Goal: Task Accomplishment & Management: Use online tool/utility

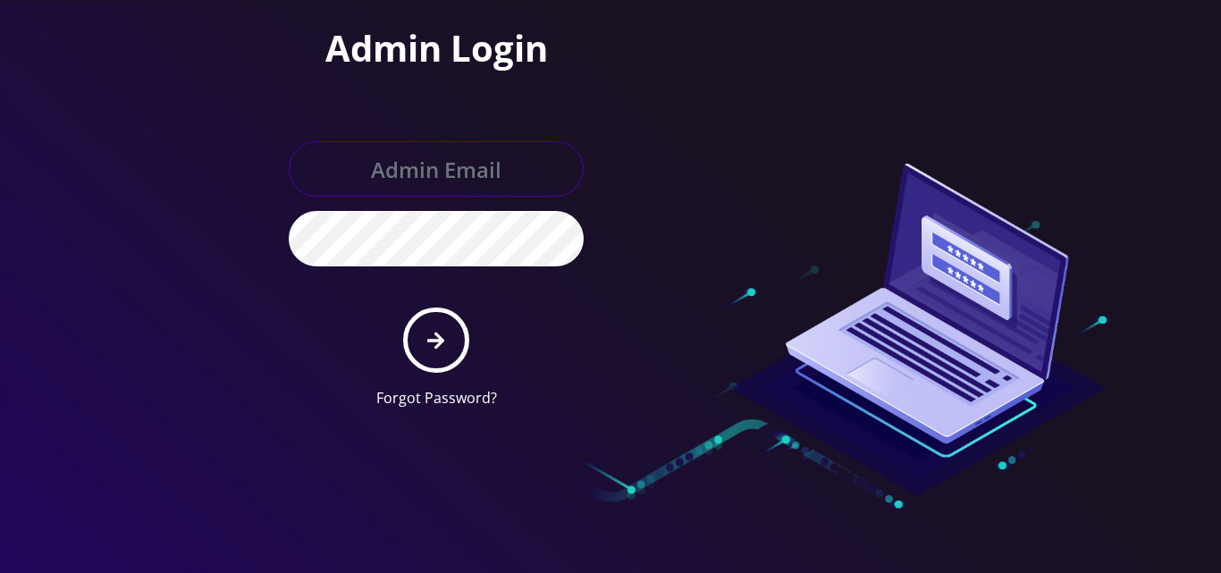
type input "[EMAIL_ADDRESS][DOMAIN_NAME]"
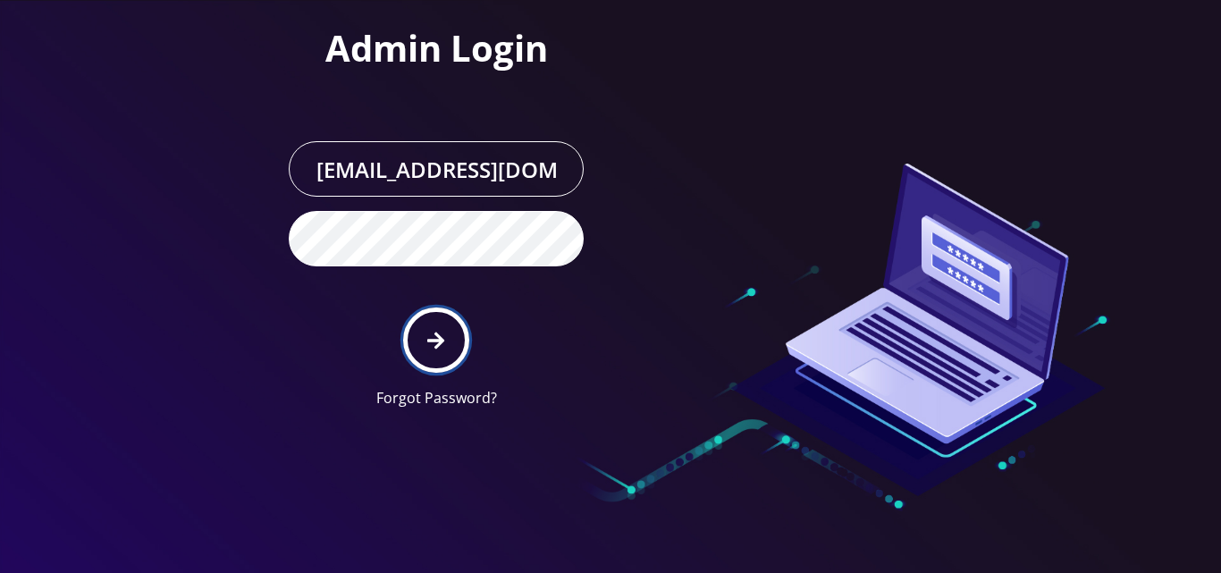
click at [440, 342] on icon "submit" at bounding box center [435, 340] width 17 height 17
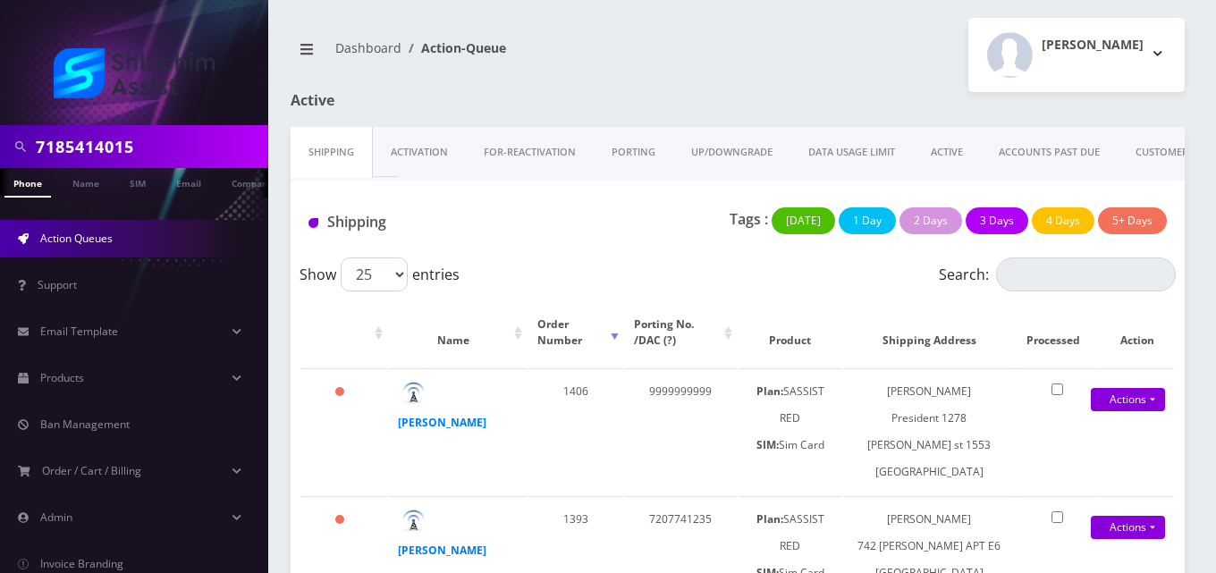
click at [949, 141] on link "ACTIVE" at bounding box center [947, 152] width 68 height 51
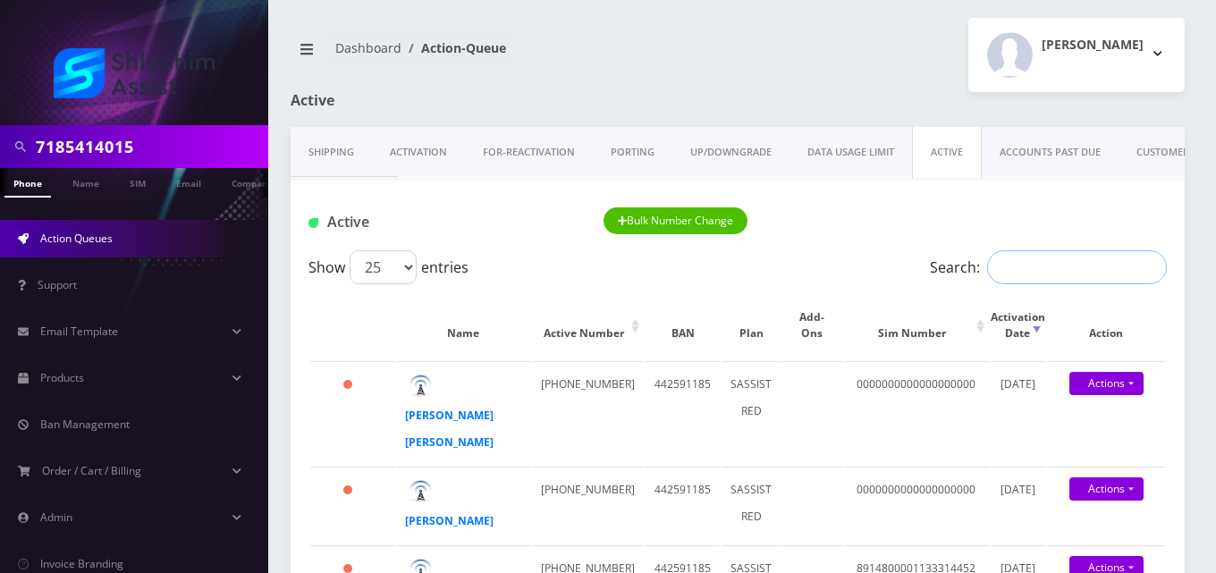
click at [1038, 258] on input "Search:" at bounding box center [1077, 267] width 180 height 34
paste input "3155752883"
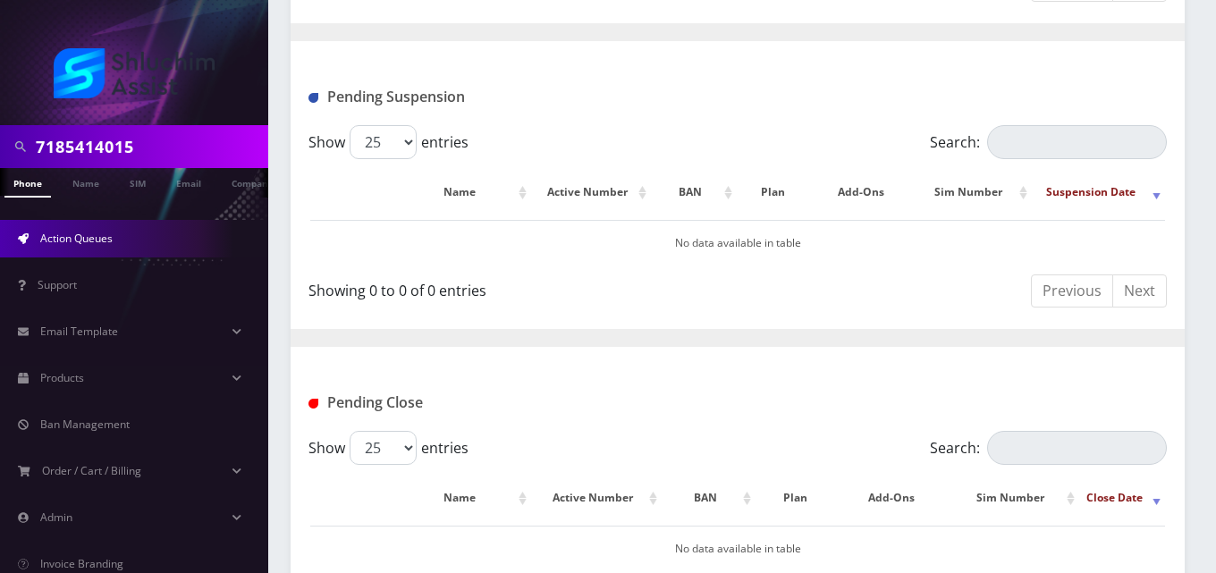
scroll to position [512, 0]
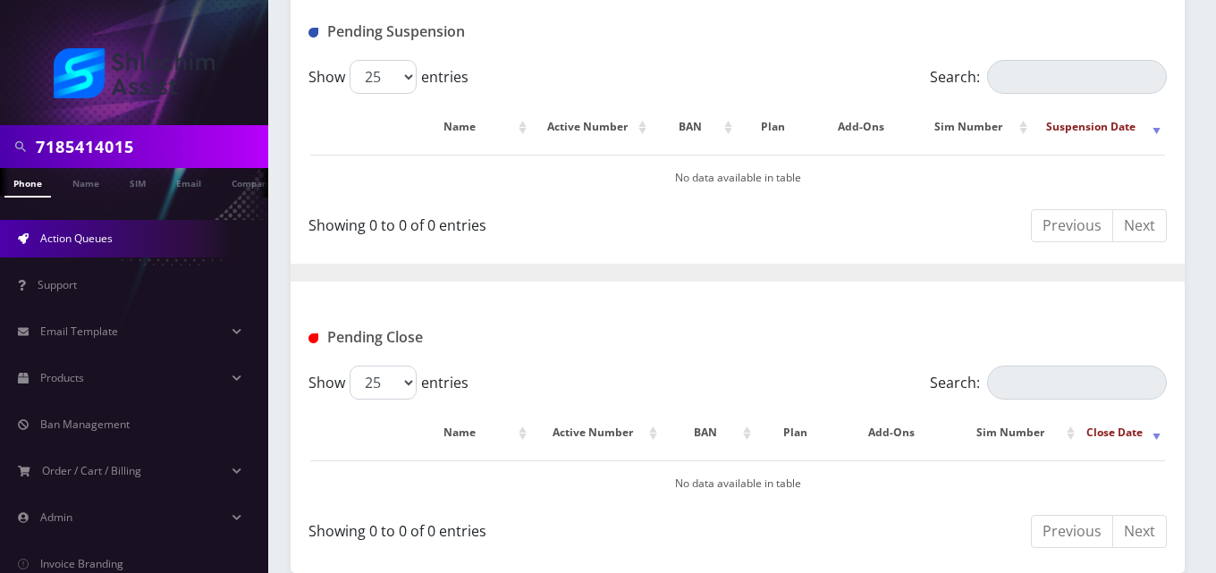
type input "3155752883"
drag, startPoint x: 169, startPoint y: 149, endPoint x: 0, endPoint y: 159, distance: 169.3
click at [0, 159] on div "7185414015" at bounding box center [134, 146] width 268 height 43
paste input "3155752883"
type input "3155752883"
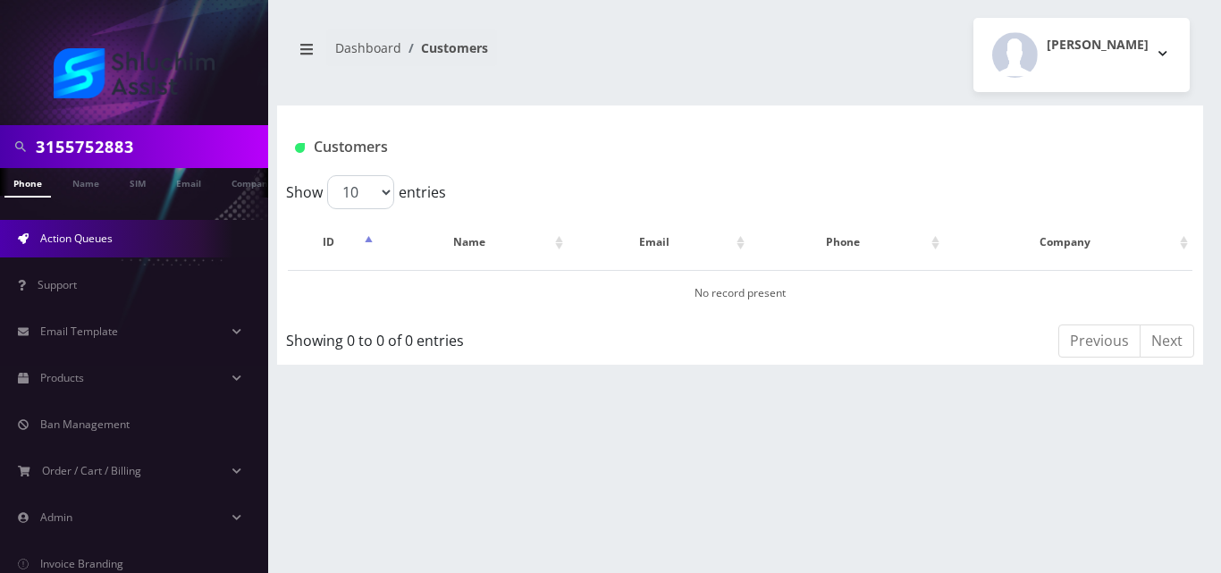
click at [75, 244] on span "Action Queues" at bounding box center [76, 238] width 72 height 15
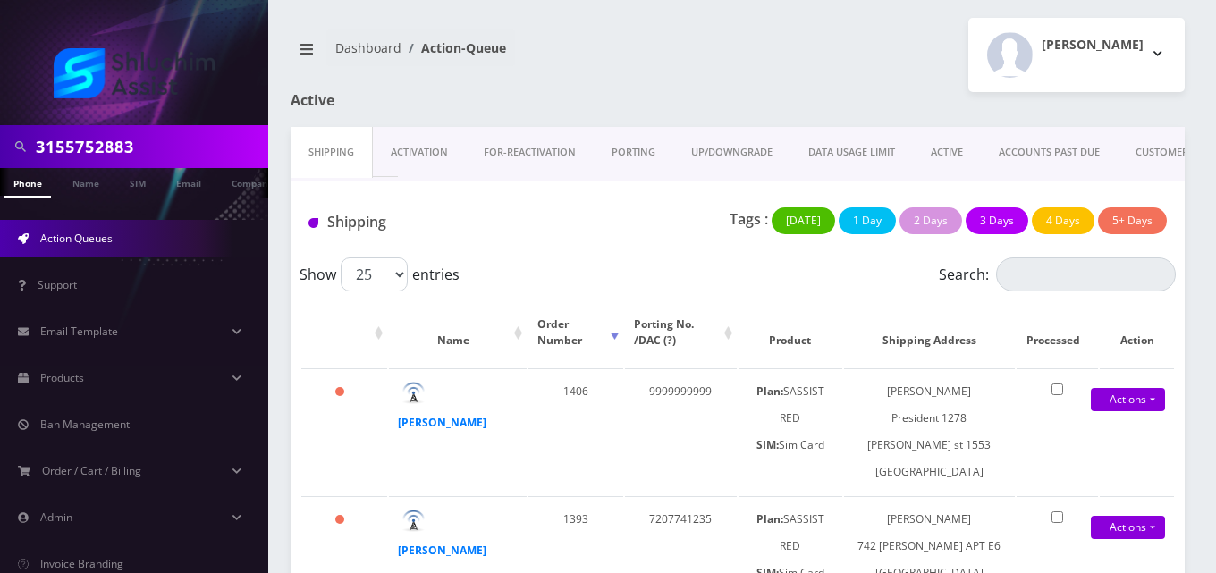
click at [957, 150] on link "ACTIVE" at bounding box center [947, 152] width 68 height 51
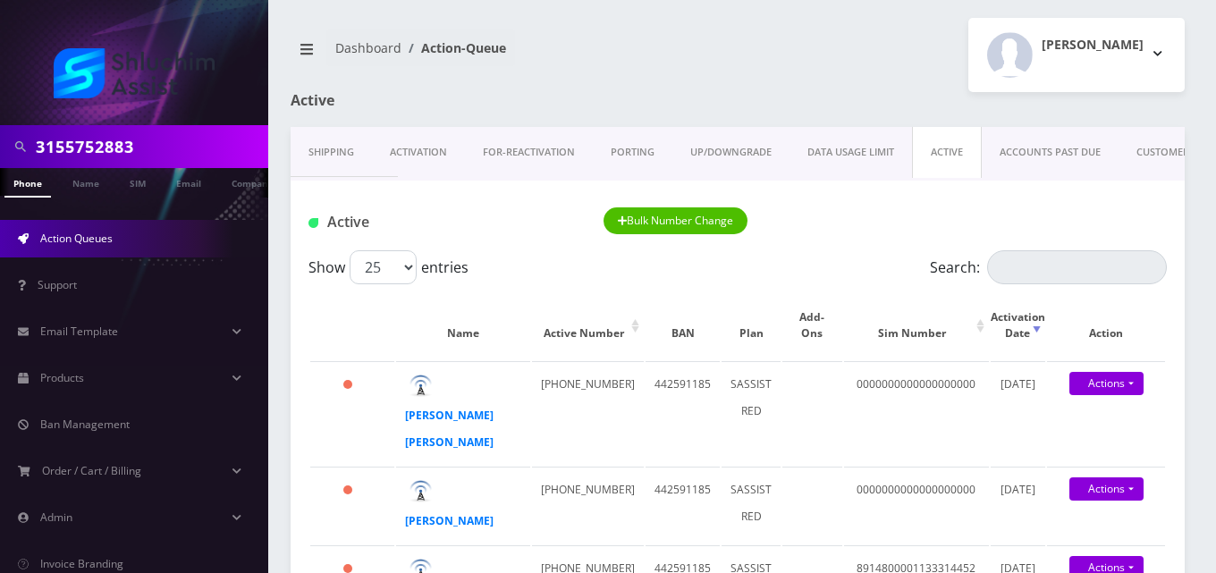
click at [1103, 246] on div "Active Bulk Number Change" at bounding box center [738, 216] width 894 height 70
click at [1091, 275] on input "Search:" at bounding box center [1077, 267] width 180 height 34
paste input "3155752884"
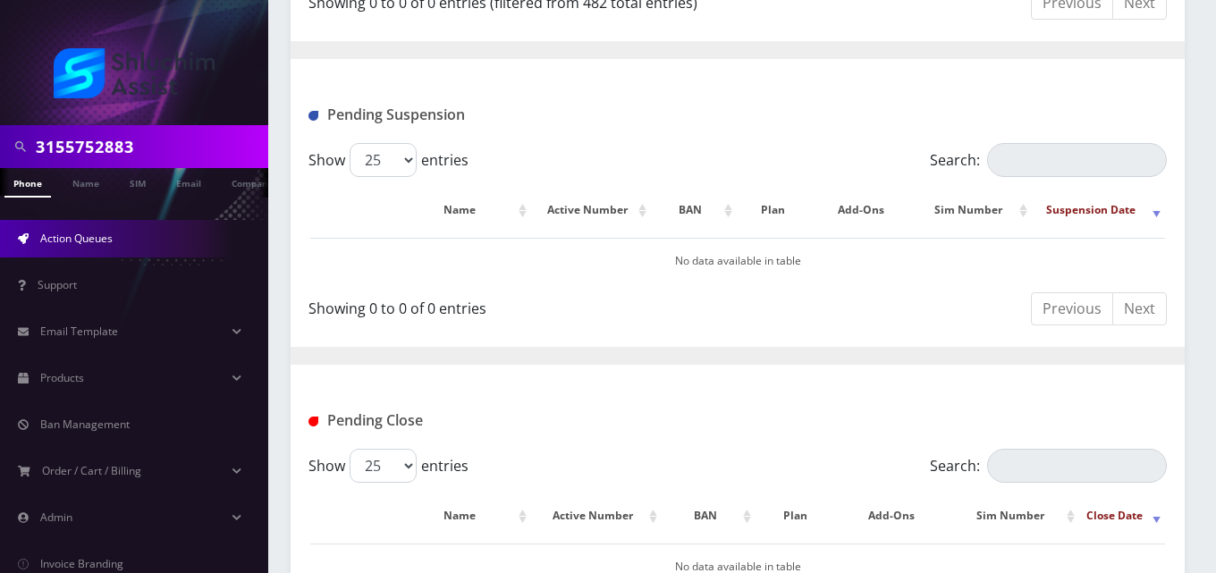
scroll to position [512, 0]
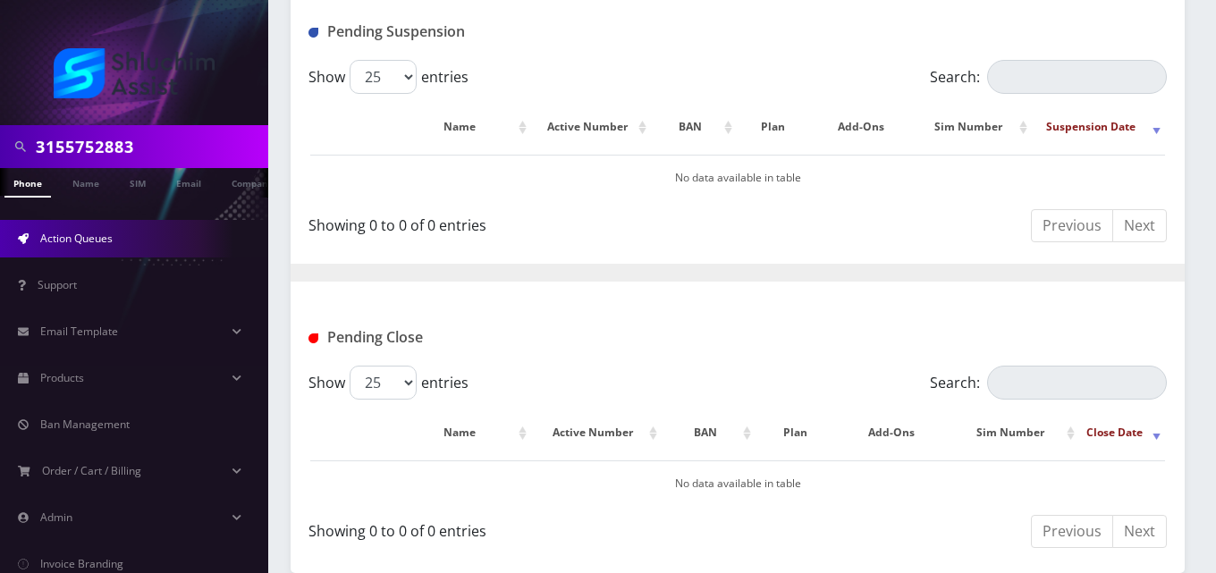
type input "3155752884"
drag, startPoint x: 158, startPoint y: 146, endPoint x: 128, endPoint y: 162, distance: 34.4
click at [128, 162] on input "3155752883" at bounding box center [150, 147] width 228 height 34
type input "3155752884"
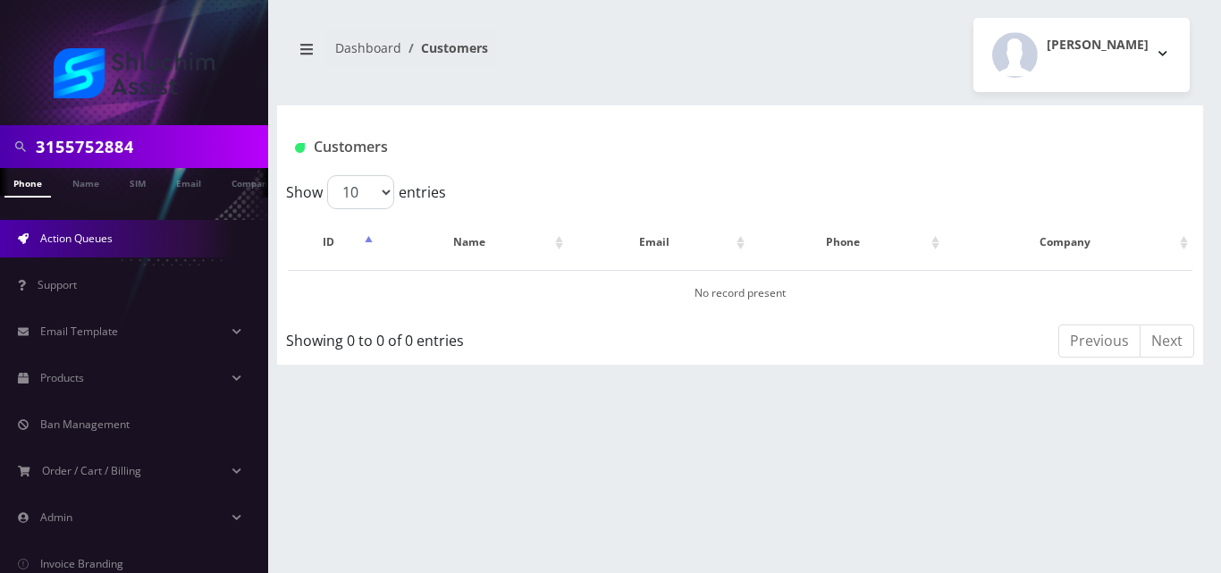
click at [92, 228] on link "Action Queues" at bounding box center [134, 239] width 268 height 38
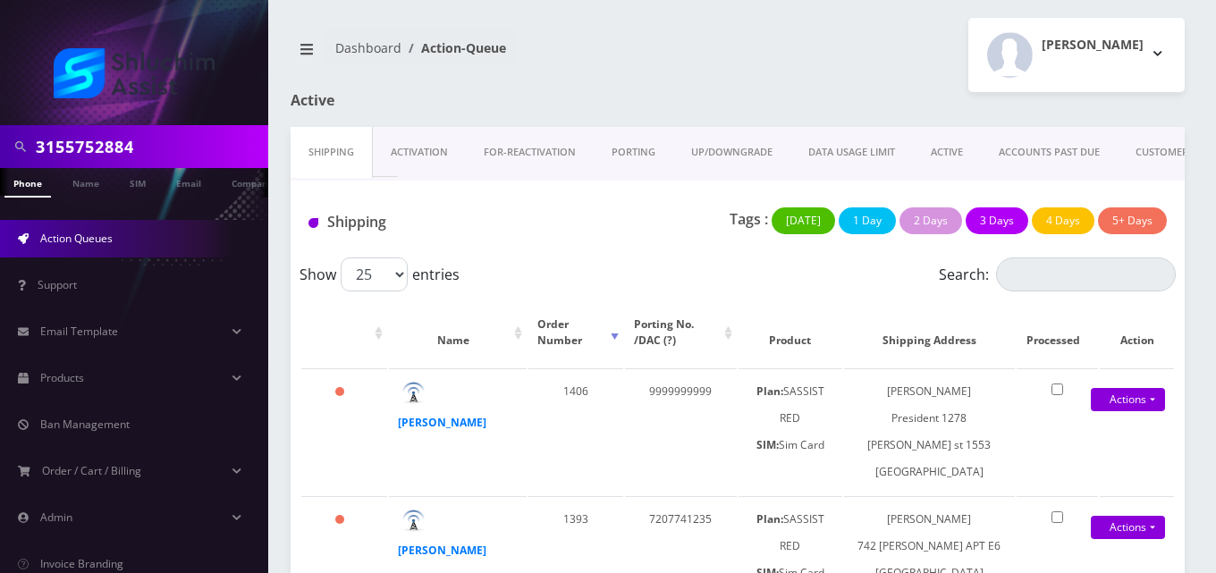
click at [940, 148] on link "ACTIVE" at bounding box center [947, 152] width 68 height 51
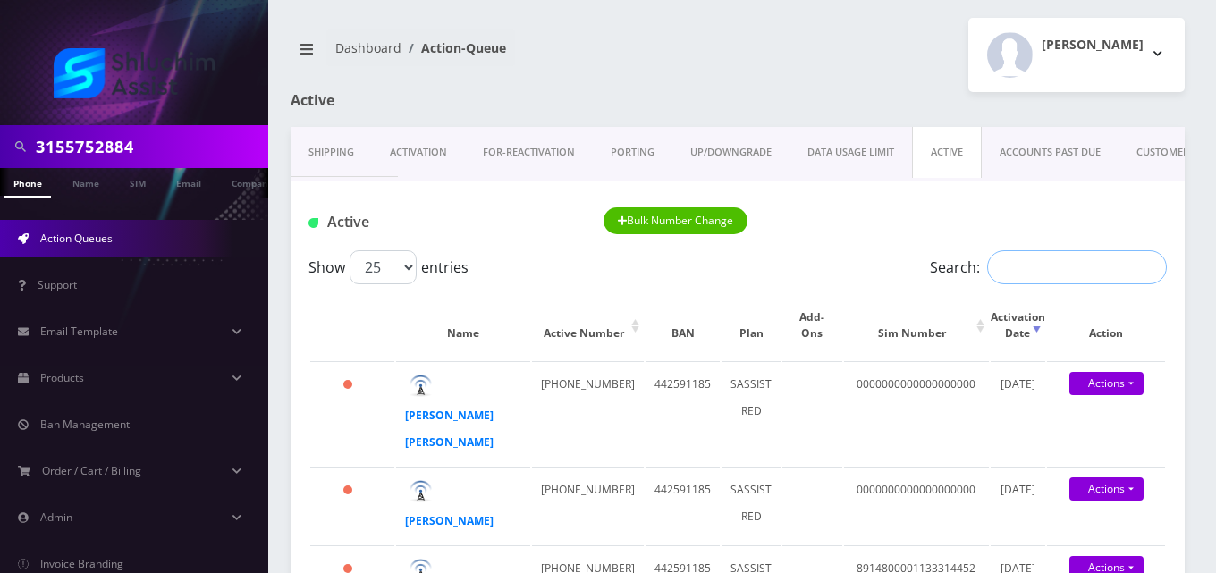
click at [1070, 272] on input "Search:" at bounding box center [1077, 267] width 180 height 34
paste input "3155752898"
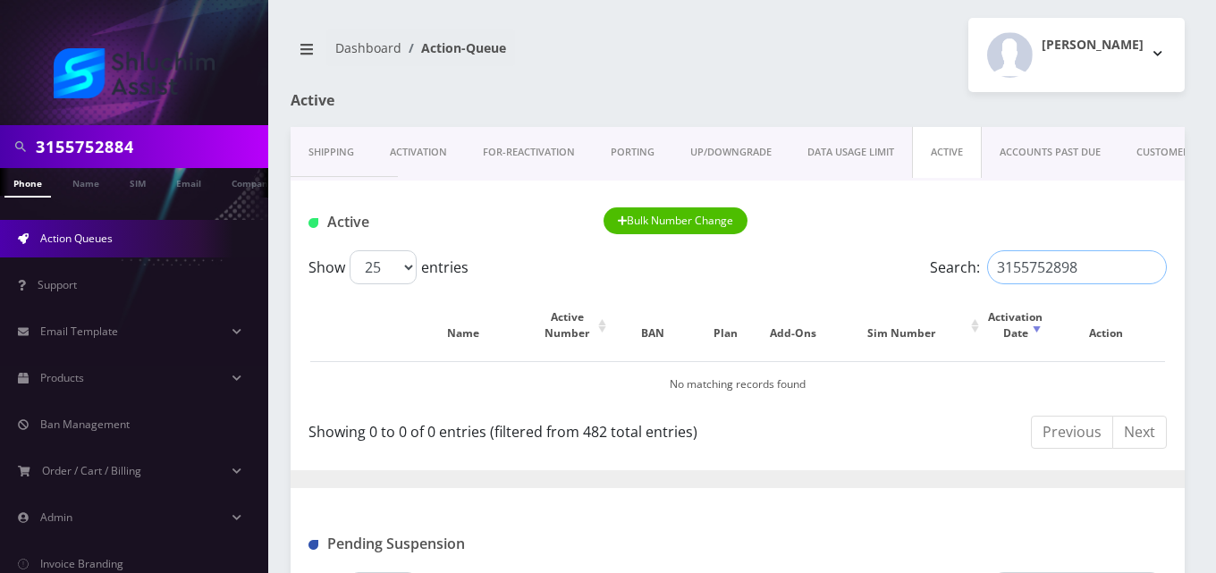
scroll to position [512, 0]
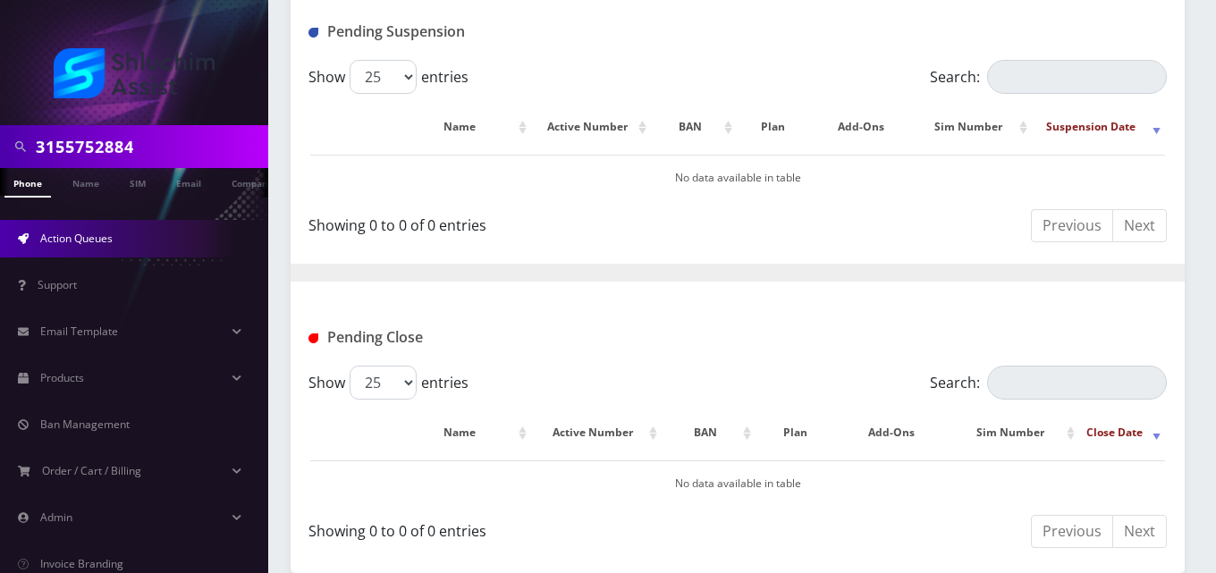
type input "3155752898"
drag, startPoint x: 150, startPoint y: 148, endPoint x: 0, endPoint y: 159, distance: 150.7
click at [0, 159] on div "3155752884" at bounding box center [134, 146] width 268 height 43
paste input "98"
type input "3155752898"
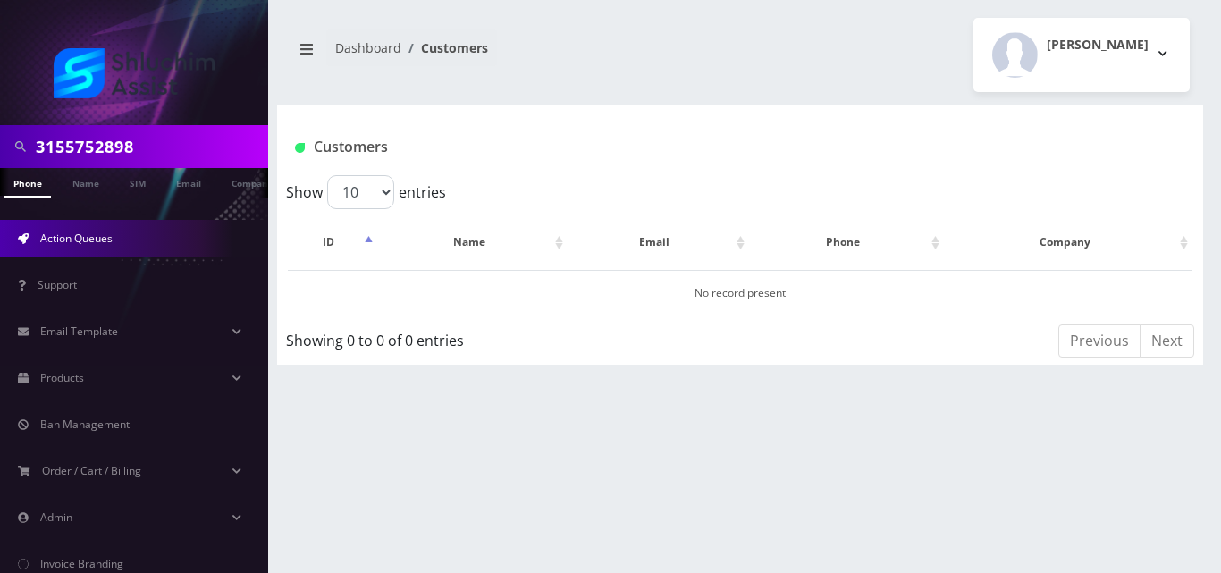
click at [56, 243] on span "Action Queues" at bounding box center [76, 238] width 72 height 15
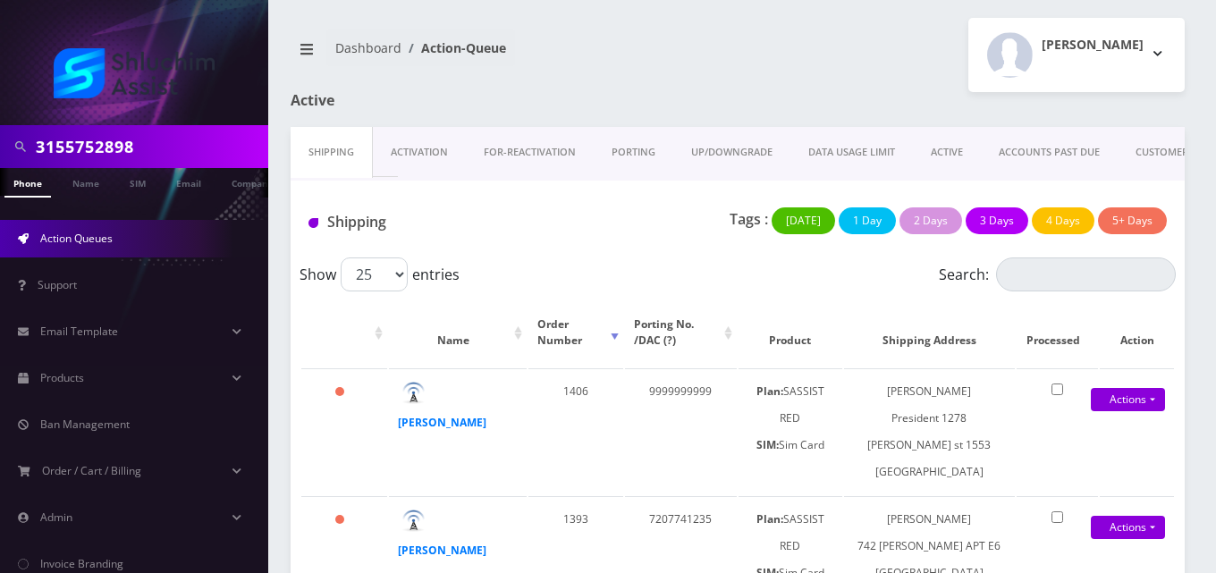
click at [947, 148] on link "ACTIVE" at bounding box center [947, 152] width 68 height 51
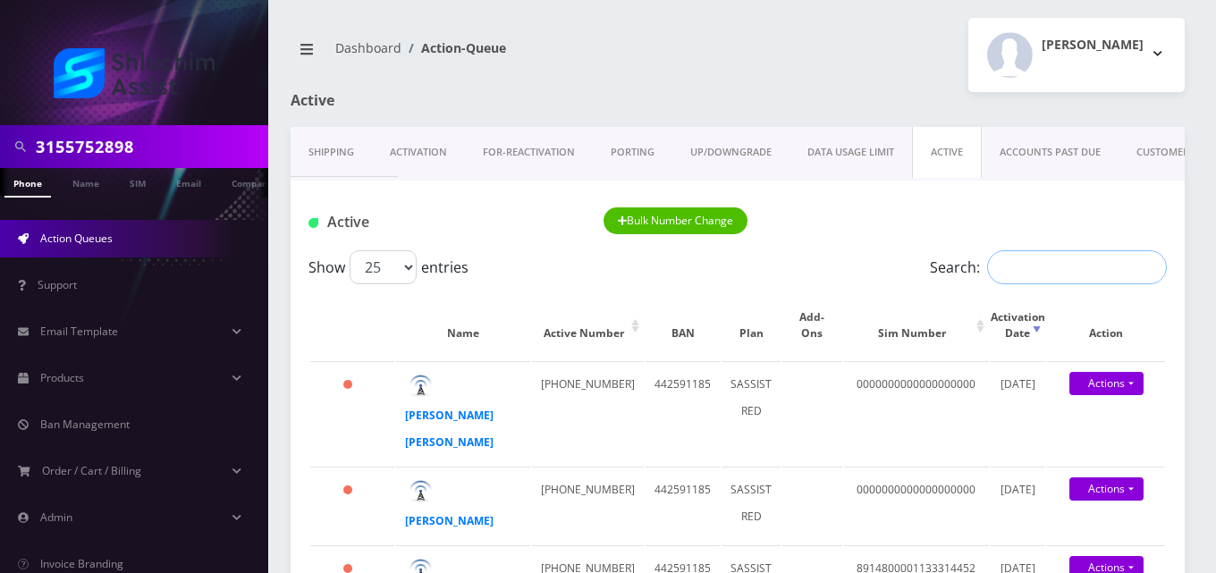
click at [1032, 261] on input "Search:" at bounding box center [1077, 267] width 180 height 34
paste input "3478164676"
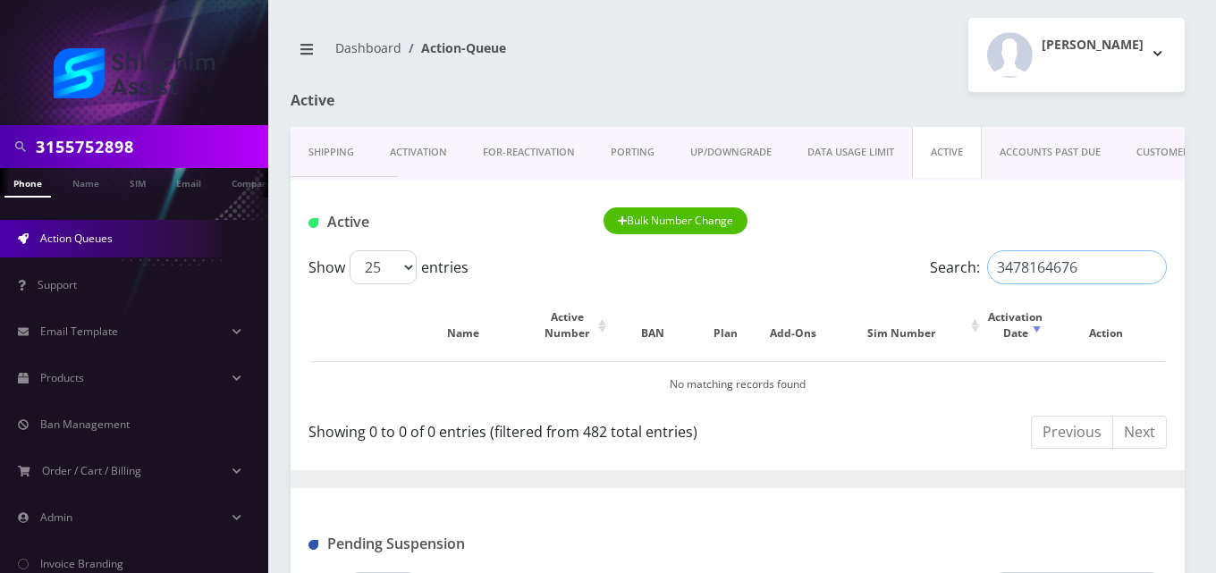
type input "3478164676"
drag, startPoint x: 151, startPoint y: 146, endPoint x: 0, endPoint y: 190, distance: 157.6
click at [0, 190] on nav "3155752898 Phone Name SIM Email Company Customer Action Queues Support Email Te…" at bounding box center [134, 286] width 268 height 573
paste input "478164676"
type input "3478164676"
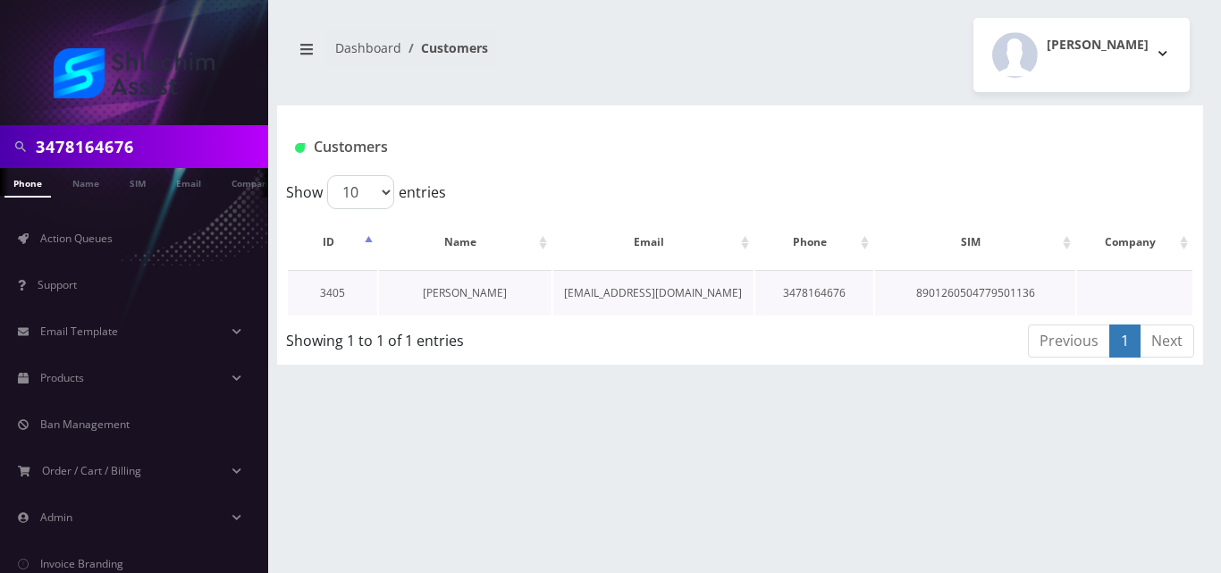
click at [466, 295] on link "Nochum Labkowski" at bounding box center [465, 292] width 84 height 15
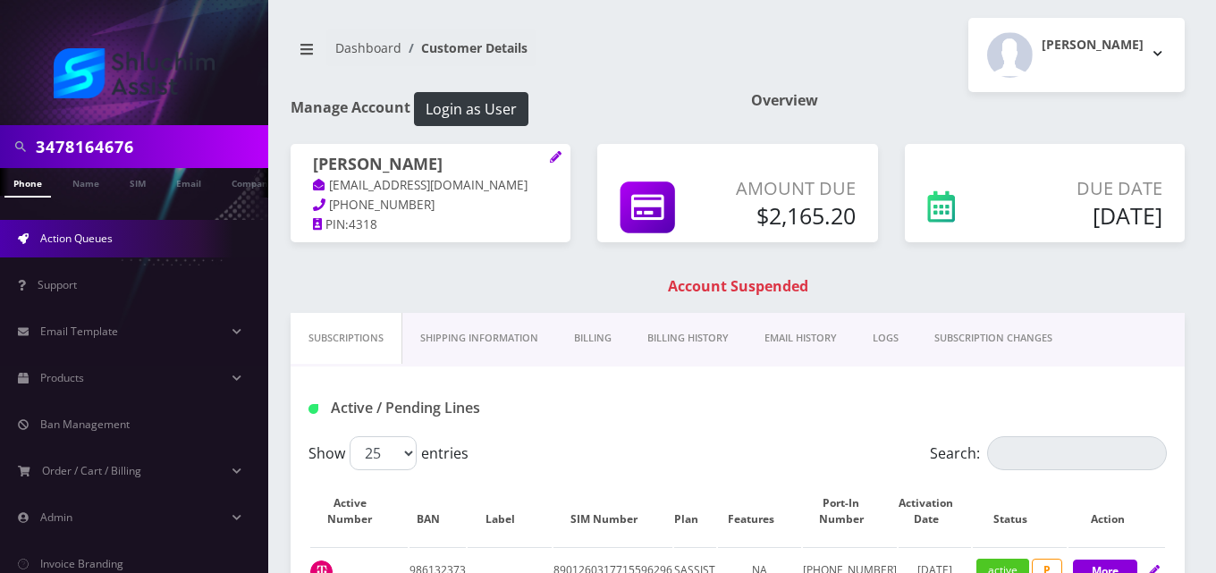
click at [139, 237] on link "Action Queues" at bounding box center [134, 239] width 268 height 38
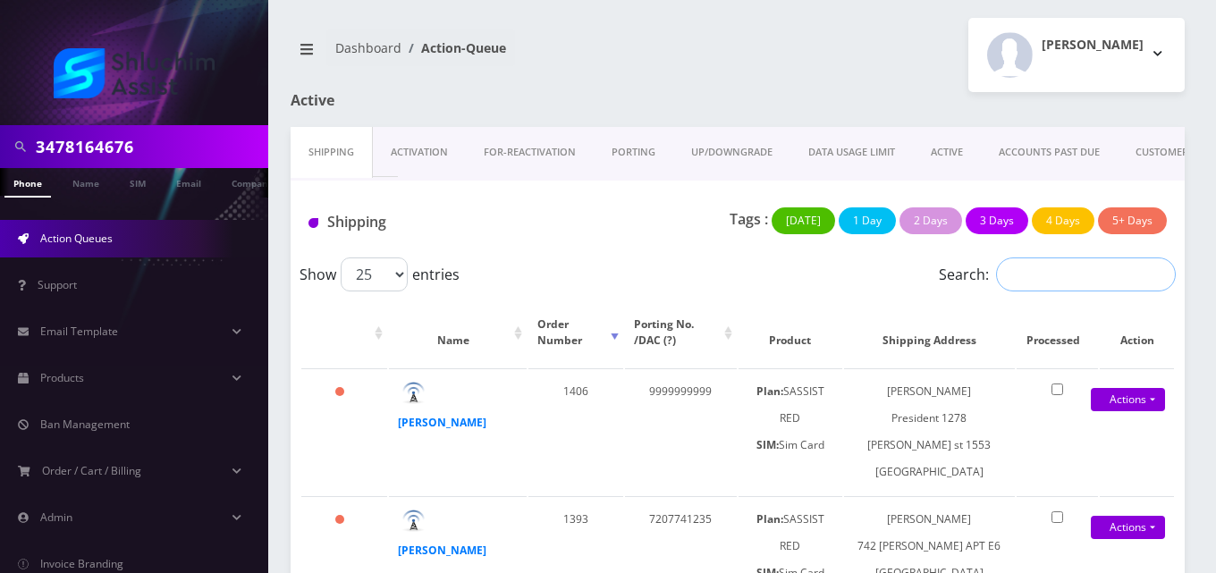
click at [1076, 267] on input "Search:" at bounding box center [1086, 274] width 180 height 34
click at [960, 147] on link "ACTIVE" at bounding box center [947, 152] width 68 height 51
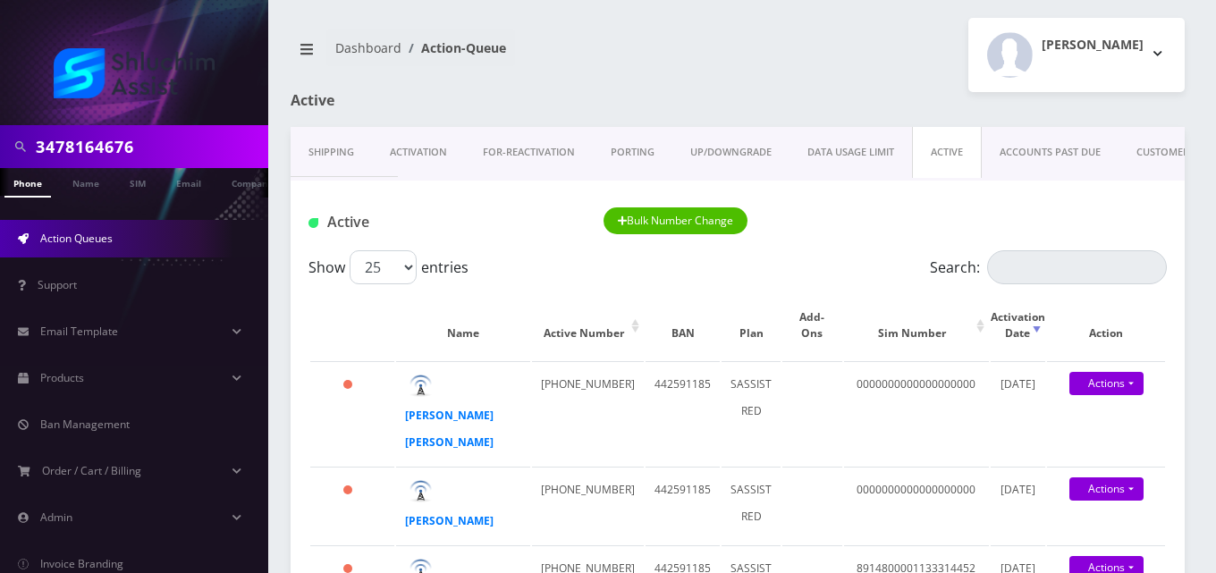
click at [1081, 249] on div "Active Bulk Number Change" at bounding box center [738, 216] width 894 height 70
click at [1072, 273] on input "Search:" at bounding box center [1077, 267] width 180 height 34
paste input "9342239073"
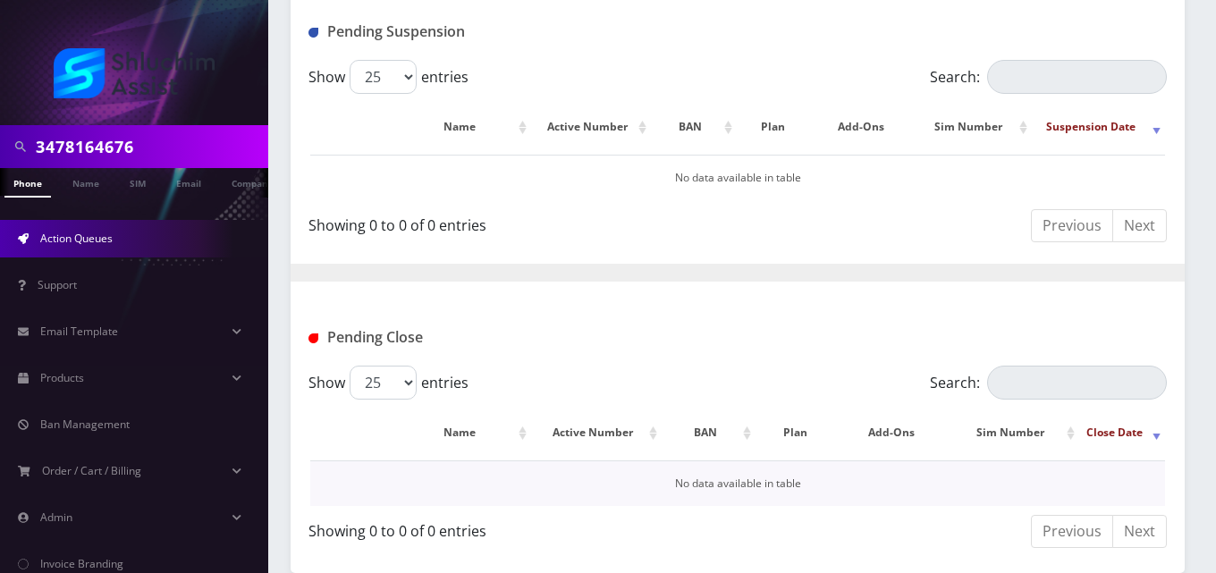
scroll to position [123, 0]
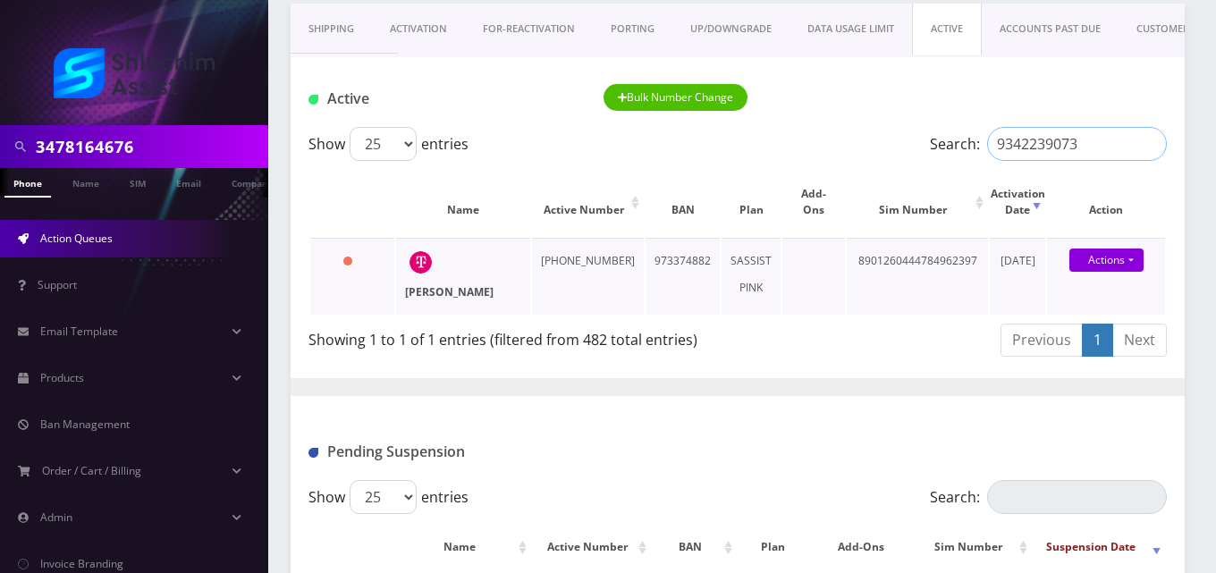
type input "9342239073"
click at [456, 290] on strong "[PERSON_NAME]" at bounding box center [449, 291] width 89 height 15
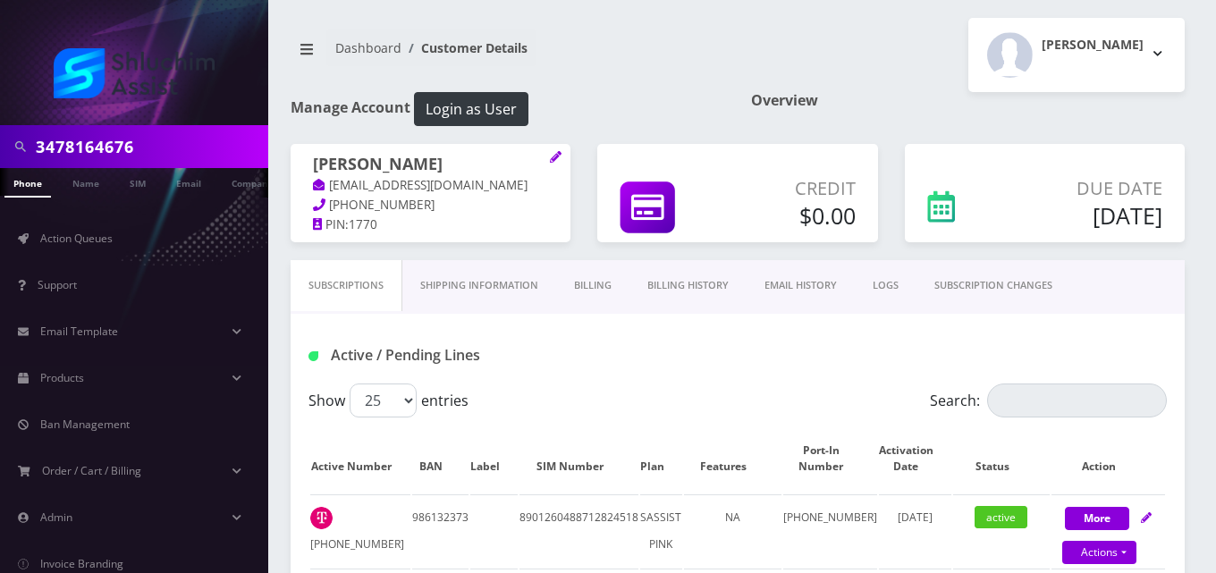
click at [606, 284] on link "Billing" at bounding box center [592, 285] width 73 height 51
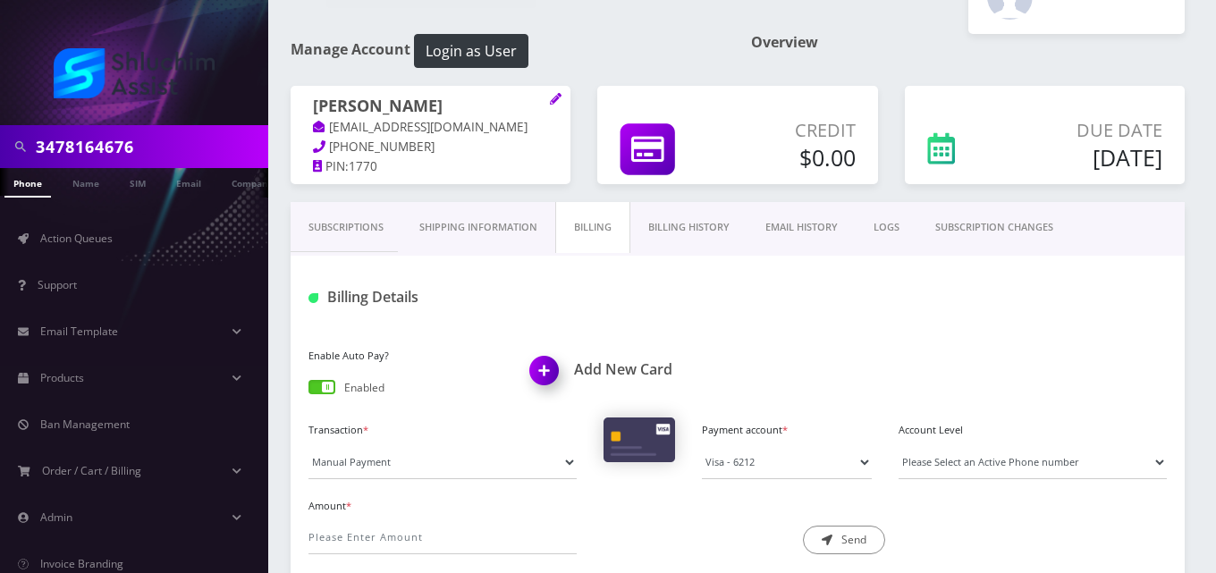
scroll to position [89, 0]
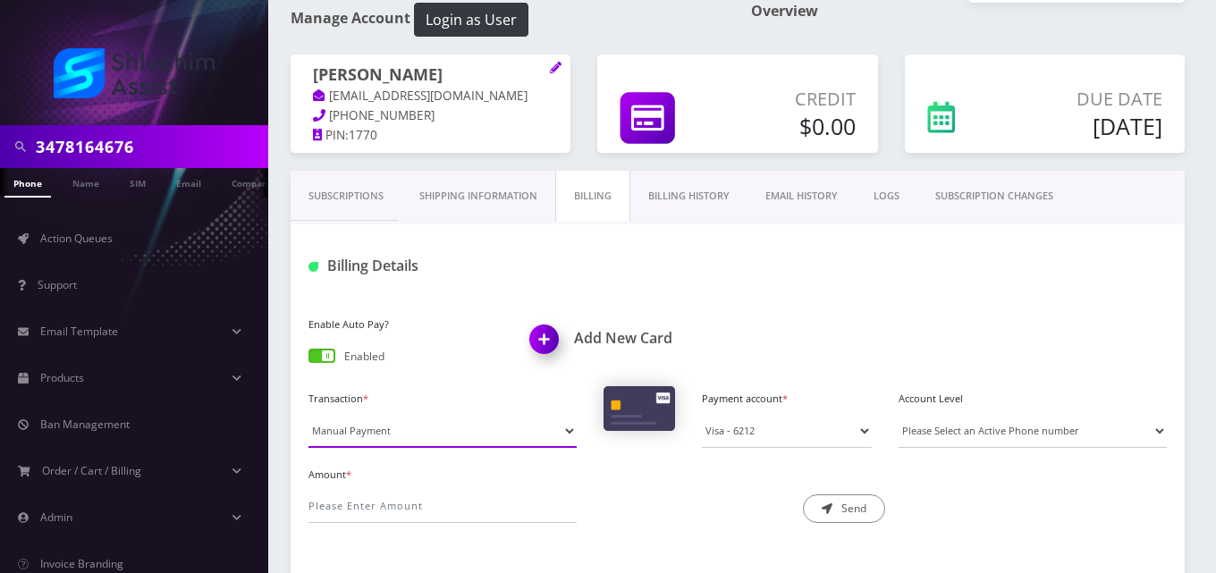
click at [380, 435] on select "Manual Payment Custom Charge Manual Credit Custom Invoice" at bounding box center [442, 431] width 268 height 34
select select "Custom Invoice"
click at [308, 414] on select "Manual Payment Custom Charge Manual Credit Custom Invoice" at bounding box center [442, 431] width 268 height 34
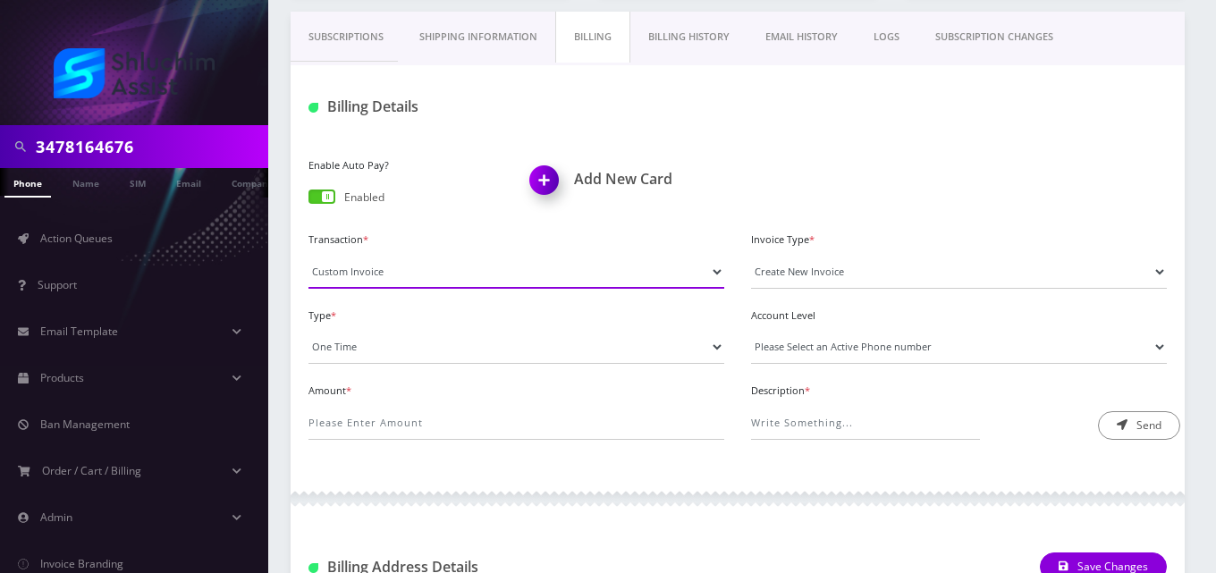
scroll to position [268, 0]
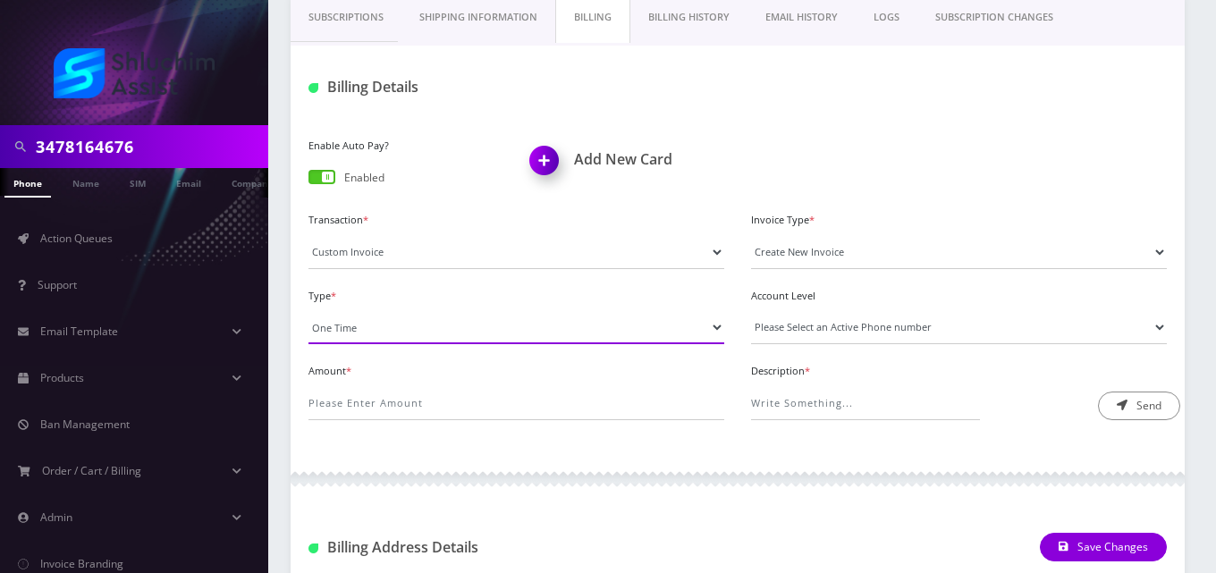
click at [384, 319] on select "One Time Usage Charge" at bounding box center [516, 327] width 416 height 34
select select "4"
click at [308, 310] on select "One Time Usage Charge" at bounding box center [516, 327] width 416 height 34
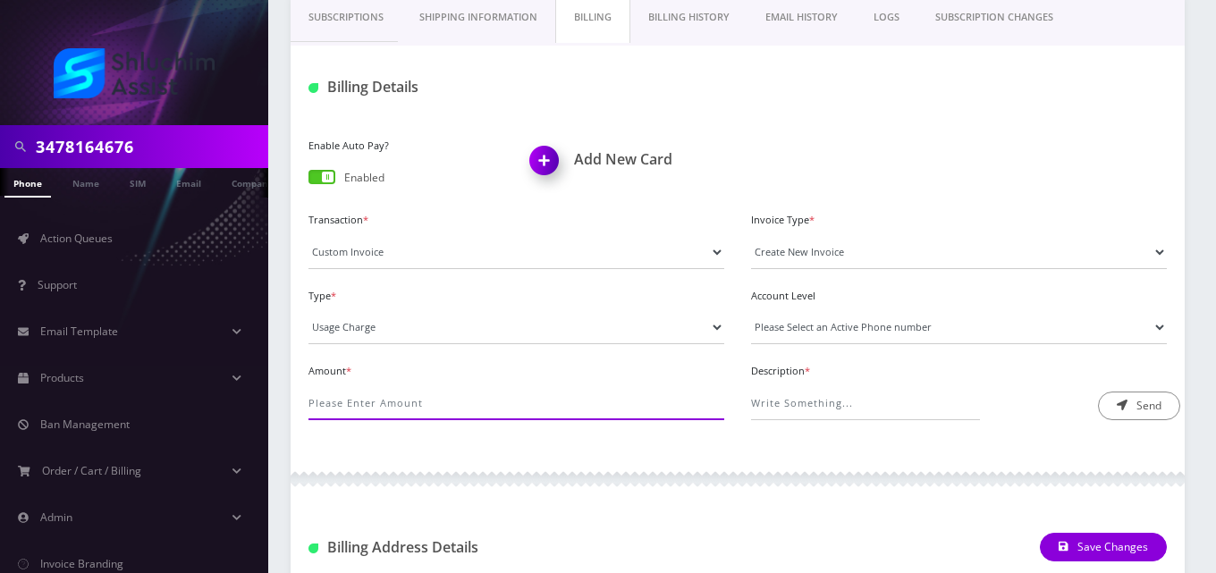
click at [389, 396] on input "Amount *" at bounding box center [516, 403] width 416 height 34
type input ".2"
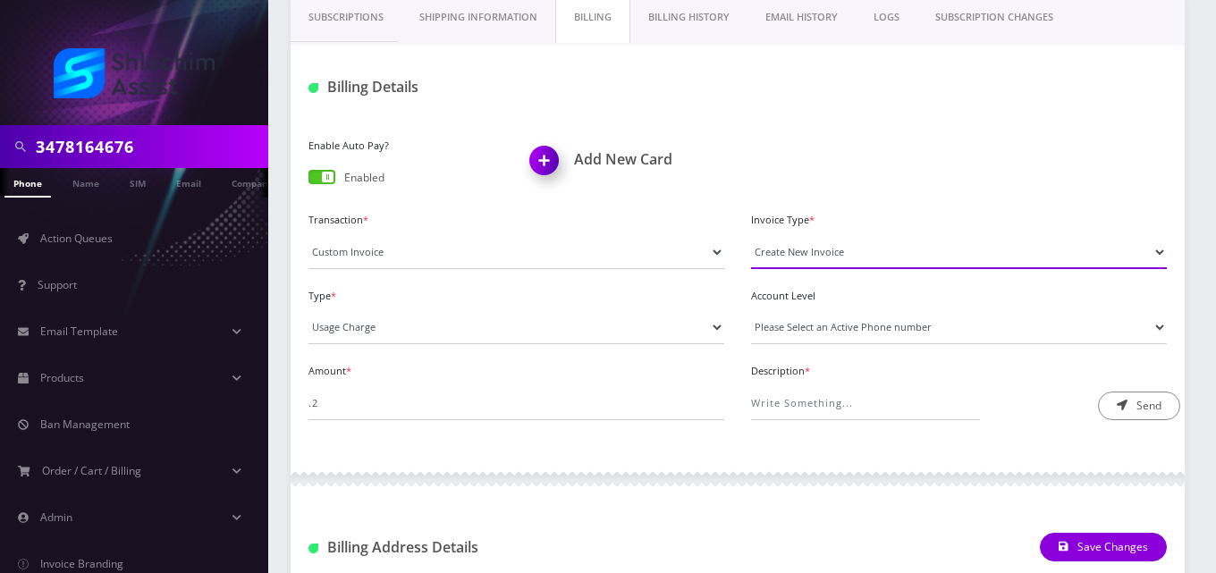
click at [865, 250] on select "Create New Invoice" at bounding box center [959, 252] width 416 height 34
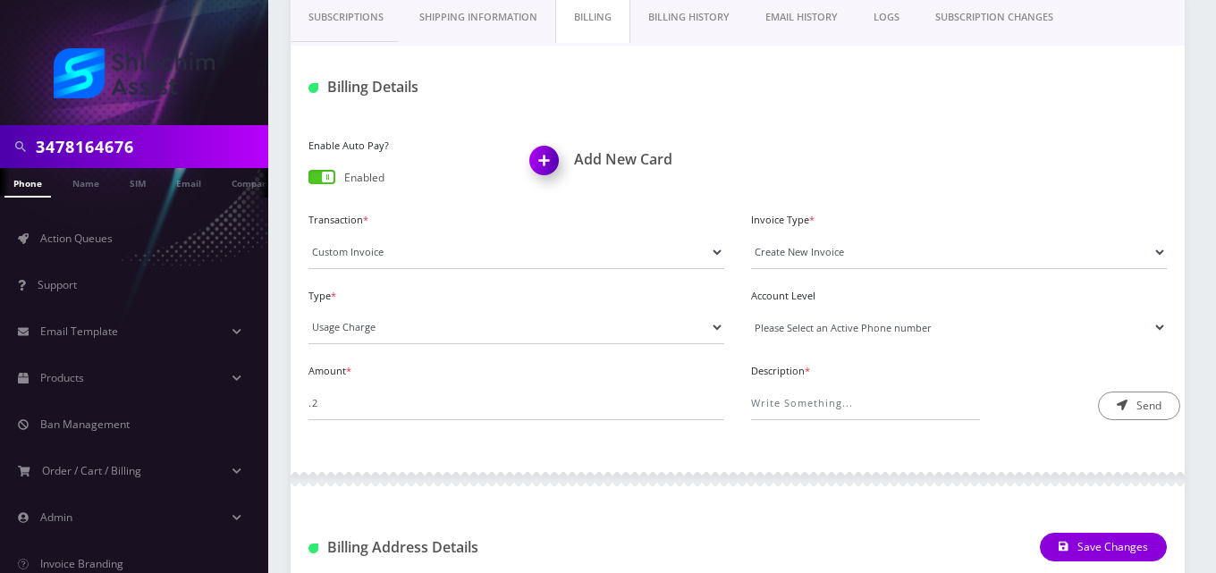
click at [857, 319] on select "Please Select an Active Phone number 9342239073 9296767440" at bounding box center [959, 327] width 416 height 34
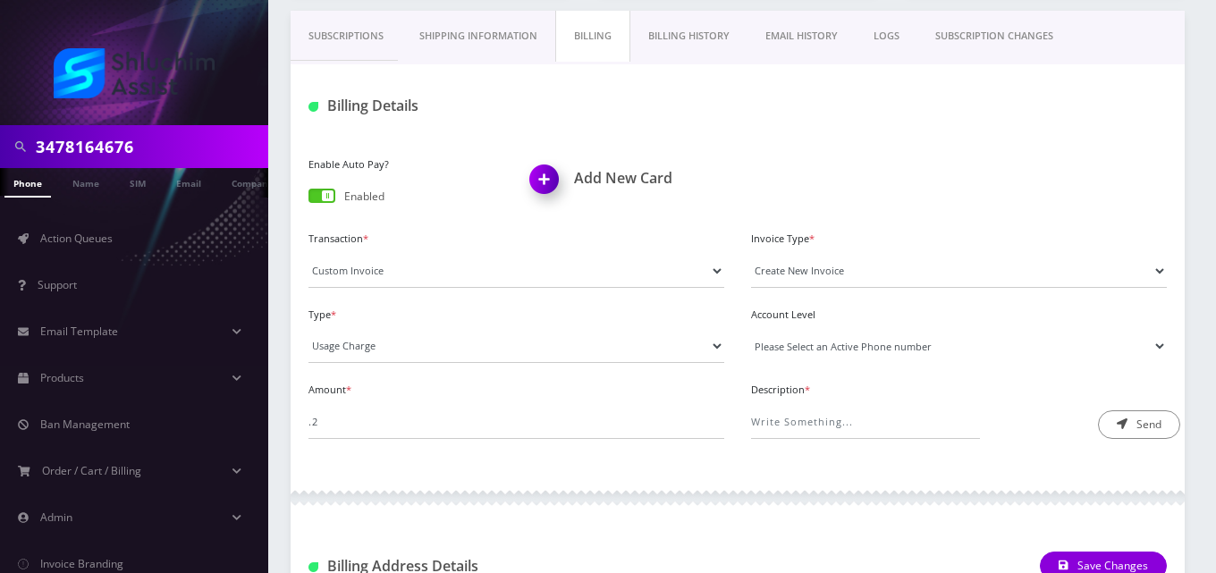
scroll to position [358, 0]
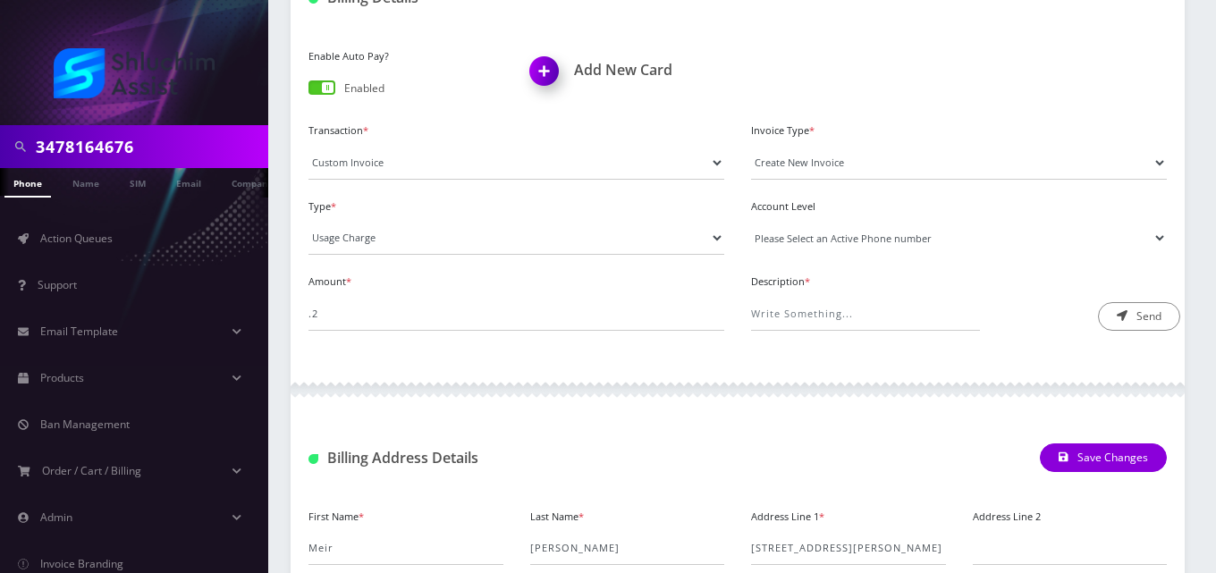
click at [808, 241] on select "Please Select an Active Phone number 9342239073 9296767440" at bounding box center [959, 238] width 416 height 34
select select "68189"
click at [751, 221] on select "Please Select an Active Phone number 9342239073 9296767440" at bounding box center [959, 238] width 416 height 34
click at [816, 317] on input "Description *" at bounding box center [865, 314] width 229 height 34
type input "Roaming Fee"
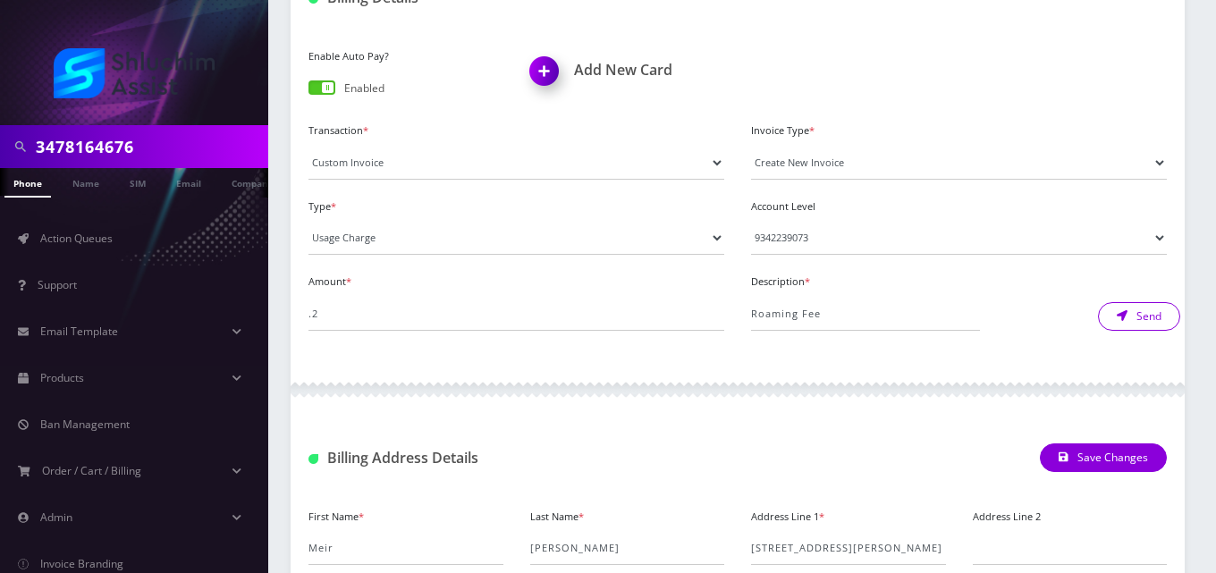
click at [1127, 315] on button "Send" at bounding box center [1139, 316] width 82 height 29
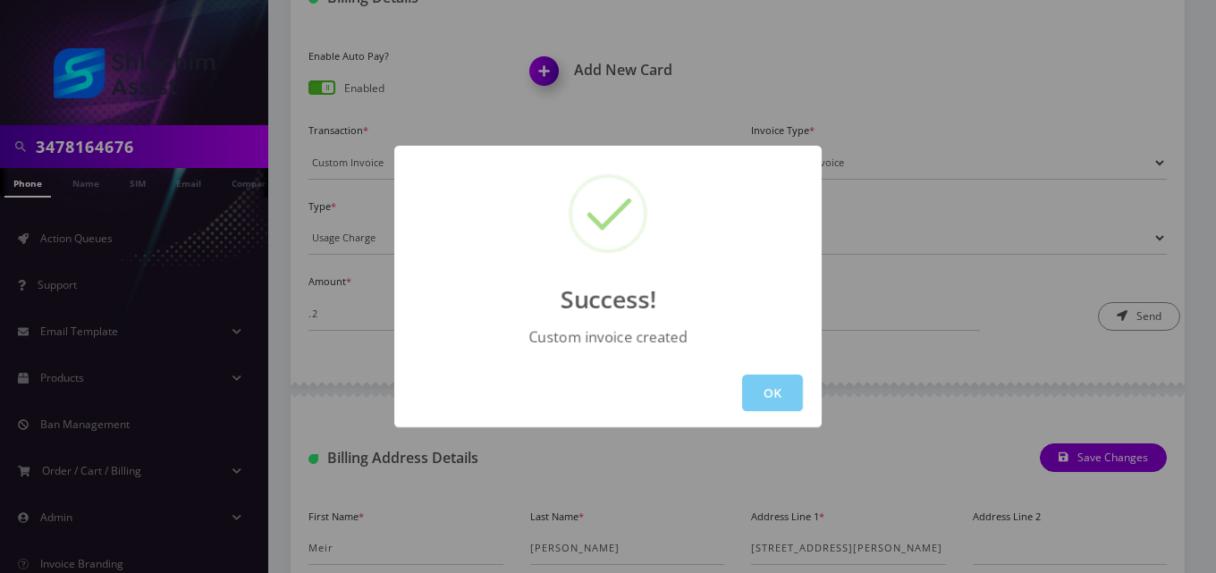
click at [768, 390] on button "OK" at bounding box center [772, 393] width 61 height 37
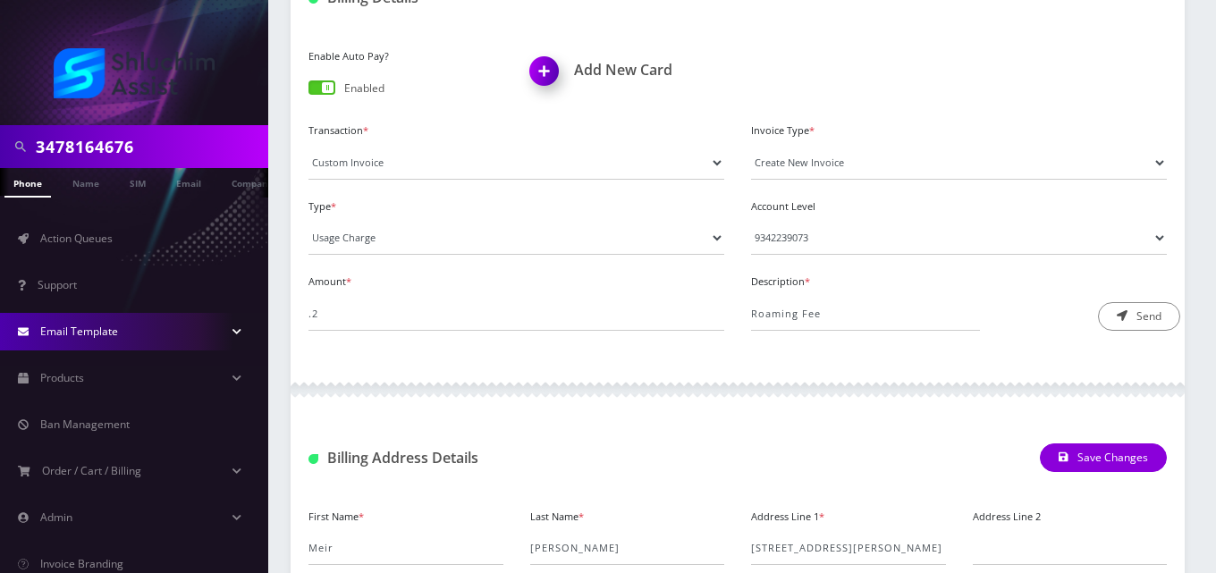
click at [68, 340] on link "Email Template" at bounding box center [134, 332] width 268 height 38
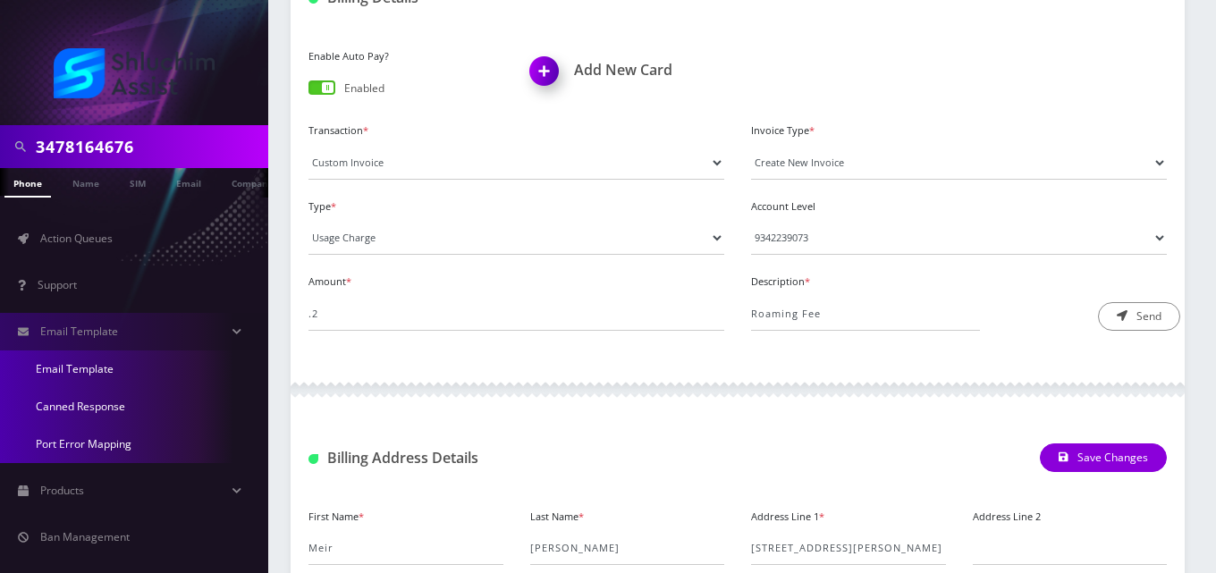
click at [118, 406] on link "Canned Response" at bounding box center [134, 407] width 268 height 38
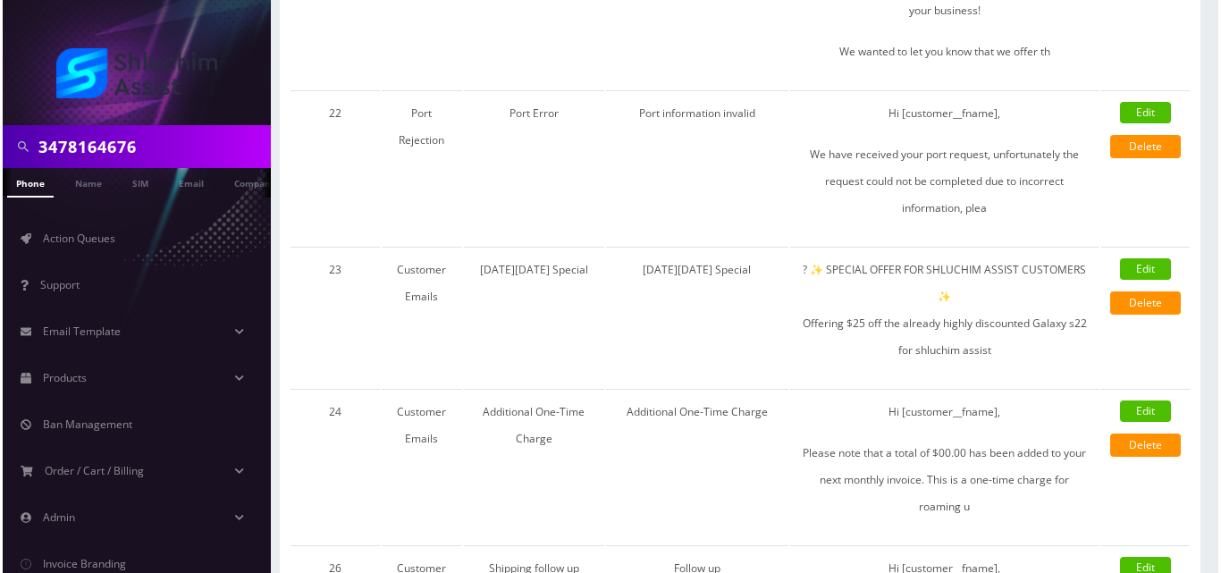
scroll to position [1609, 0]
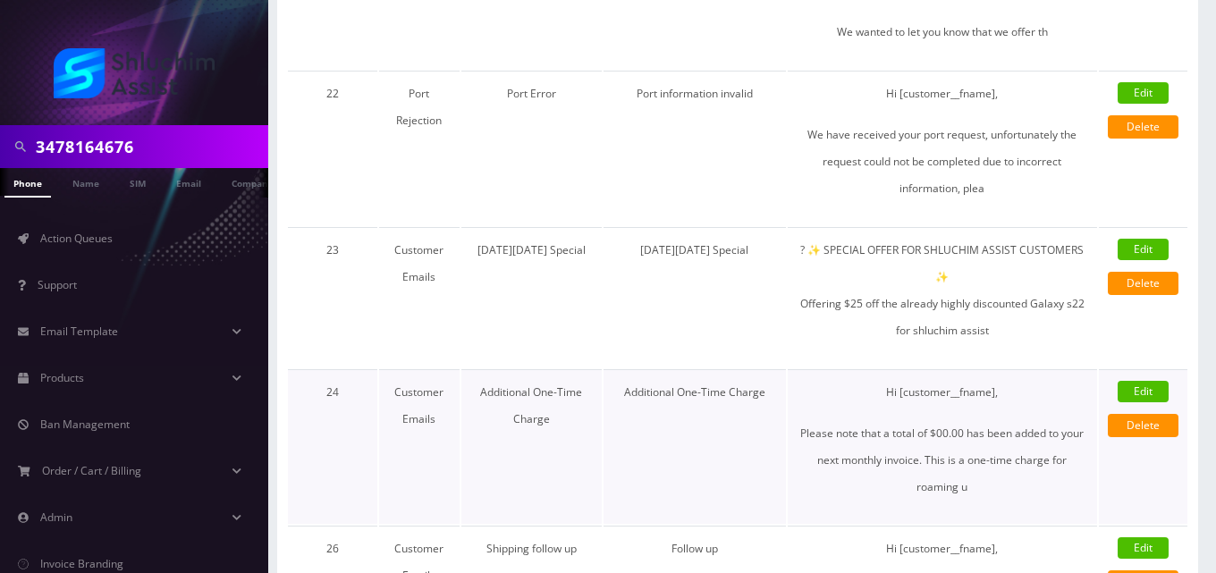
click at [1125, 381] on link "Edit" at bounding box center [1143, 391] width 51 height 21
select select "3"
type input "Additional One-Time Charge"
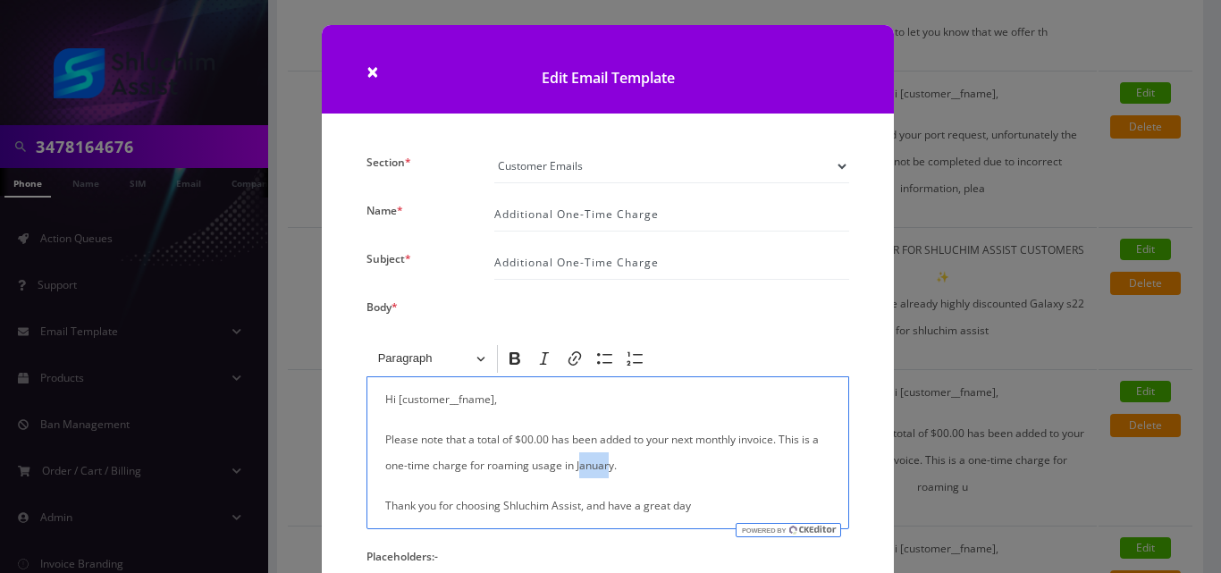
drag, startPoint x: 608, startPoint y: 469, endPoint x: 578, endPoint y: 460, distance: 31.7
click at [578, 460] on p "Please note that a total of $00.00 has been added to your next monthly invoice.…" at bounding box center [607, 452] width 445 height 52
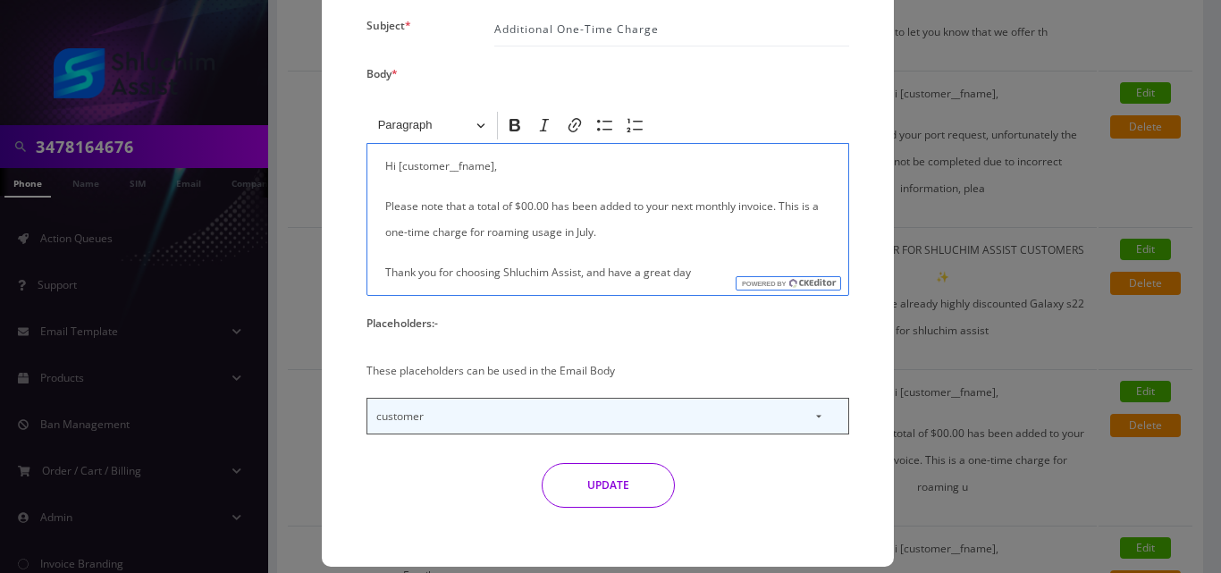
scroll to position [253, 0]
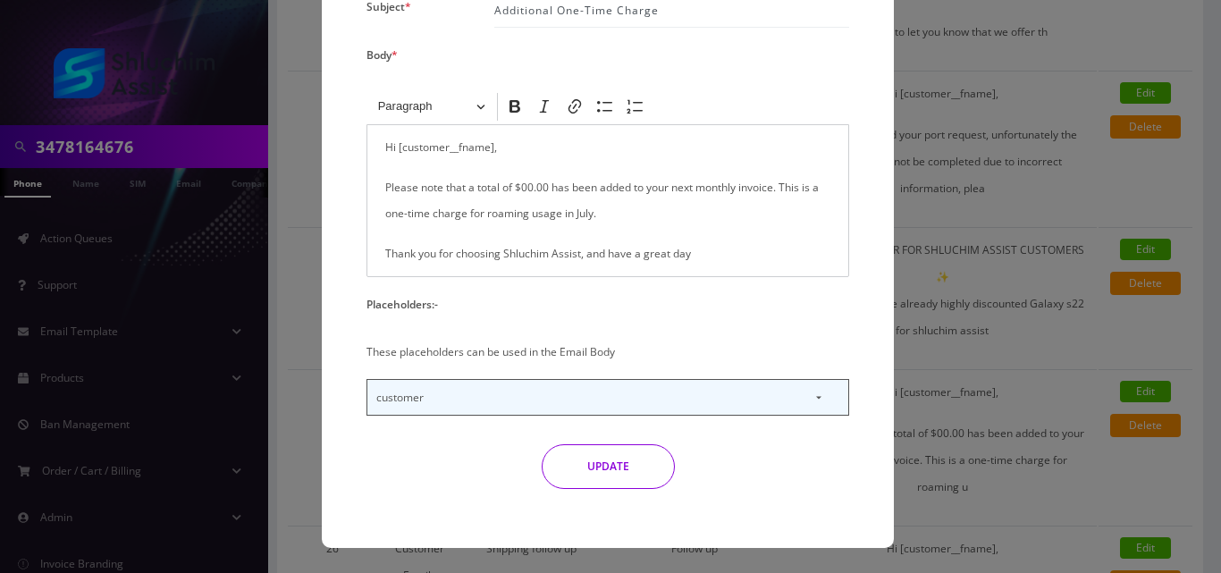
click at [604, 473] on button "UPDATE" at bounding box center [608, 466] width 133 height 45
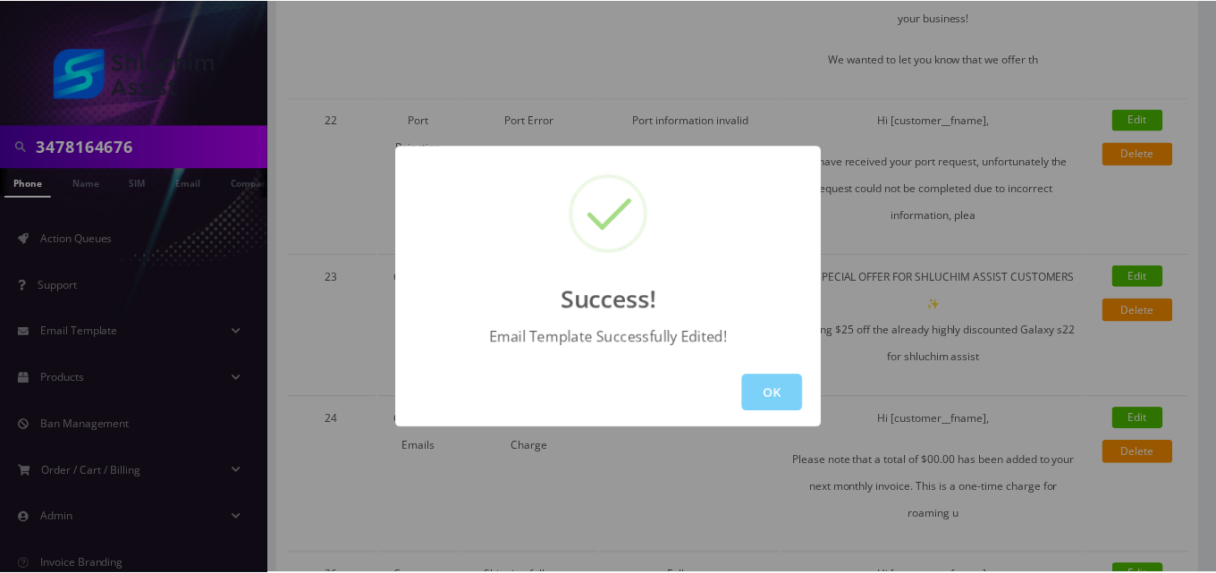
scroll to position [0, 0]
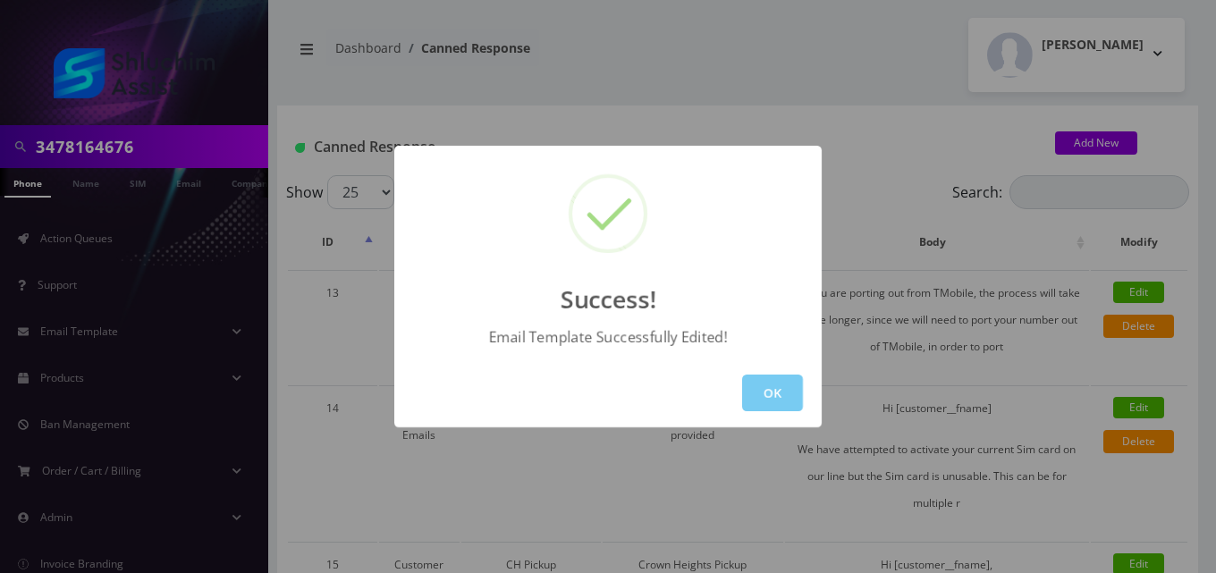
click at [780, 397] on button "OK" at bounding box center [772, 393] width 61 height 37
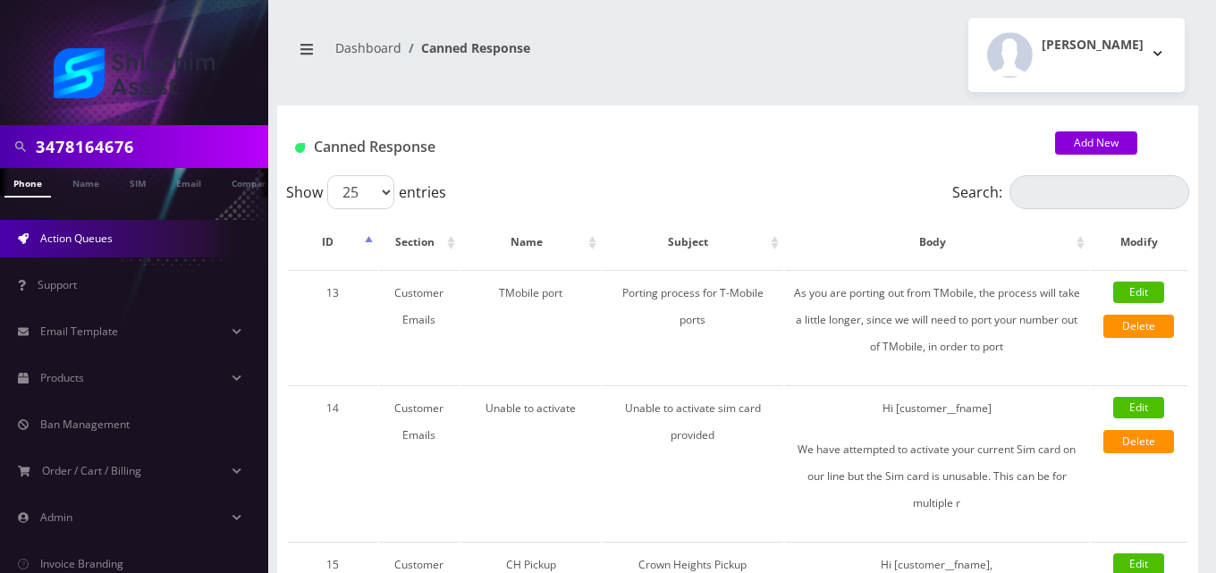
click at [91, 234] on span "Action Queues" at bounding box center [76, 238] width 72 height 15
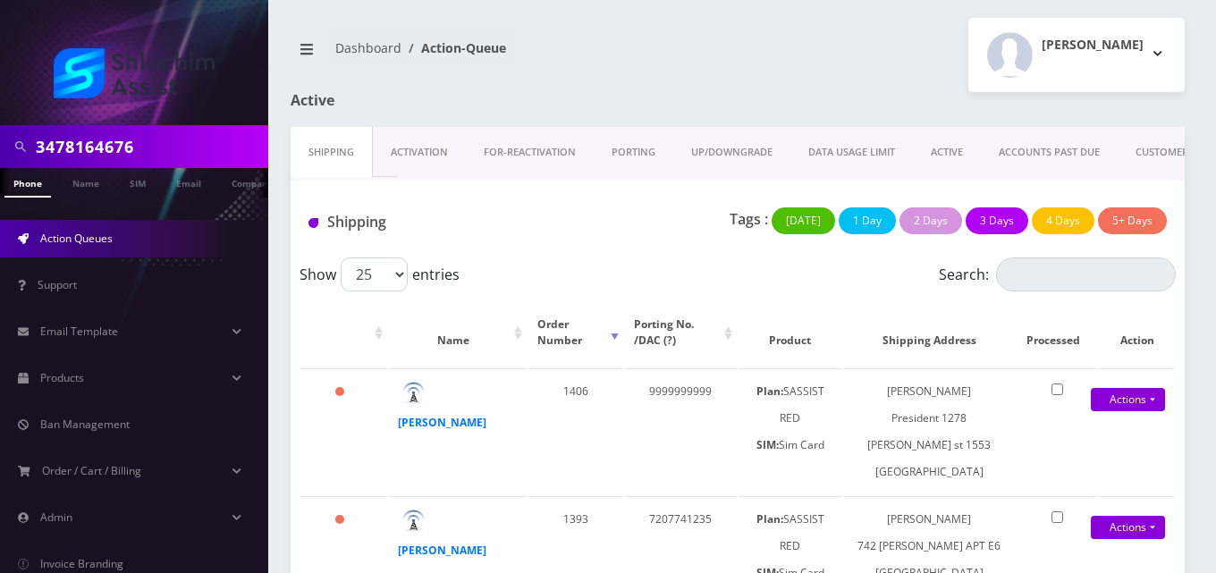
click at [949, 134] on link "ACTIVE" at bounding box center [947, 152] width 68 height 51
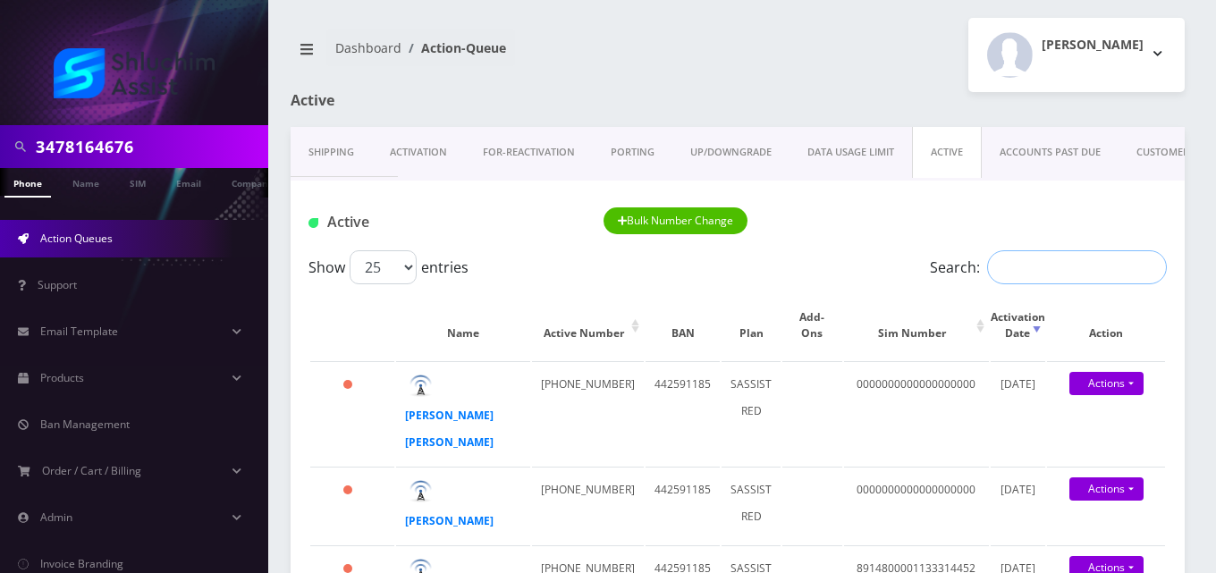
click at [1043, 260] on input "Search:" at bounding box center [1077, 267] width 180 height 34
paste input "9342239073"
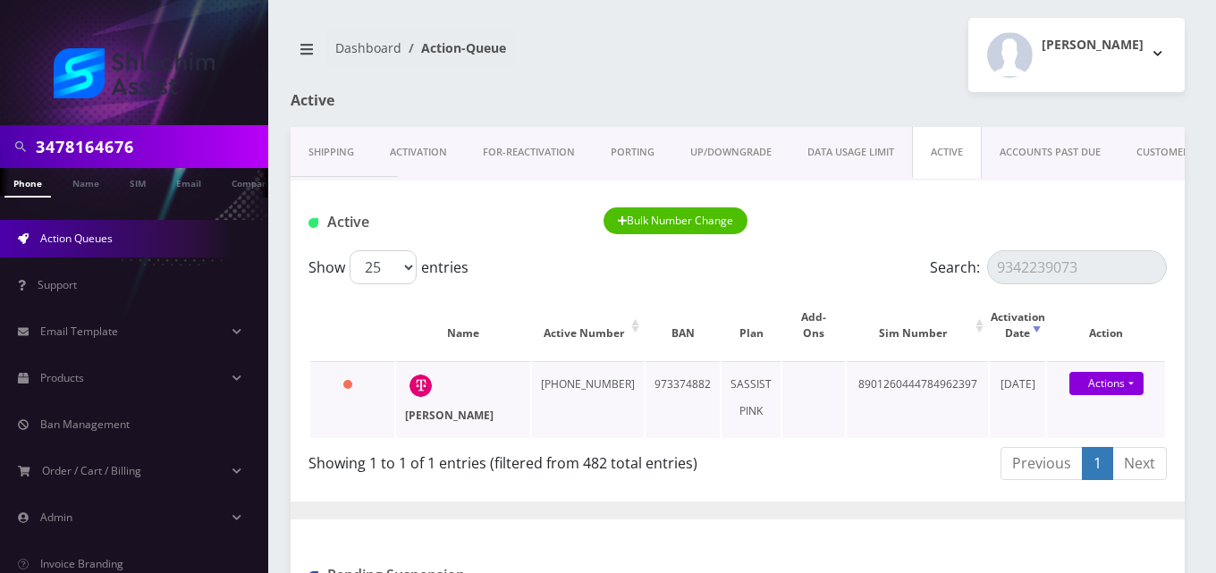
click at [449, 417] on strong "[PERSON_NAME]" at bounding box center [449, 415] width 89 height 15
drag, startPoint x: 1093, startPoint y: 258, endPoint x: 937, endPoint y: 270, distance: 156.0
click at [937, 270] on label "Search: 9342239073" at bounding box center [1048, 267] width 237 height 34
paste input "3472770302"
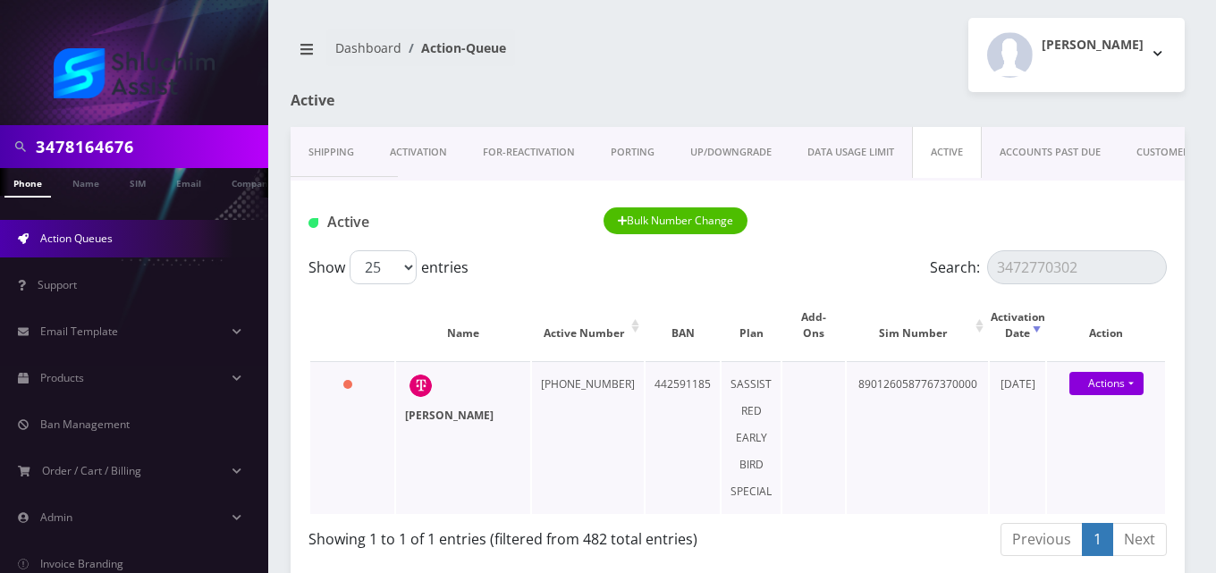
click at [433, 421] on strong "[PERSON_NAME]" at bounding box center [449, 415] width 89 height 15
drag, startPoint x: 1091, startPoint y: 263, endPoint x: 850, endPoint y: 333, distance: 250.4
click at [850, 333] on div "Show 25 50 100 250 500 1000 entries Search: 3472770302 Name Active Number BAN P…" at bounding box center [738, 406] width 894 height 313
paste input "5249347"
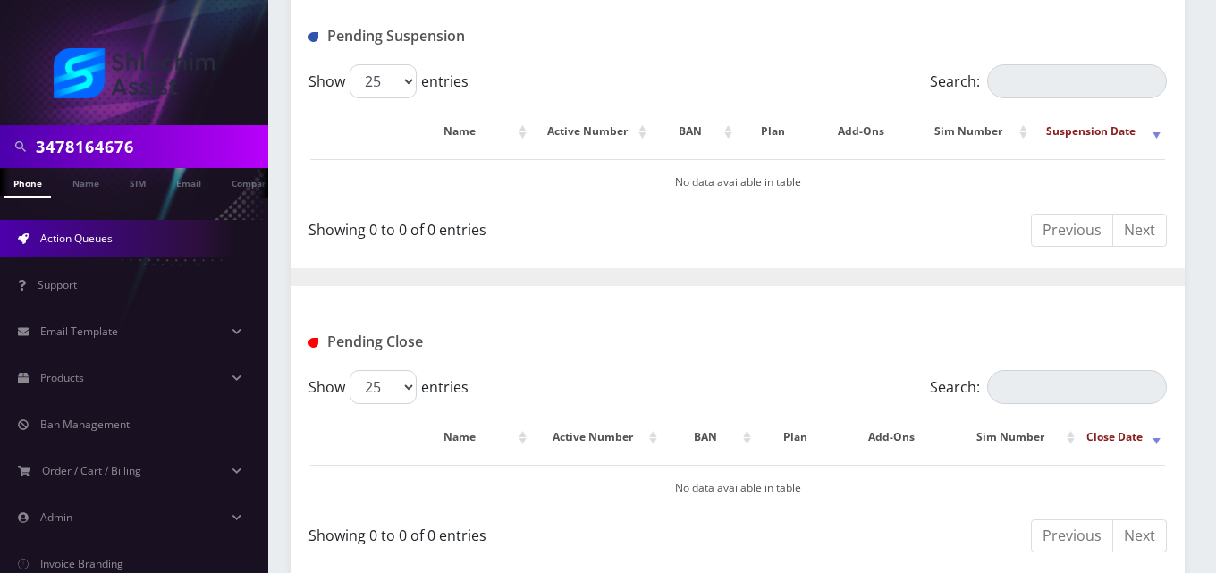
scroll to position [512, 0]
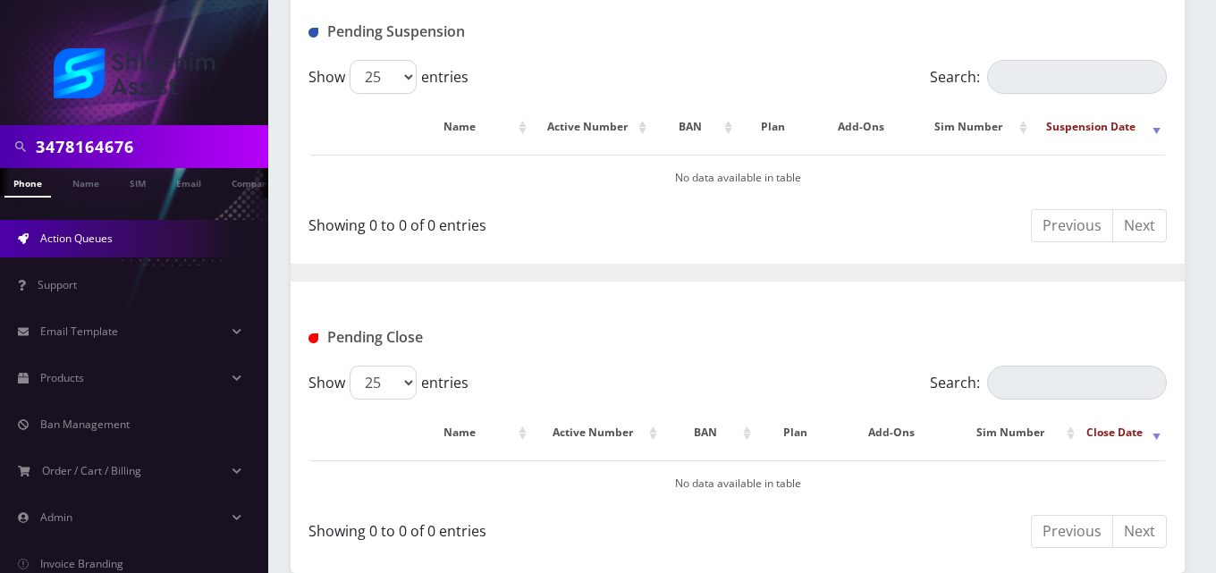
type input "3475249347"
drag, startPoint x: 150, startPoint y: 156, endPoint x: 0, endPoint y: 173, distance: 151.3
click at [0, 173] on nav "3478164676 Phone Name SIM Email Company Customer Action Queues Support Email Te…" at bounding box center [134, 286] width 268 height 573
paste input "5249347"
type input "3475249347"
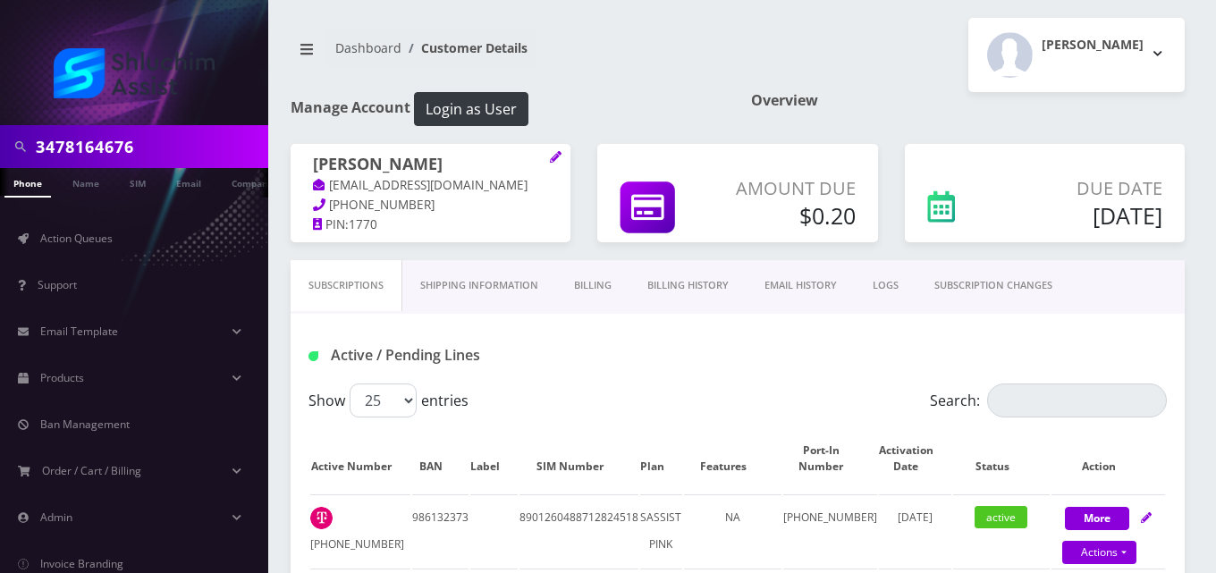
click at [813, 274] on link "EMAIL HISTORY" at bounding box center [801, 285] width 108 height 51
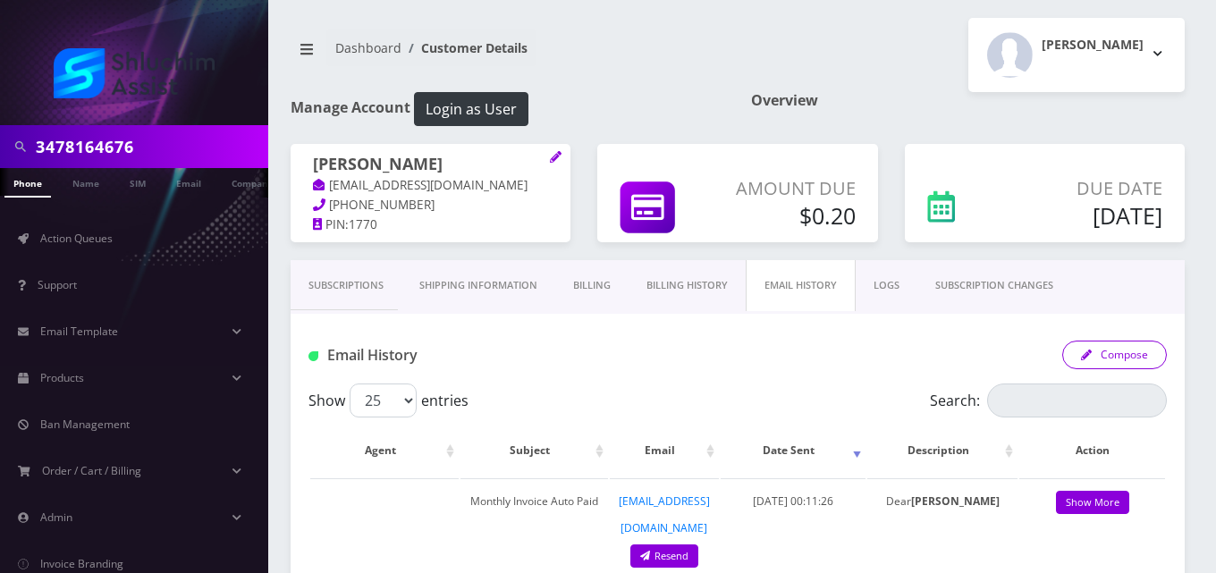
click at [1090, 351] on icon "button" at bounding box center [1086, 355] width 11 height 11
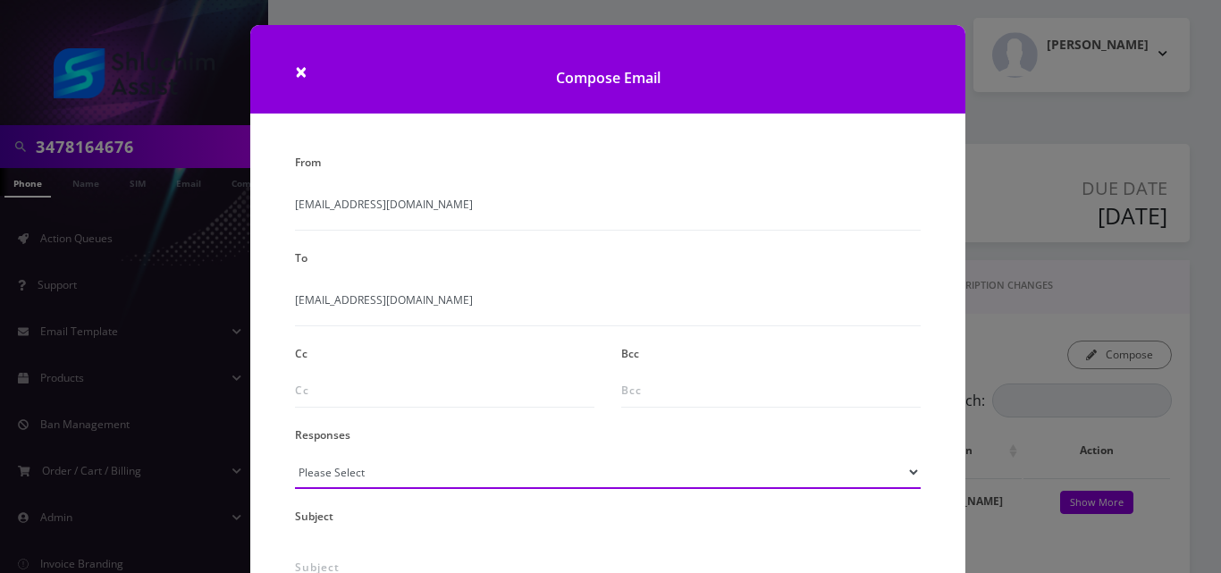
drag, startPoint x: 345, startPoint y: 485, endPoint x: 341, endPoint y: 477, distance: 9.2
click at [345, 485] on select "Please Select TMobile port Unable to activate CH Pickup Past Due Pick up follow…" at bounding box center [608, 472] width 626 height 34
select select "24"
click at [295, 455] on select "Please Select TMobile port Unable to activate CH Pickup Past Due Pick up follow…" at bounding box center [608, 472] width 626 height 34
type input "Additional One-Time Charge"
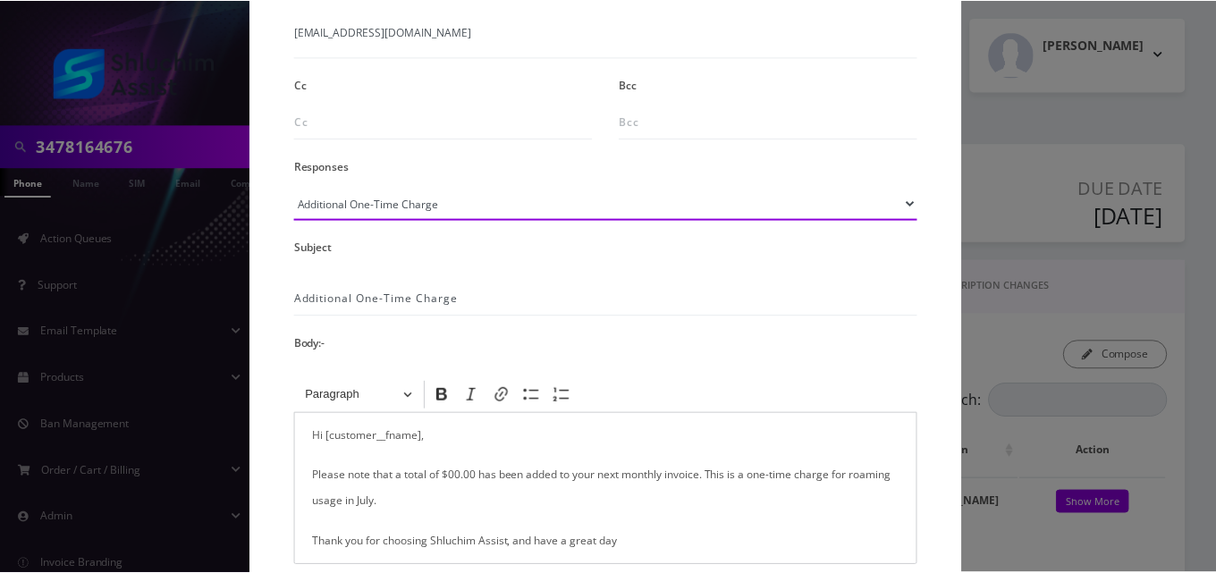
scroll to position [358, 0]
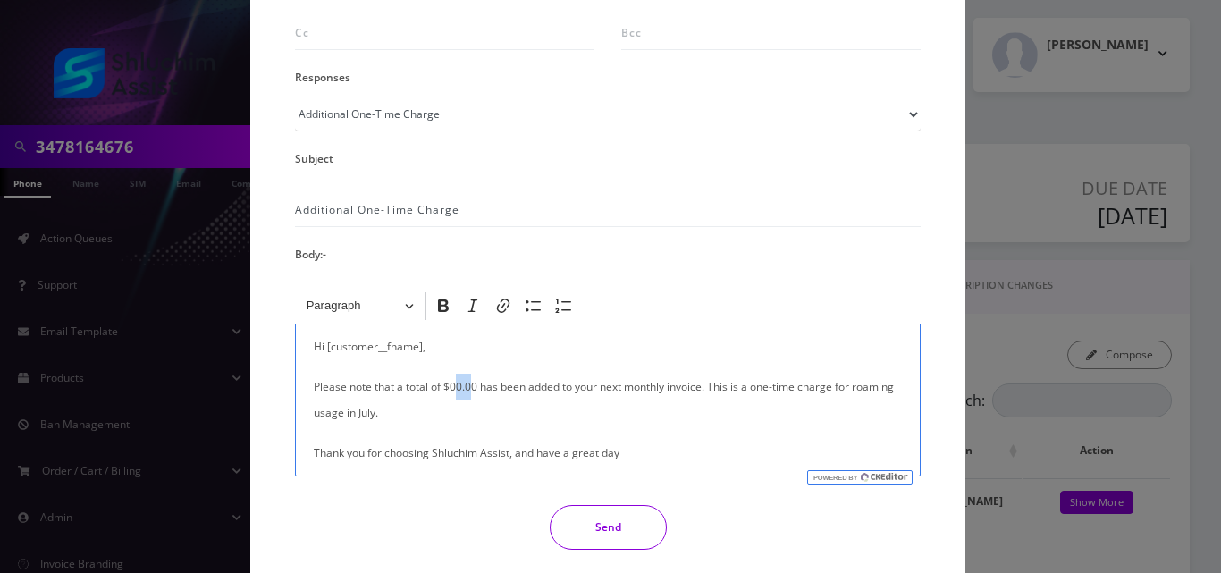
drag, startPoint x: 470, startPoint y: 388, endPoint x: 454, endPoint y: 391, distance: 16.3
click at [454, 391] on p "Please note that a total of $00.00 has been added to your next monthly invoice.…" at bounding box center [608, 400] width 588 height 52
click at [604, 522] on button "Send" at bounding box center [608, 527] width 117 height 45
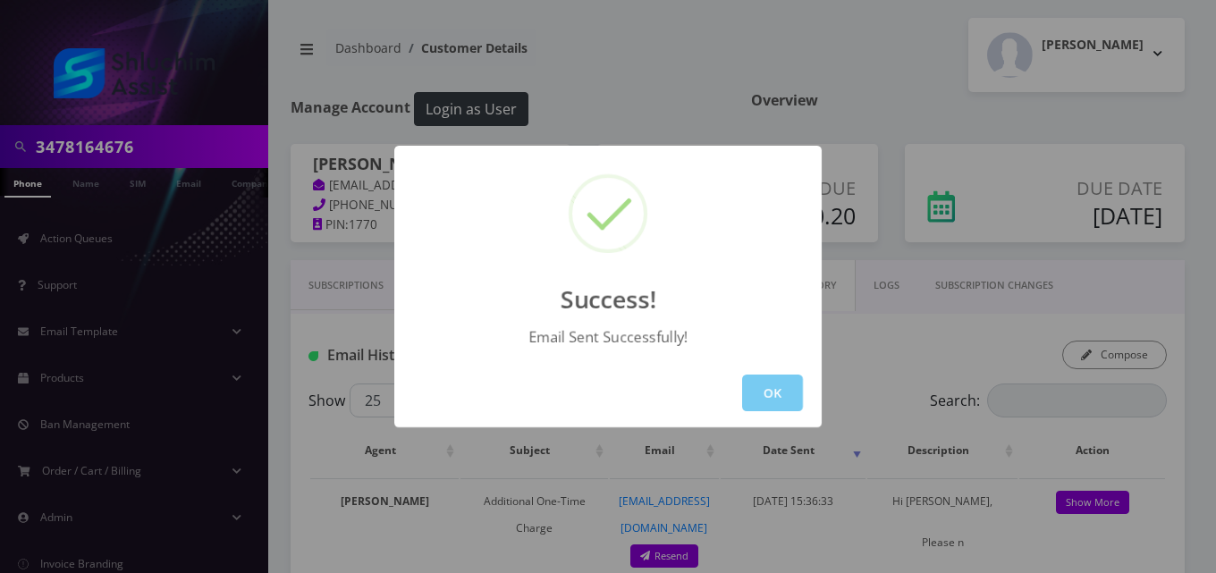
click at [785, 384] on button "OK" at bounding box center [772, 393] width 61 height 37
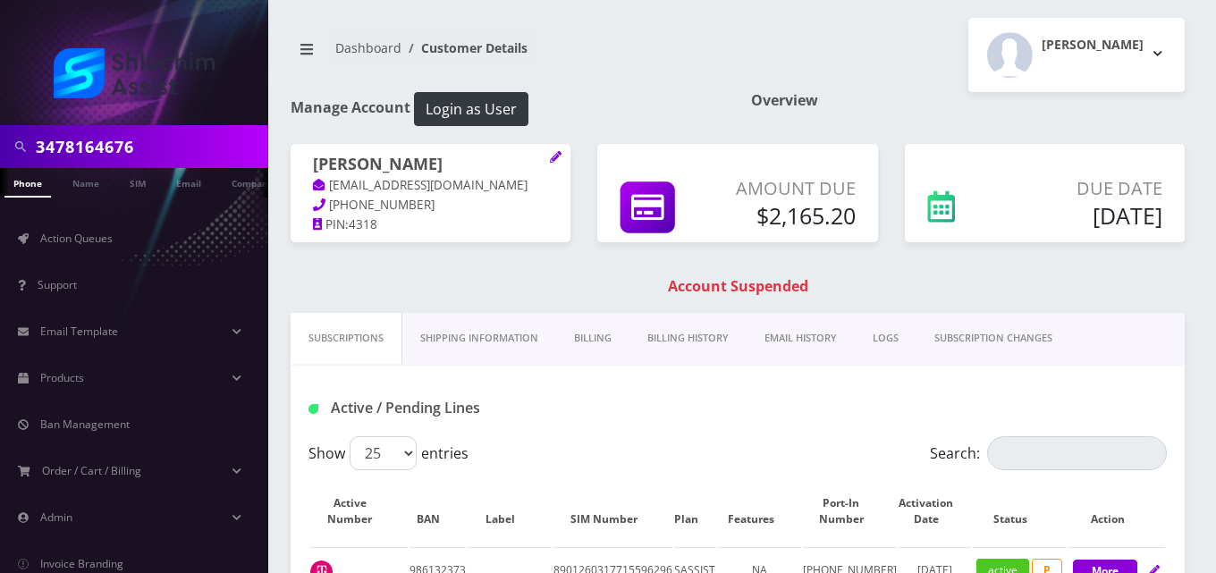
click at [576, 325] on link "Billing" at bounding box center [592, 338] width 73 height 51
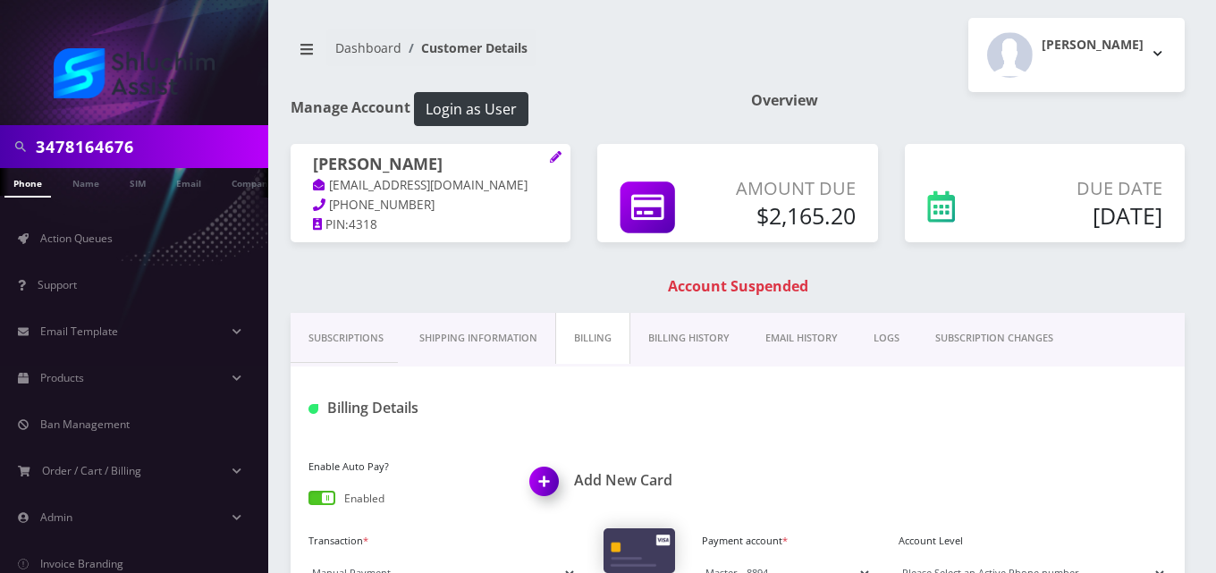
scroll to position [179, 0]
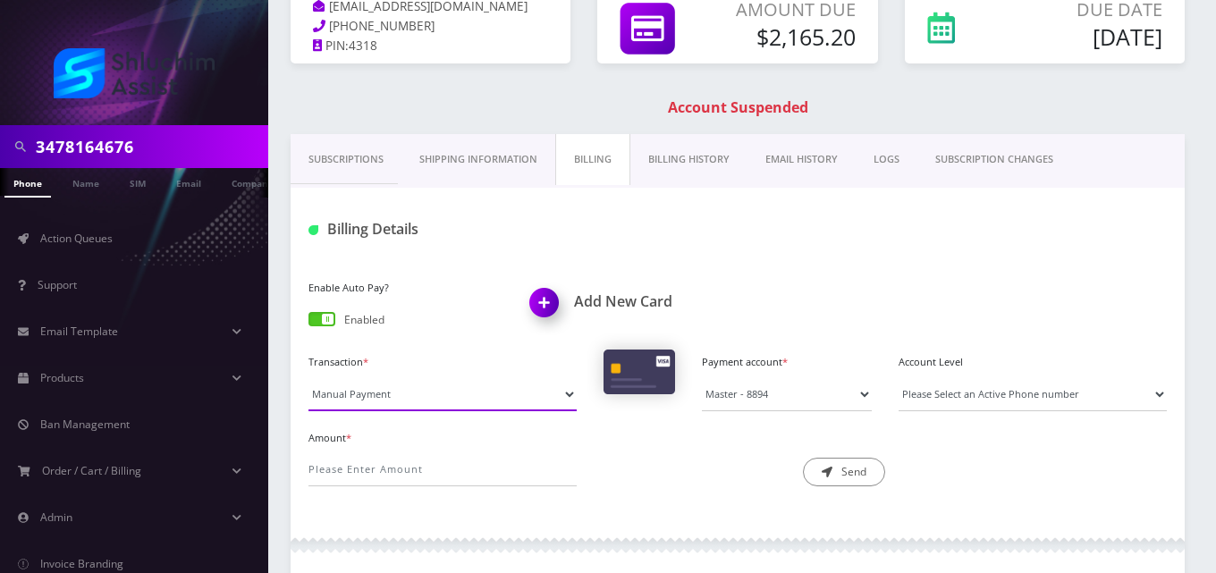
drag, startPoint x: 379, startPoint y: 387, endPoint x: 377, endPoint y: 409, distance: 22.4
click at [378, 388] on select "Manual Payment Custom Charge Manual Credit Custom Invoice" at bounding box center [442, 394] width 268 height 34
select select "Custom Invoice"
click at [308, 377] on select "Manual Payment Custom Charge Manual Credit Custom Invoice" at bounding box center [442, 394] width 268 height 34
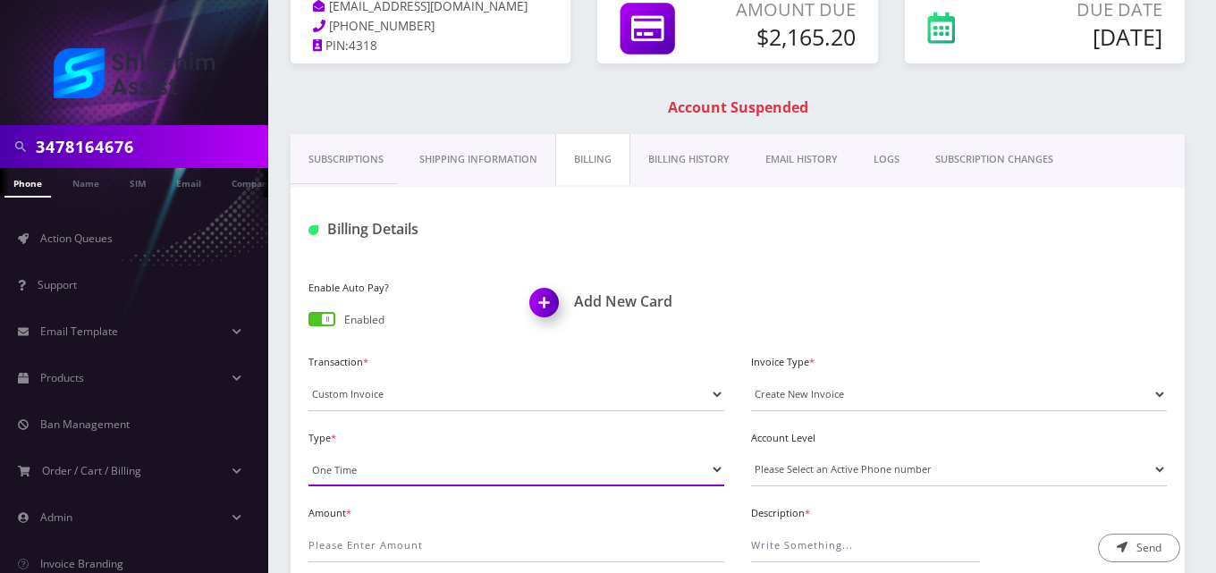
click at [399, 459] on select "One Time Usage Charge" at bounding box center [516, 469] width 416 height 34
select select "4"
click at [308, 452] on select "One Time Usage Charge" at bounding box center [516, 469] width 416 height 34
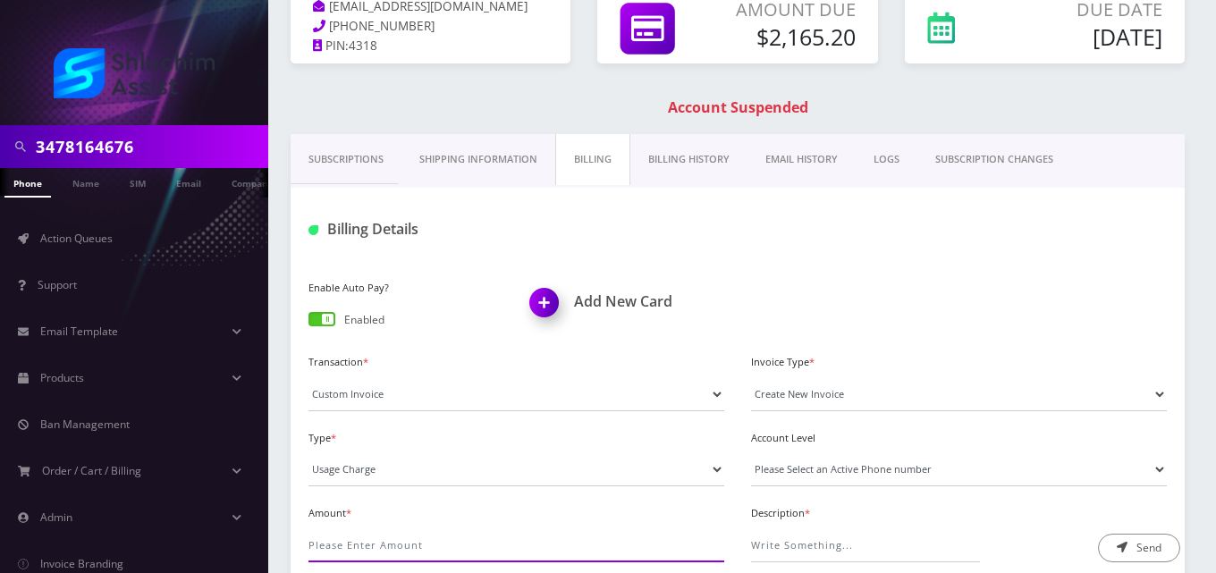
click at [423, 538] on input "Amount *" at bounding box center [516, 545] width 416 height 34
type input "10"
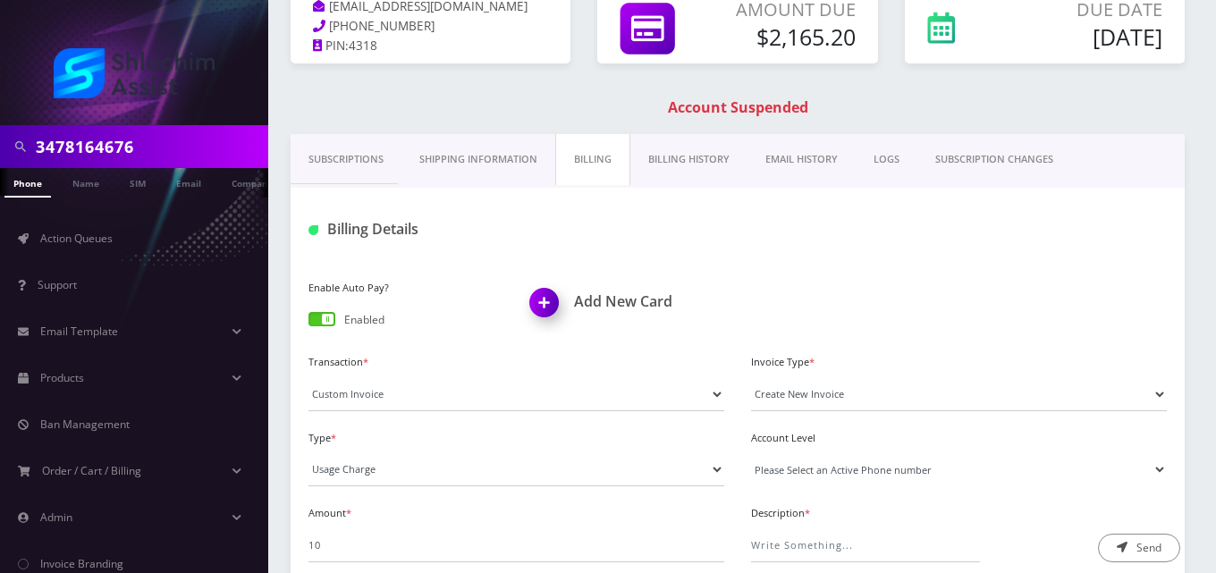
click at [835, 472] on select "Please Select an Active Phone number [PHONE_NUMBER] [PHONE_NUMBER]" at bounding box center [959, 469] width 416 height 34
select select "69128"
click at [751, 452] on select "Please Select an Active Phone number [PHONE_NUMBER] [PHONE_NUMBER]" at bounding box center [959, 469] width 416 height 34
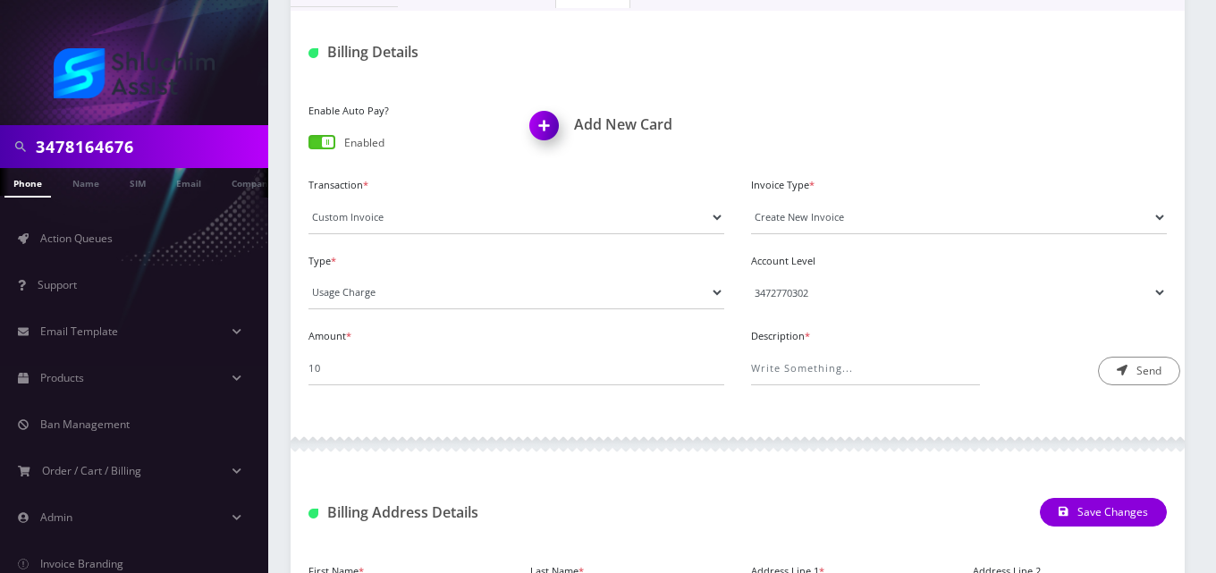
scroll to position [358, 0]
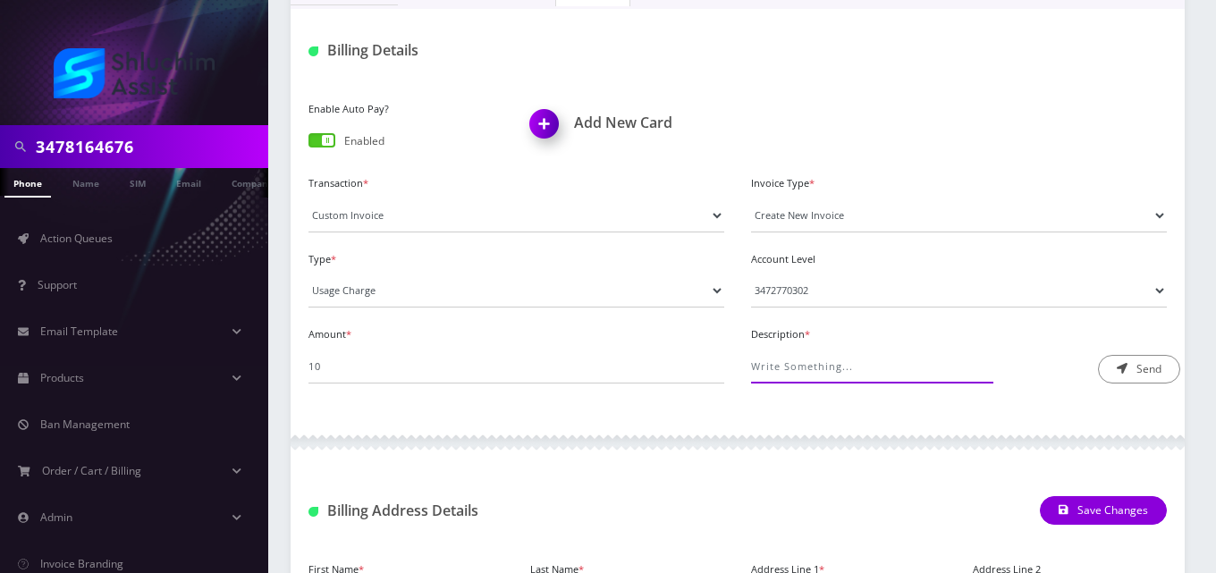
click at [800, 380] on input "Description *" at bounding box center [865, 367] width 229 height 34
type input "International Pass Charge"
click at [1145, 367] on button "Send" at bounding box center [1139, 369] width 82 height 29
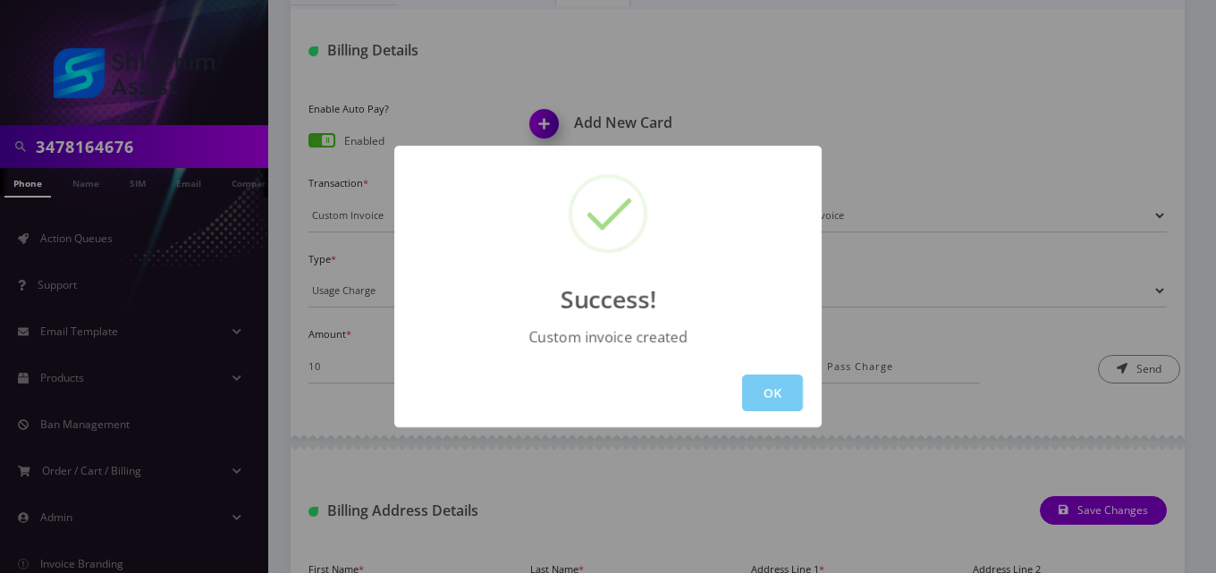
click at [769, 403] on button "OK" at bounding box center [772, 393] width 61 height 37
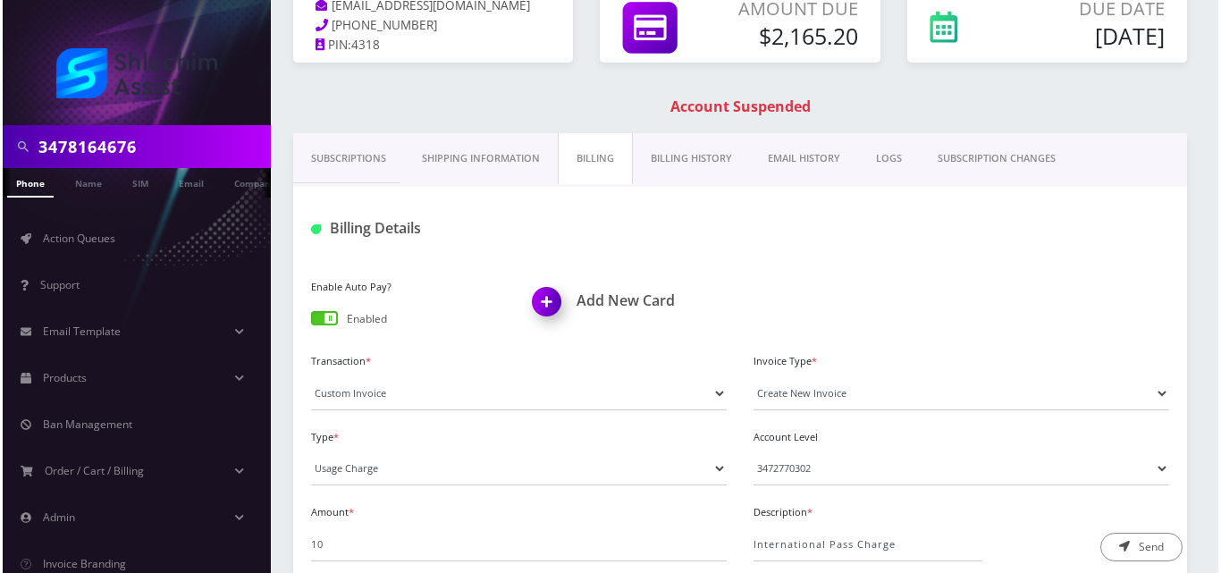
scroll to position [179, 0]
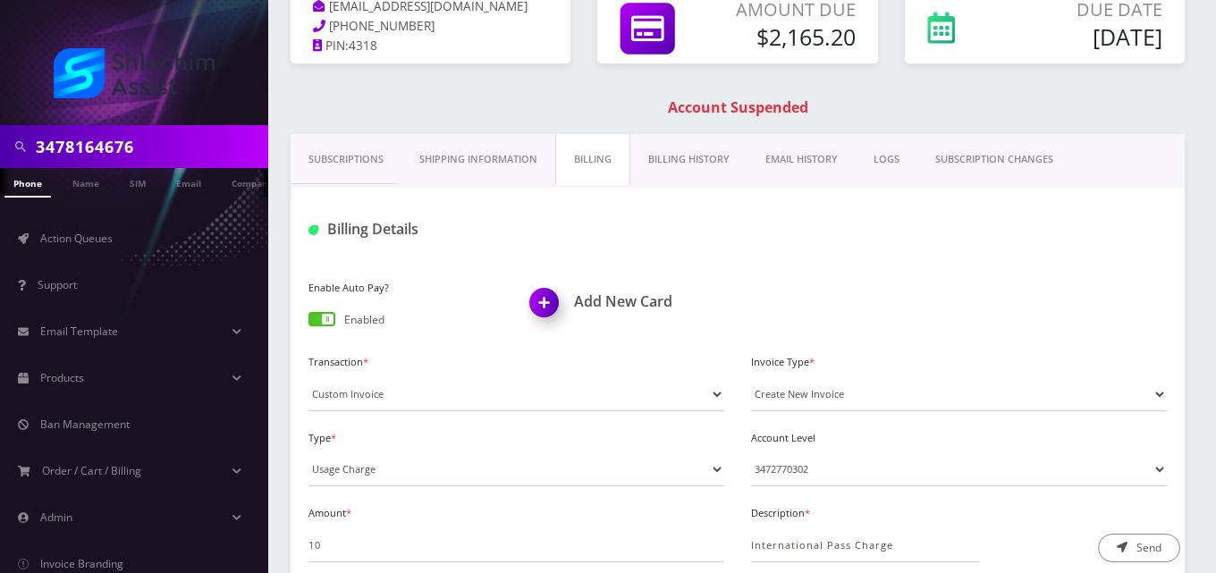
click at [782, 161] on link "EMAIL HISTORY" at bounding box center [801, 159] width 108 height 51
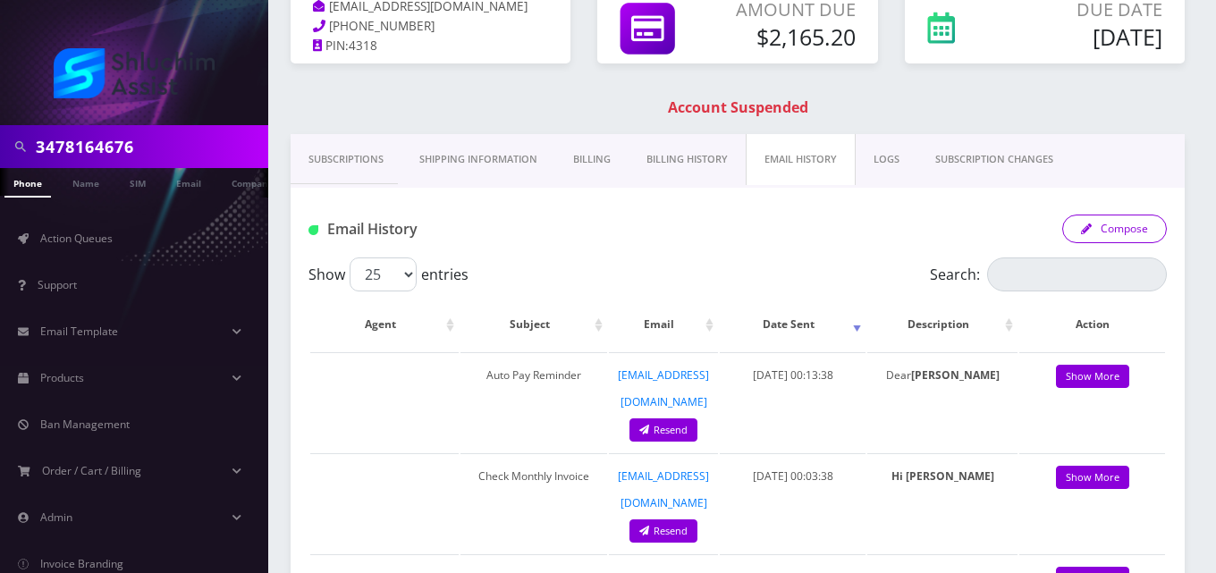
click at [1123, 228] on button "Compose" at bounding box center [1114, 229] width 105 height 29
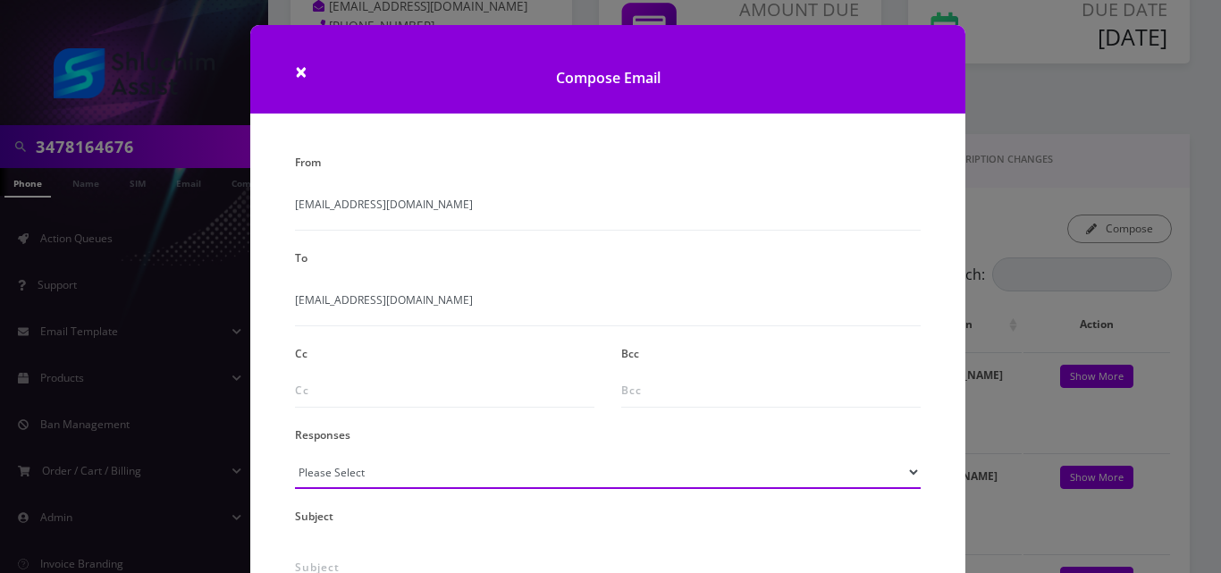
drag, startPoint x: 347, startPoint y: 469, endPoint x: 346, endPoint y: 458, distance: 11.7
click at [347, 469] on select "Please Select TMobile port Unable to activate CH Pickup Past Due Pick up follow…" at bounding box center [608, 472] width 626 height 34
select select "24"
click at [295, 455] on select "Please Select TMobile port Unable to activate CH Pickup Past Due Pick up follow…" at bounding box center [608, 472] width 626 height 34
type input "Additional One-Time Charge"
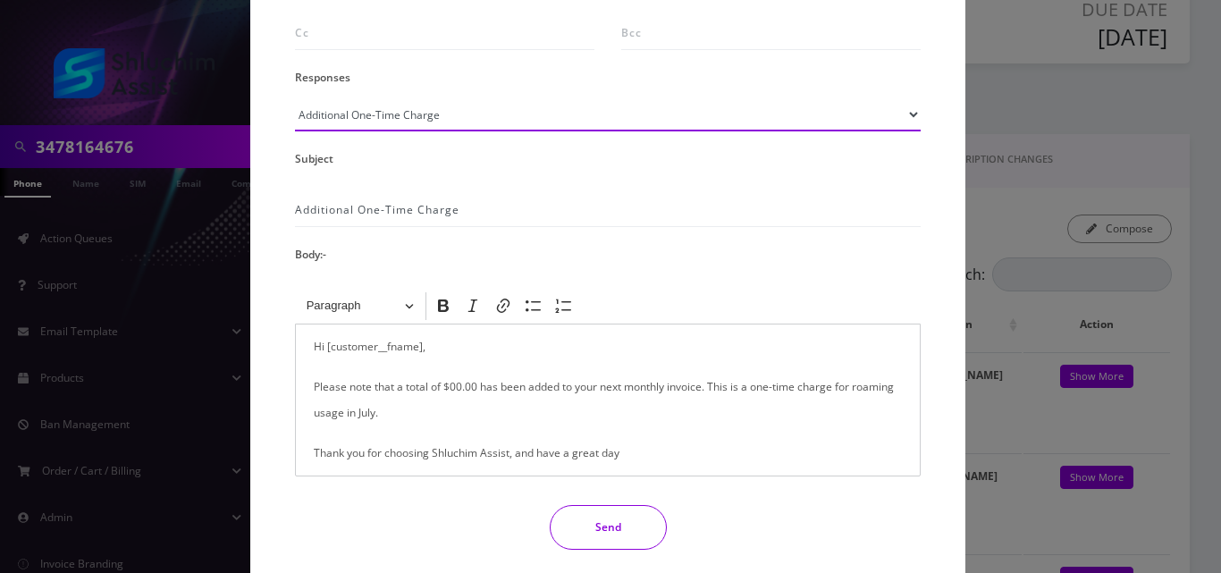
scroll to position [419, 0]
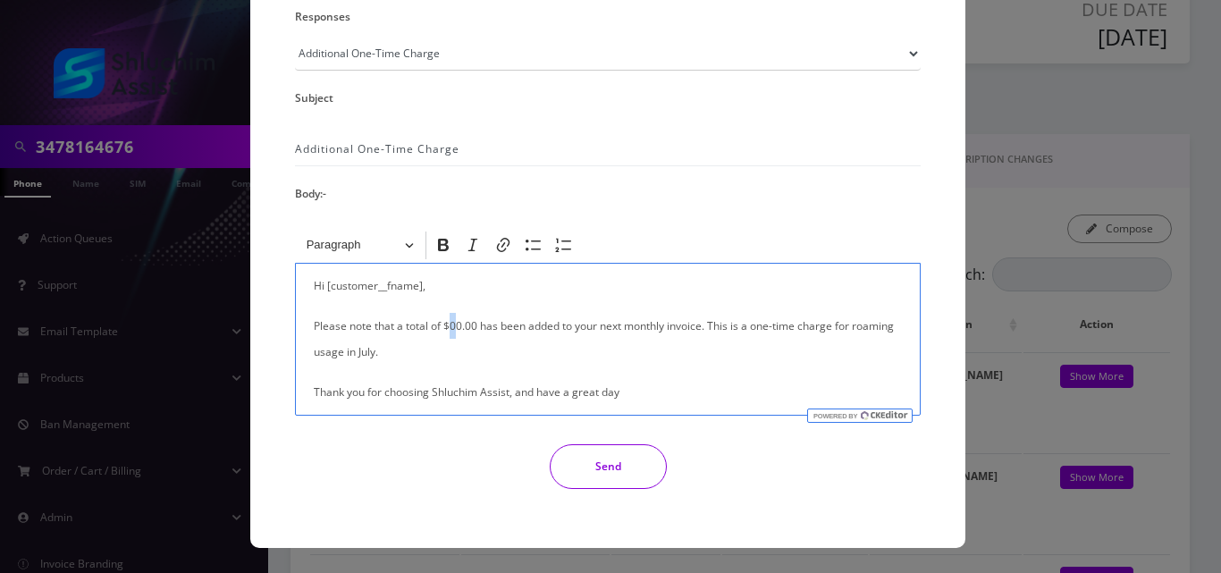
click at [451, 329] on p "Please note that a total of $00.00 has been added to your next monthly invoice.…" at bounding box center [608, 339] width 588 height 52
drag, startPoint x: 341, startPoint y: 357, endPoint x: 856, endPoint y: 323, distance: 516.1
click at [856, 323] on p "Please note that a total of $10.00 has been added to your next monthly invoice.…" at bounding box center [608, 339] width 588 height 52
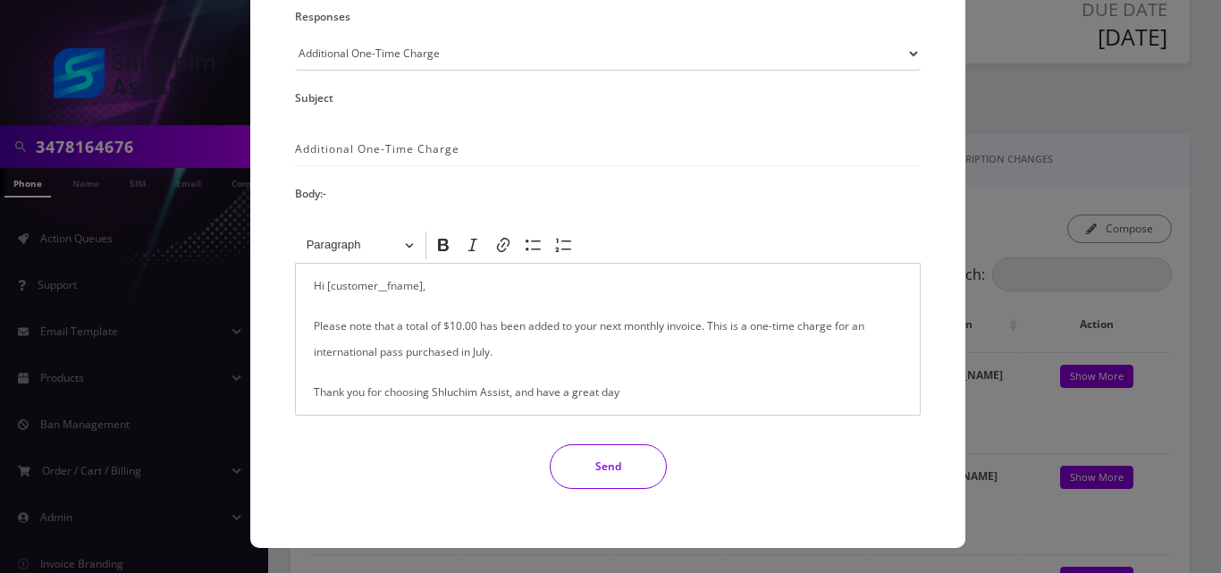
click at [606, 475] on button "Send" at bounding box center [608, 466] width 117 height 45
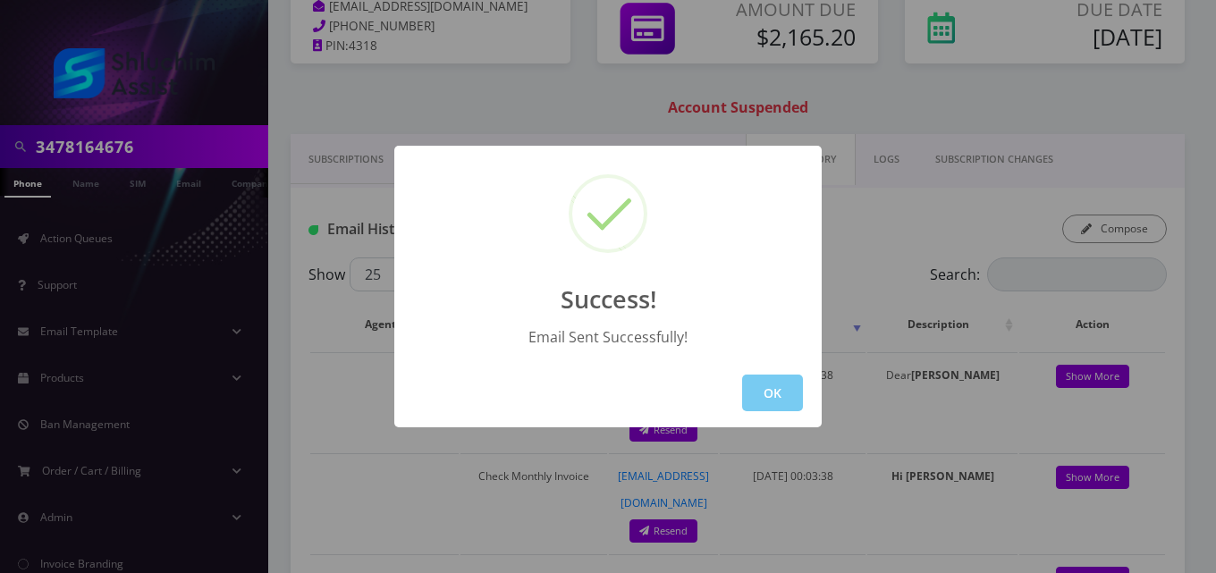
click at [791, 395] on button "OK" at bounding box center [772, 393] width 61 height 37
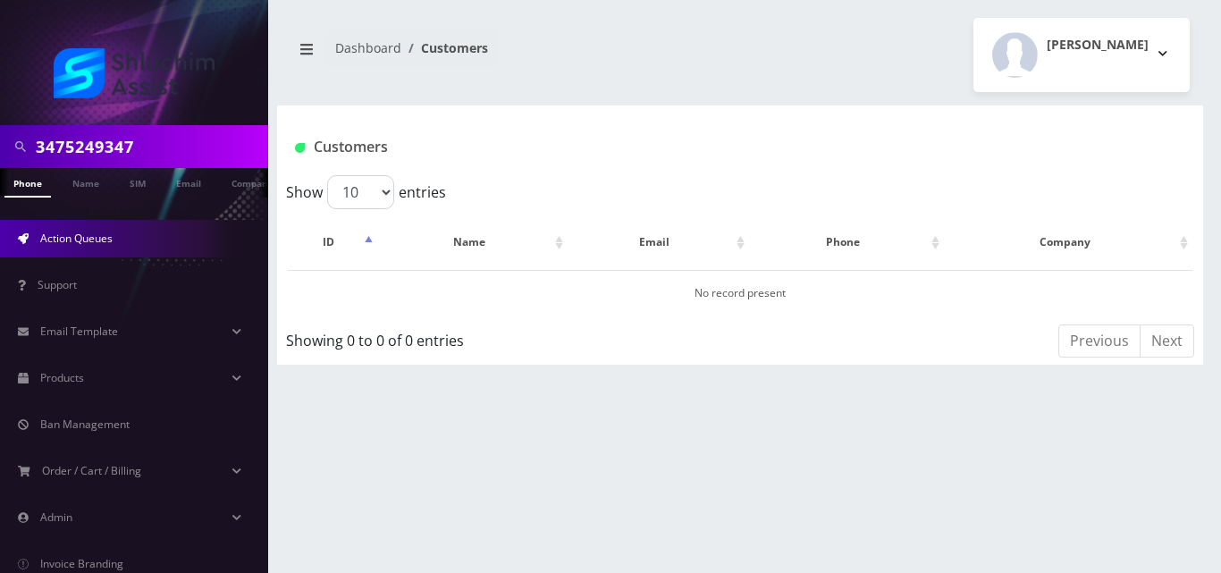
click at [101, 239] on span "Action Queues" at bounding box center [76, 238] width 72 height 15
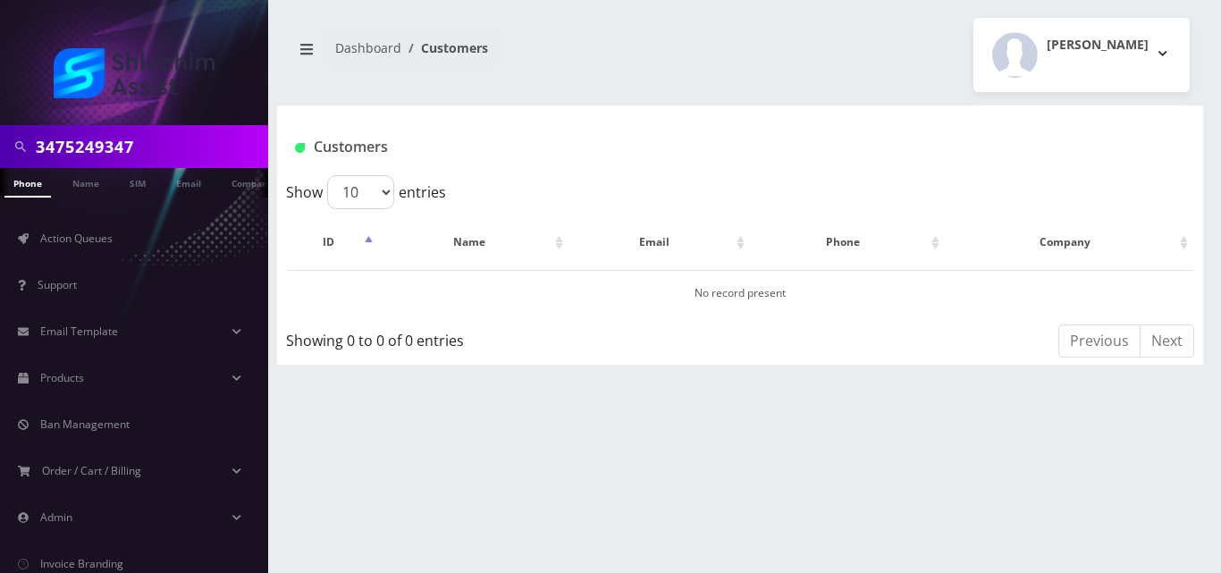
scroll to position [0, 9]
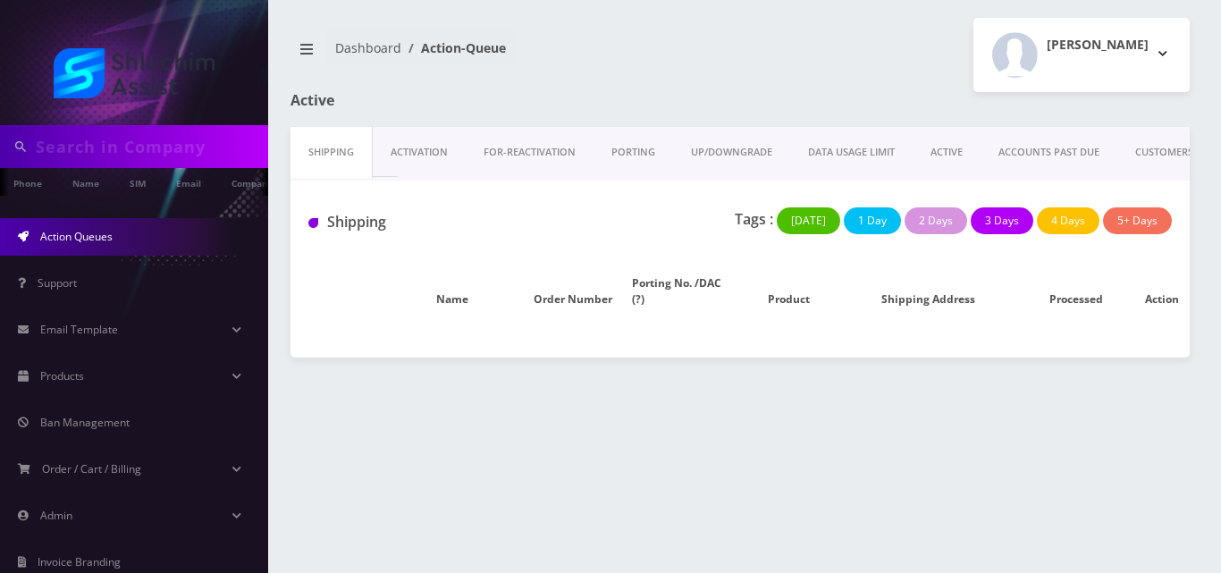
click at [958, 140] on link "ACTIVE" at bounding box center [947, 152] width 68 height 51
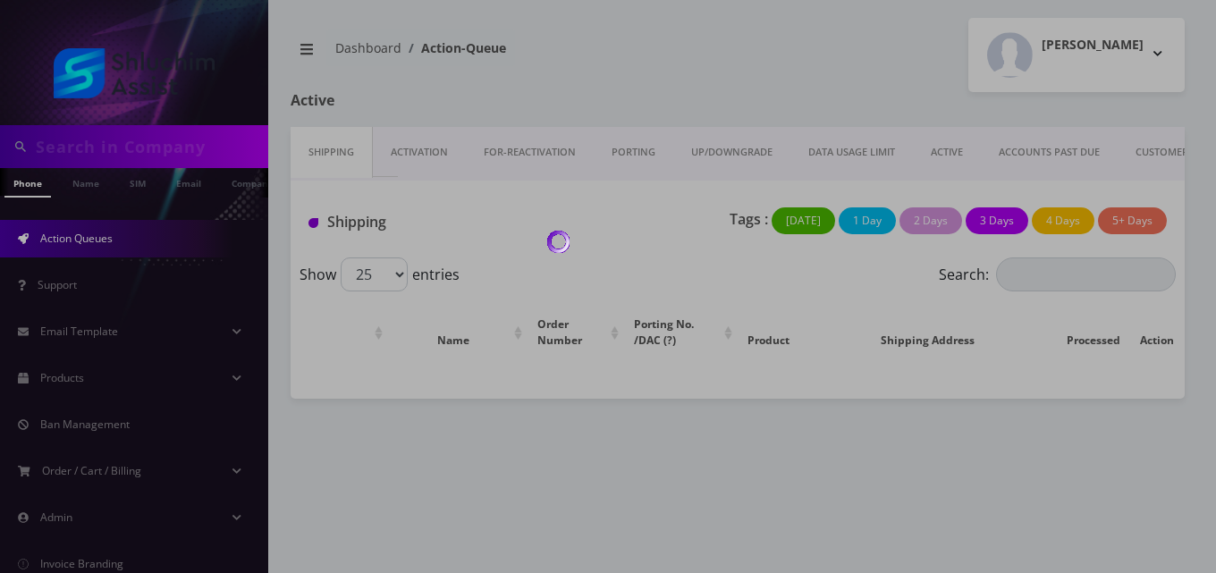
type input "3475249347"
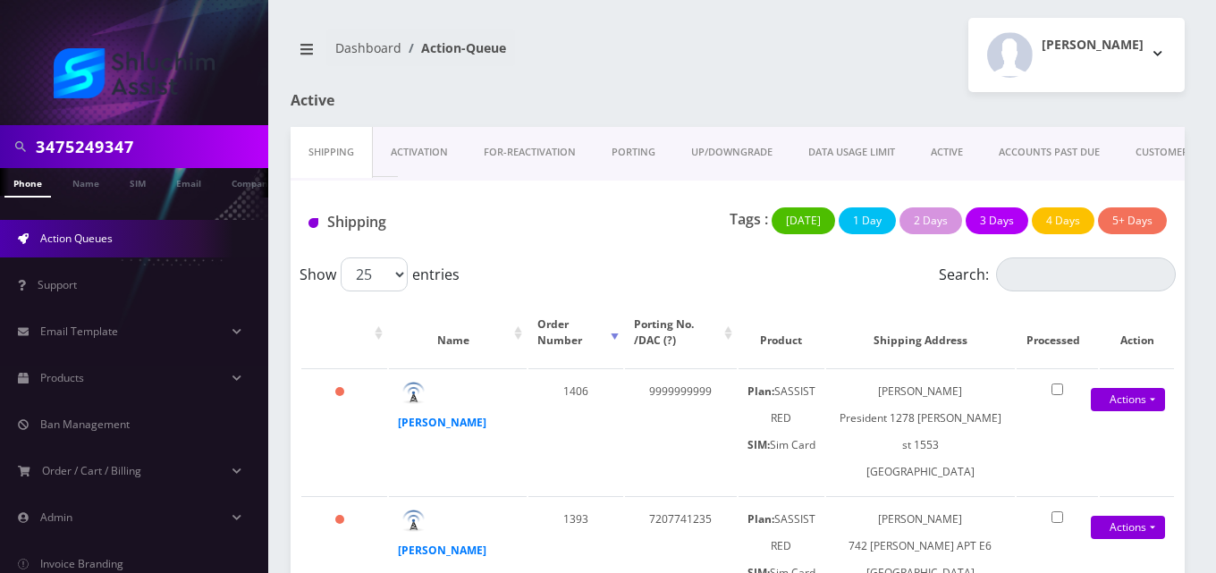
click at [968, 150] on link "ACTIVE" at bounding box center [947, 152] width 68 height 51
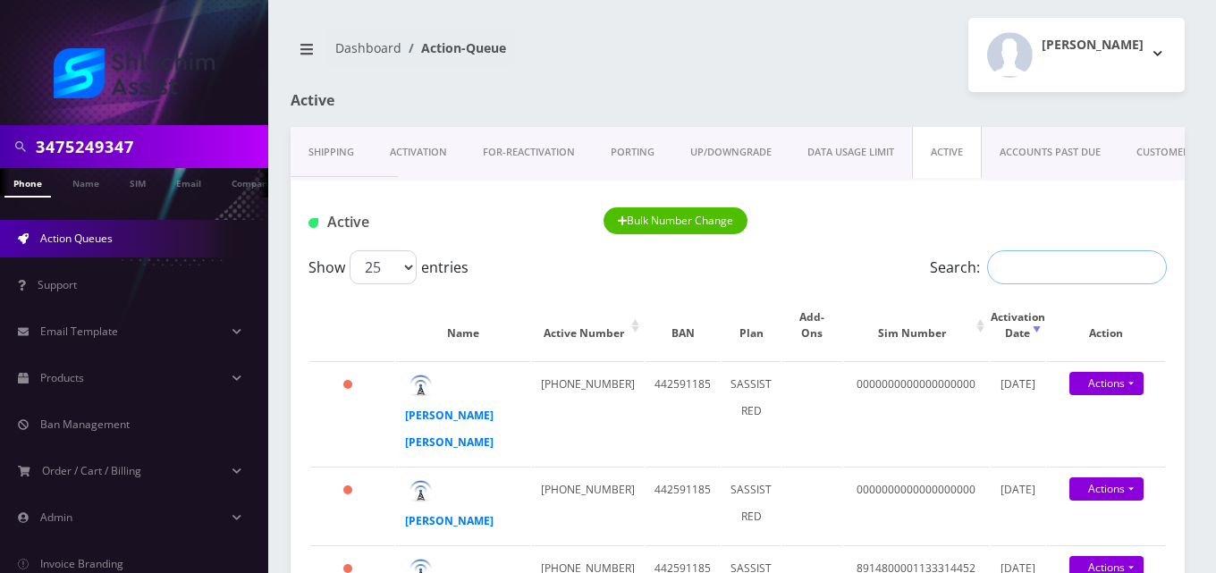
click at [1052, 268] on input "Search:" at bounding box center [1077, 267] width 180 height 34
paste input "4122519719"
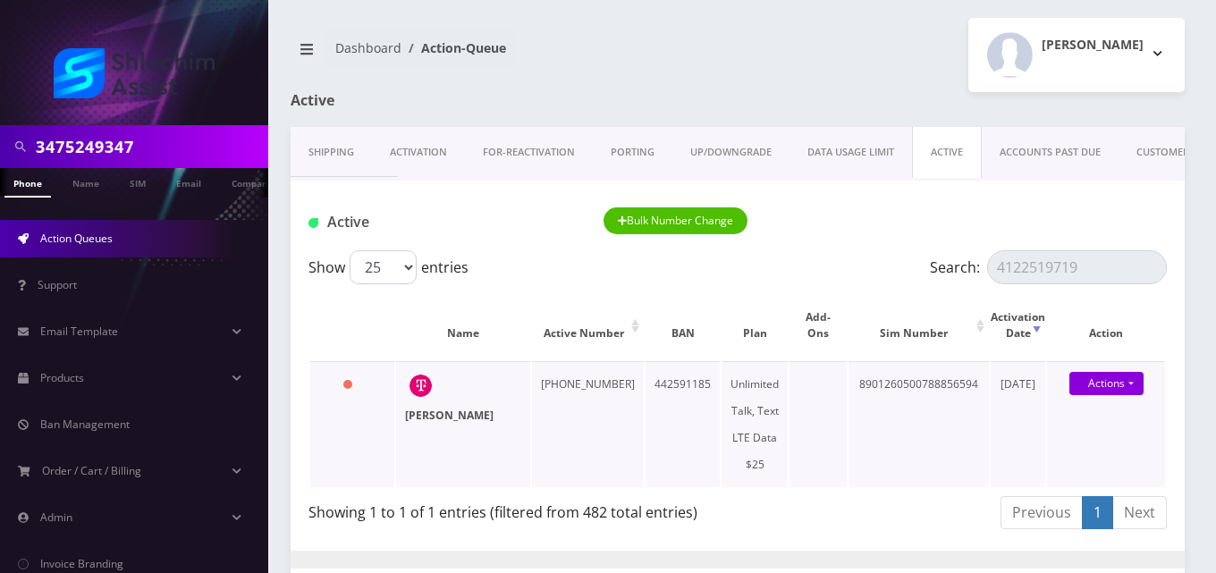
click at [409, 419] on strong "[PERSON_NAME]" at bounding box center [449, 415] width 89 height 15
drag, startPoint x: 1089, startPoint y: 268, endPoint x: 977, endPoint y: 297, distance: 115.4
click at [977, 297] on div "Show 25 50 100 250 500 1000 entries Search: 4122519719 Name Active Number BAN P…" at bounding box center [738, 393] width 894 height 286
paste input "8452222783"
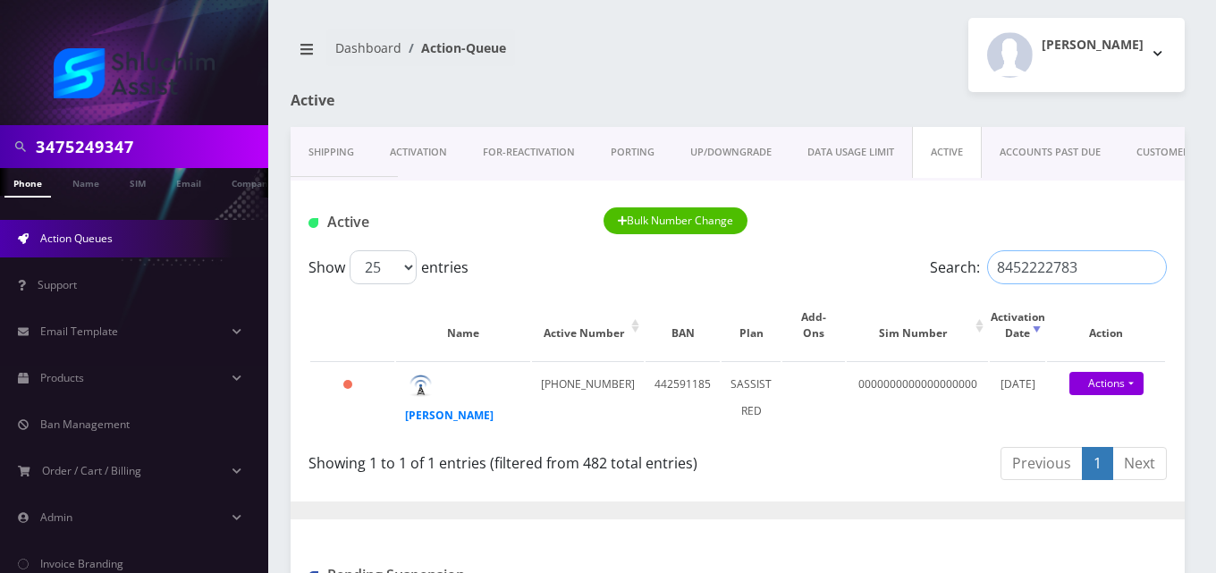
scroll to position [89, 0]
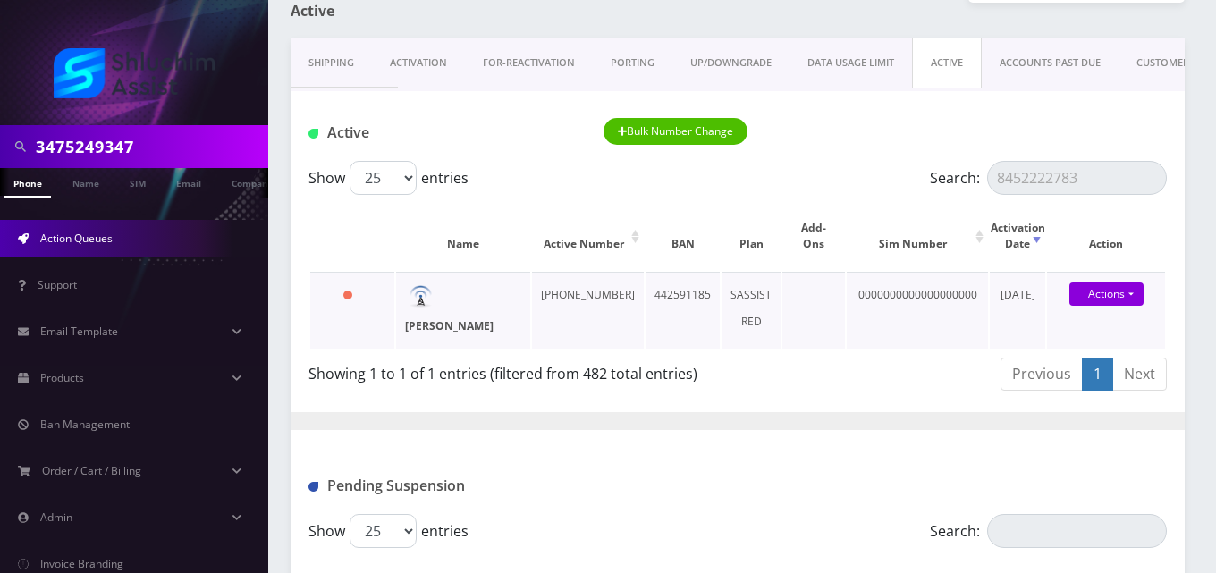
click at [413, 327] on strong "Shneur Backman" at bounding box center [449, 325] width 89 height 15
drag, startPoint x: 1085, startPoint y: 174, endPoint x: 946, endPoint y: 175, distance: 138.6
click at [946, 175] on label "Search: 8452222783" at bounding box center [1048, 178] width 237 height 34
paste input "9174782117"
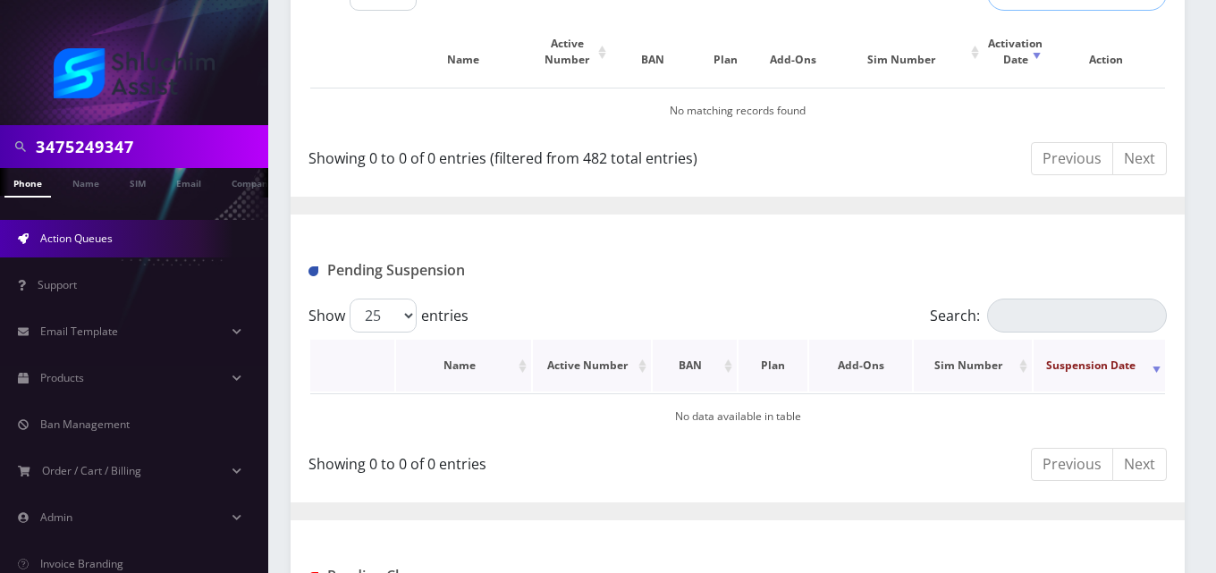
scroll to position [512, 0]
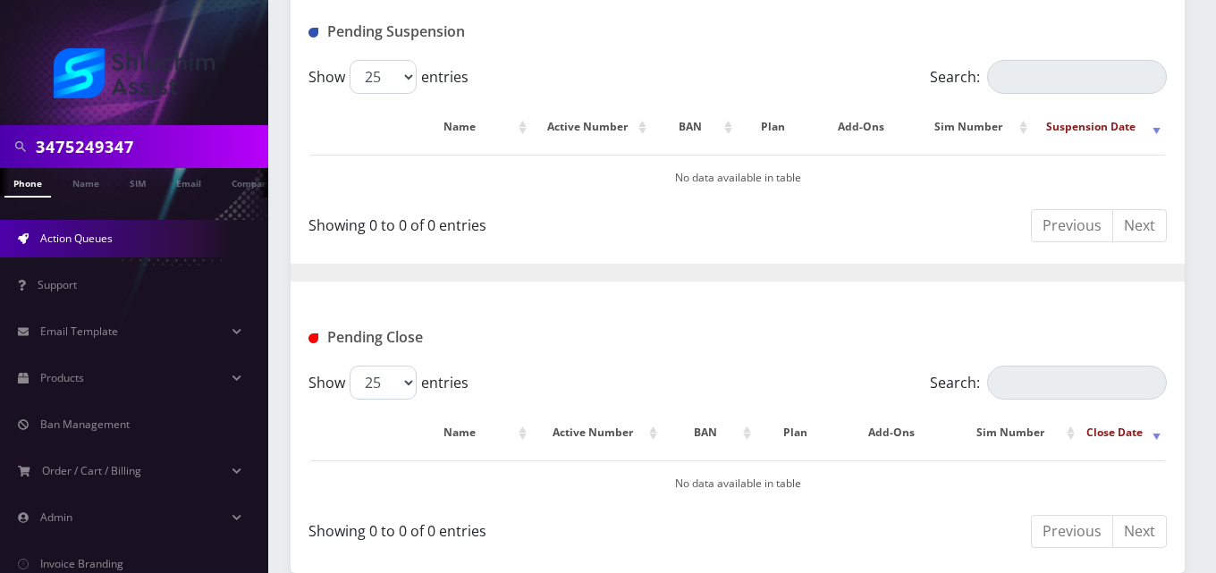
type input "9174782117"
drag, startPoint x: 149, startPoint y: 145, endPoint x: 0, endPoint y: 149, distance: 149.4
click at [0, 149] on div "3475249347" at bounding box center [134, 146] width 268 height 43
paste input "917478211"
type input "9174782117"
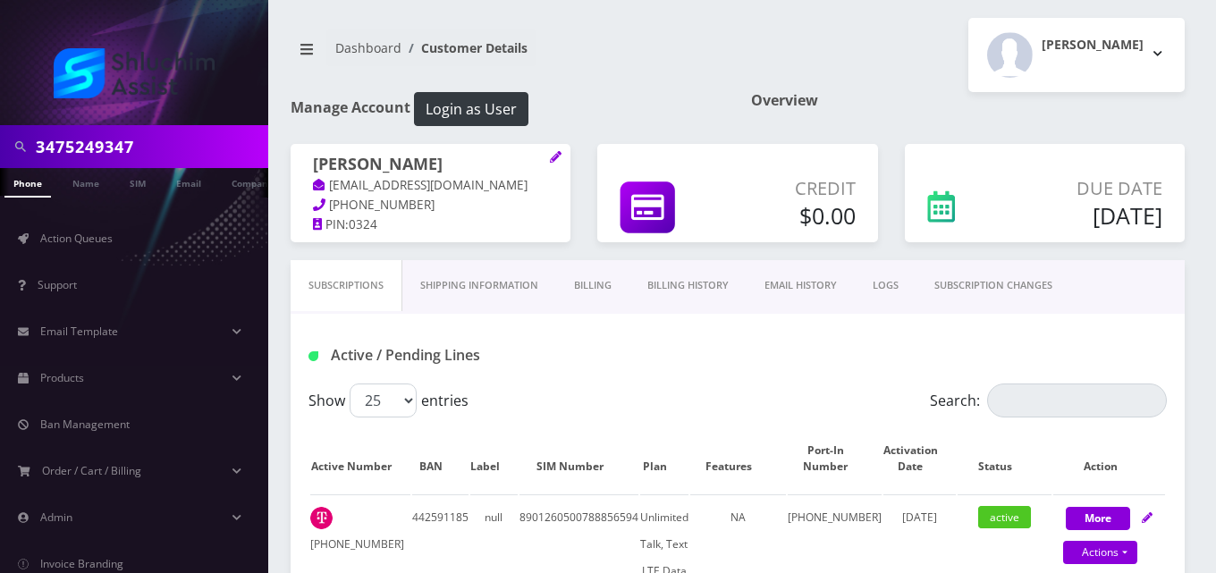
click at [605, 277] on link "Billing" at bounding box center [592, 285] width 73 height 51
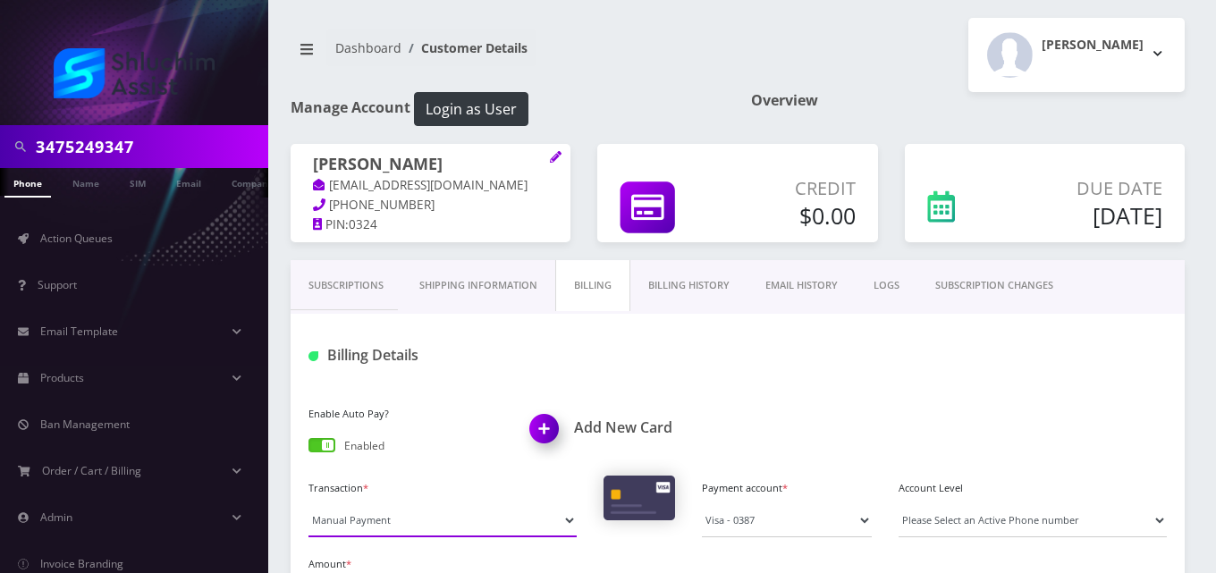
click at [376, 520] on select "Manual Payment Custom Charge Manual Credit Custom Invoice" at bounding box center [442, 520] width 268 height 34
select select "Custom Invoice"
click at [308, 503] on select "Manual Payment Custom Charge Manual Credit Custom Invoice" at bounding box center [442, 520] width 268 height 34
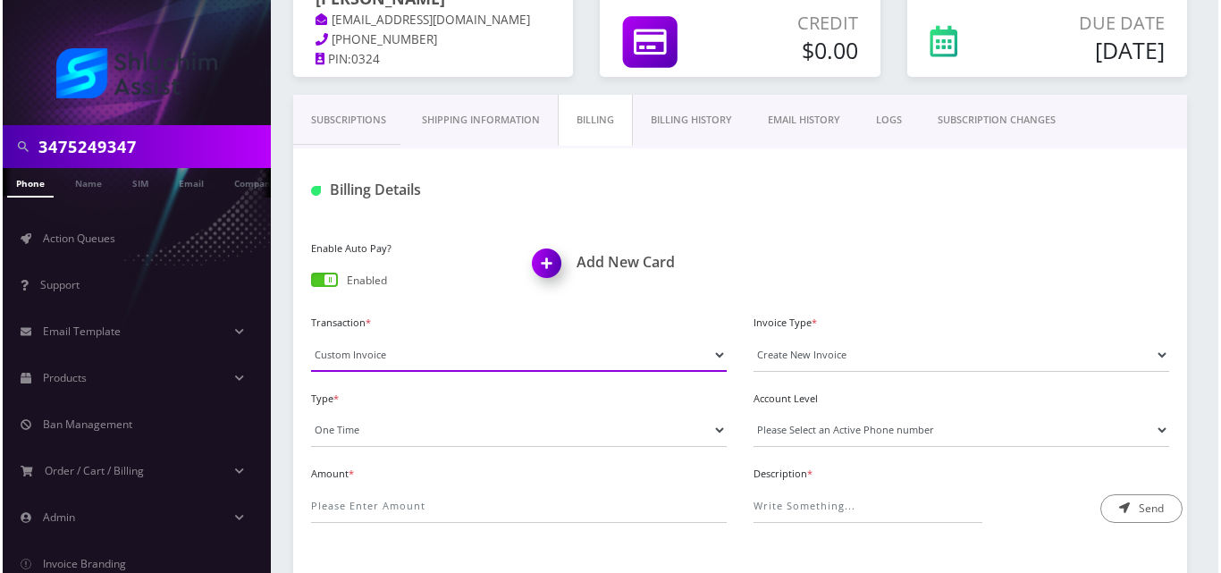
scroll to position [179, 0]
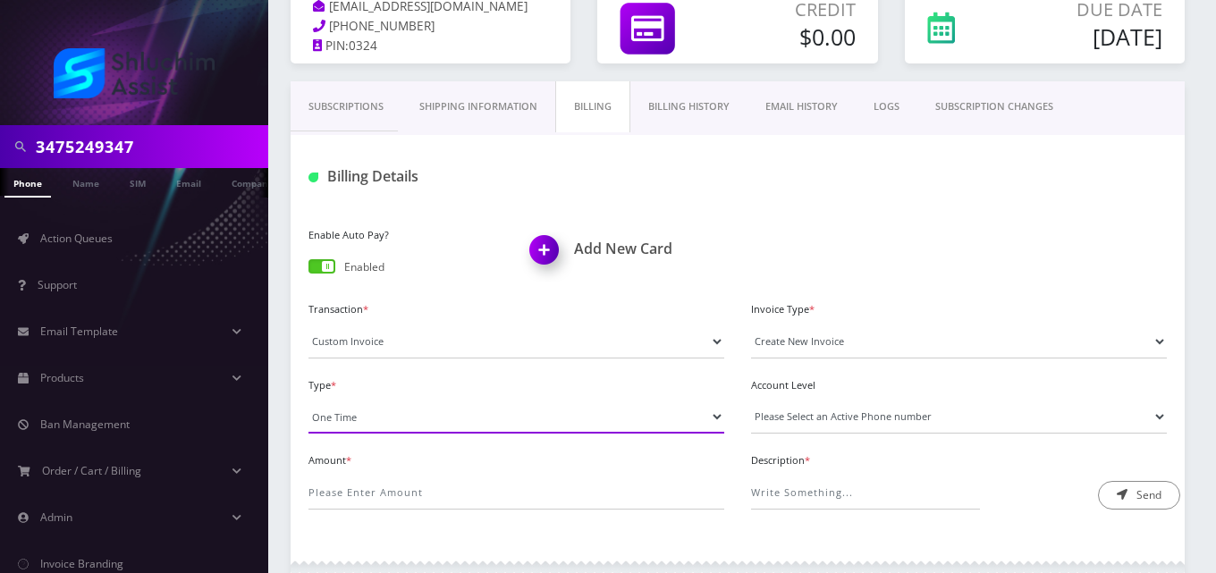
drag, startPoint x: 386, startPoint y: 409, endPoint x: 383, endPoint y: 419, distance: 10.5
click at [386, 410] on select "One Time Usage Charge" at bounding box center [516, 417] width 416 height 34
select select "4"
click at [308, 400] on select "One Time Usage Charge" at bounding box center [516, 417] width 416 height 34
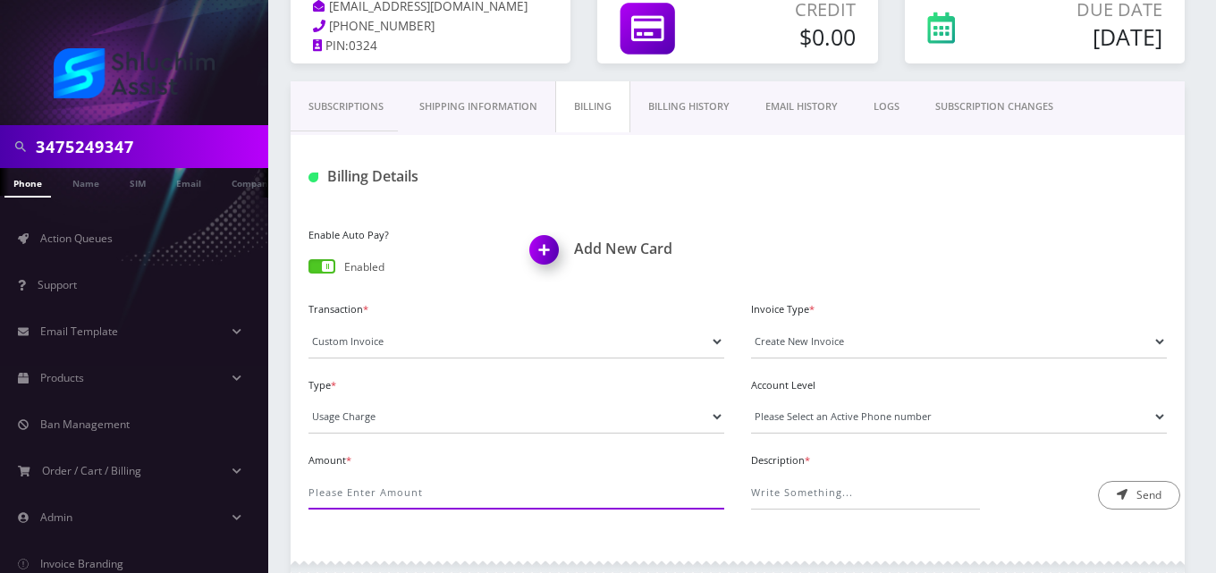
click at [377, 484] on input "Amount *" at bounding box center [516, 493] width 416 height 34
type input "2.99"
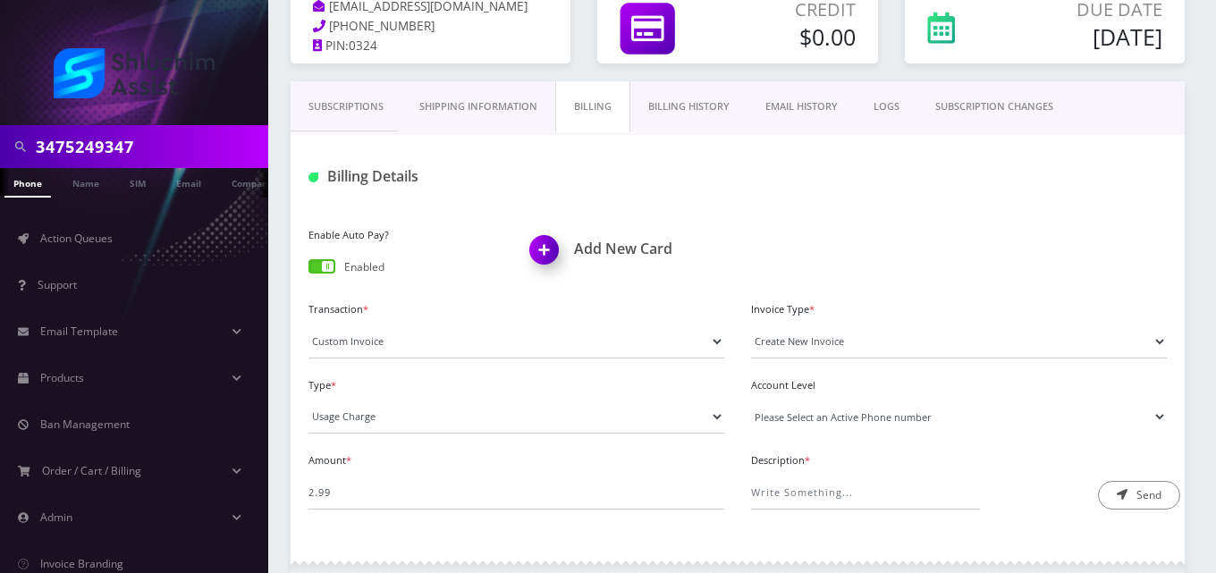
click at [866, 416] on select "Please Select an Active Phone number 4122519719" at bounding box center [959, 417] width 416 height 34
select select "51573"
click at [751, 400] on select "Please Select an Active Phone number 4122519719" at bounding box center [959, 417] width 416 height 34
click at [865, 518] on div "Amount * 2.99 Description * Send" at bounding box center [737, 486] width 885 height 76
click at [874, 502] on input "Description *" at bounding box center [865, 493] width 229 height 34
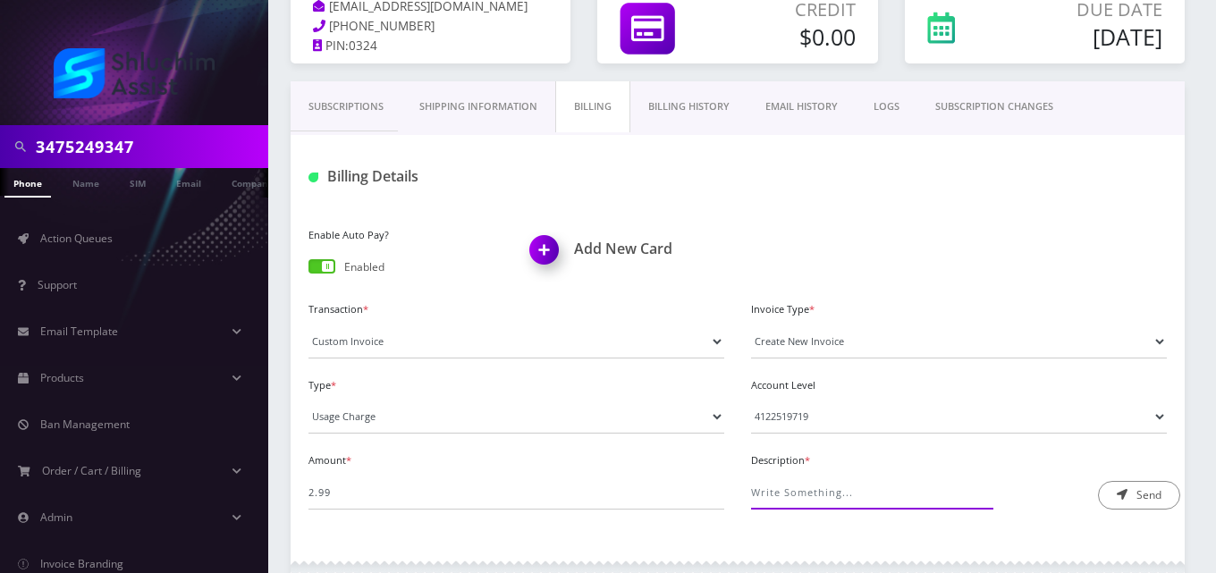
type input "Out of Plan Calling Fee"
click at [1125, 494] on icon "submit" at bounding box center [1122, 494] width 11 height 11
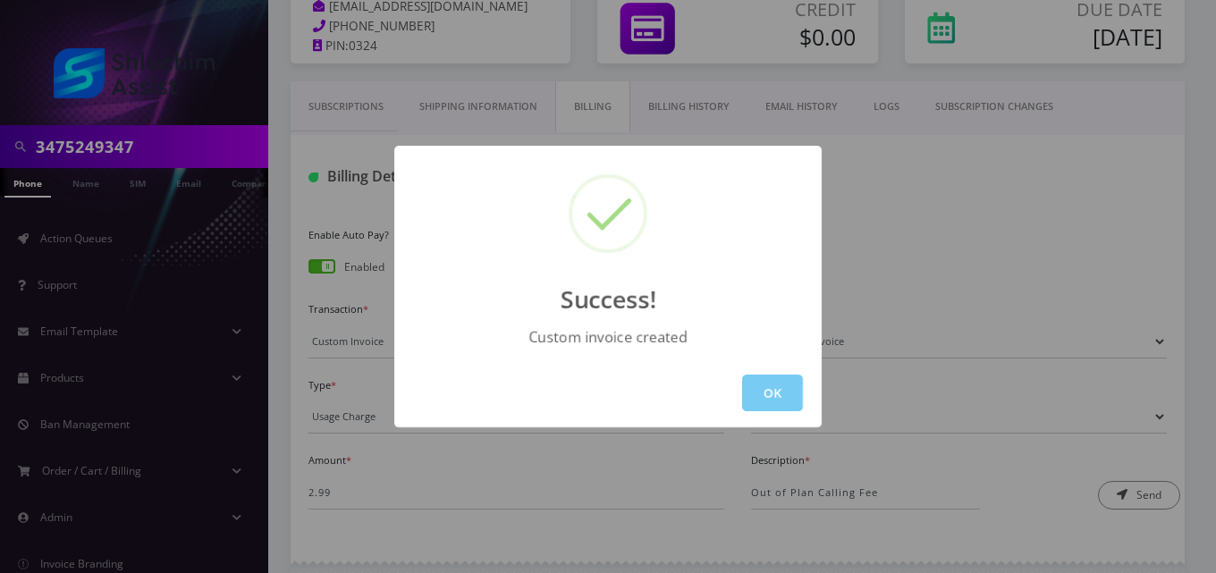
click at [766, 394] on button "OK" at bounding box center [772, 393] width 61 height 37
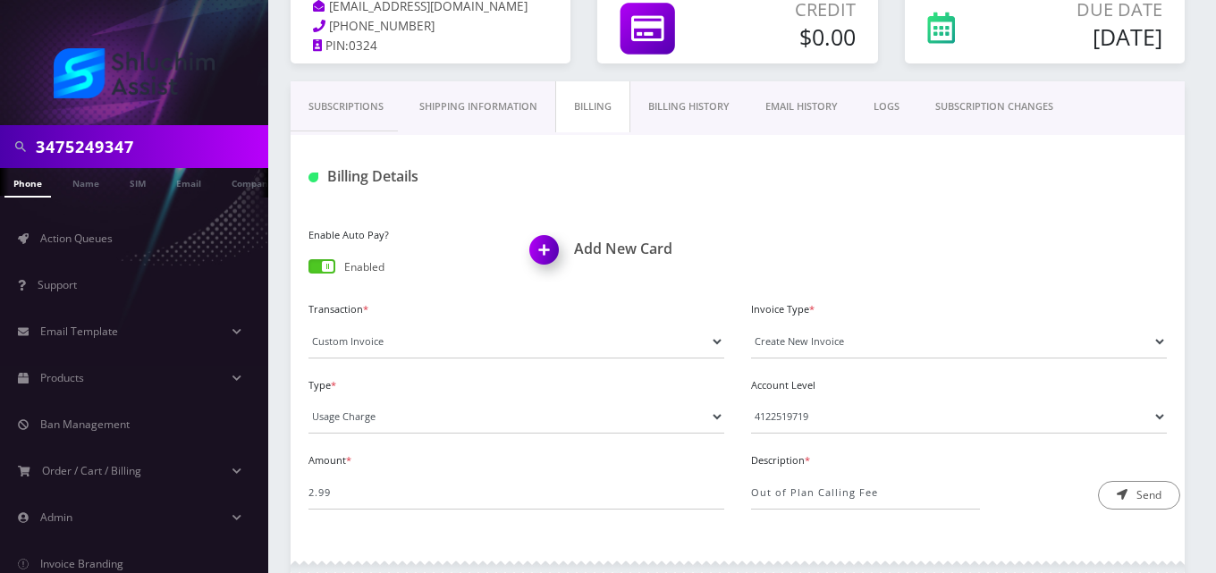
click at [776, 110] on link "EMAIL HISTORY" at bounding box center [801, 106] width 108 height 51
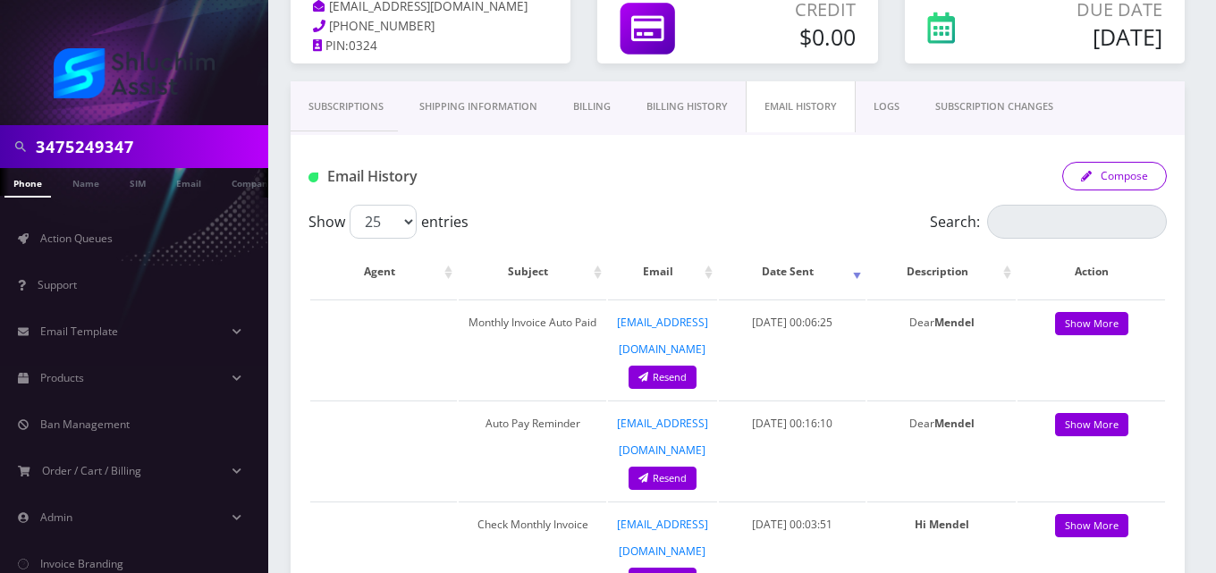
click at [1149, 163] on button "Compose" at bounding box center [1114, 176] width 105 height 29
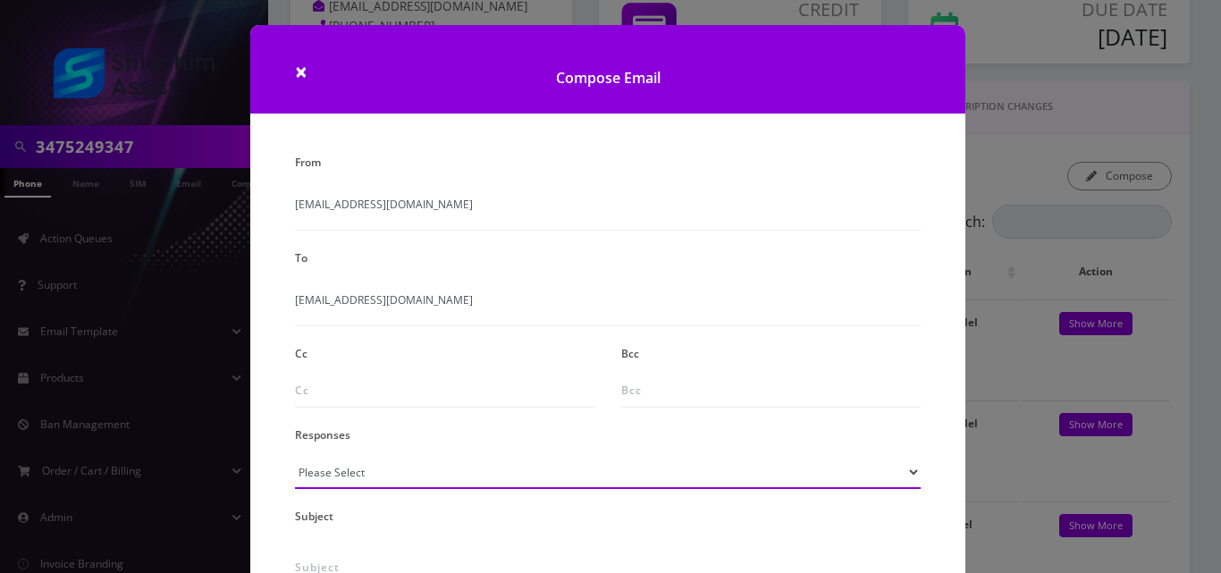
click at [320, 485] on select "Please Select TMobile port Unable to activate CH Pickup Past Due Pick up follow…" at bounding box center [608, 472] width 626 height 34
select select "24"
click at [295, 455] on select "Please Select TMobile port Unable to activate CH Pickup Past Due Pick up follow…" at bounding box center [608, 472] width 626 height 34
type input "Additional One-Time Charge"
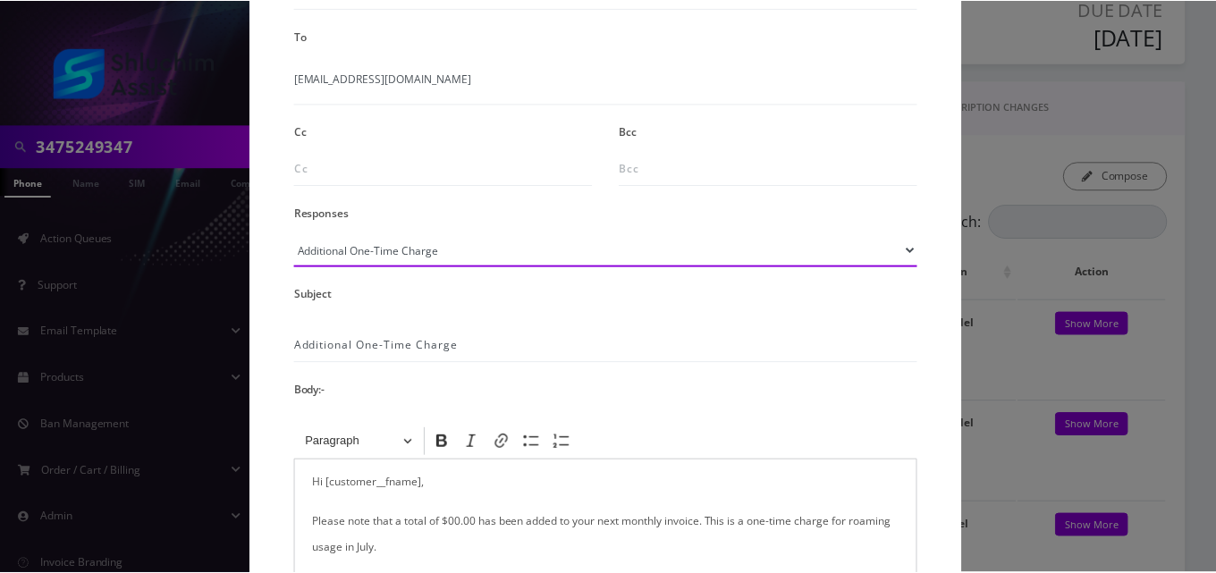
scroll to position [358, 0]
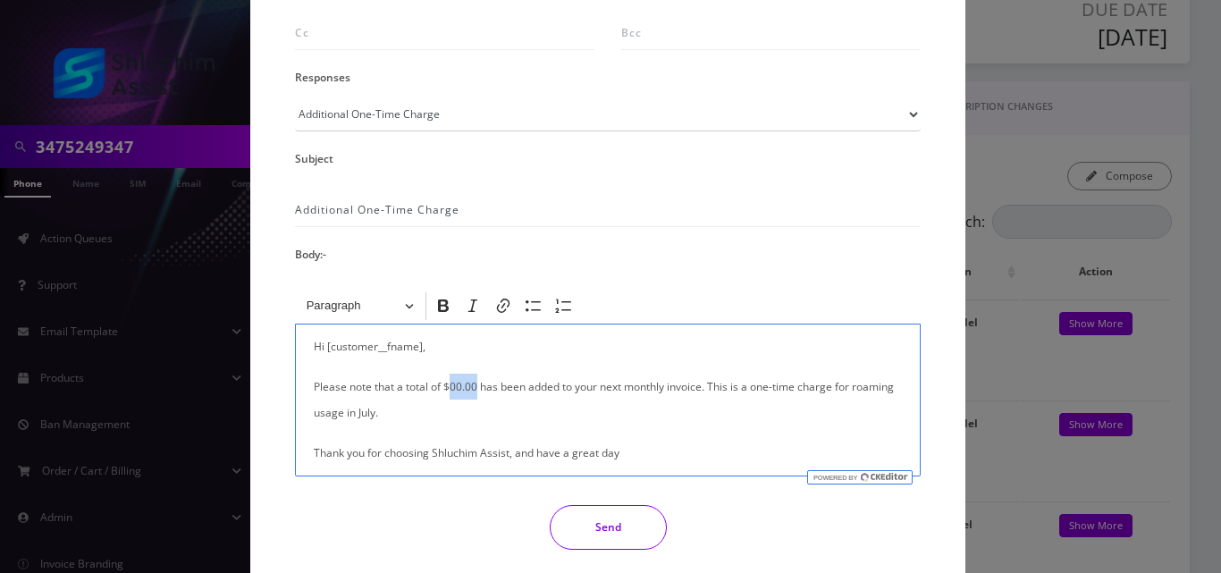
drag, startPoint x: 473, startPoint y: 387, endPoint x: 448, endPoint y: 387, distance: 25.0
click at [448, 387] on p "Please note that a total of $00.00 has been added to your next monthly invoice.…" at bounding box center [608, 400] width 588 height 52
drag, startPoint x: 338, startPoint y: 418, endPoint x: 848, endPoint y: 382, distance: 510.9
click at [848, 382] on p "Please note that a total of $2.99 has been added to your next monthly invoice. …" at bounding box center [608, 400] width 588 height 52
click at [352, 413] on p "Please note that a total of $2.99 has been added to your next monthly invoice. …" at bounding box center [608, 400] width 588 height 52
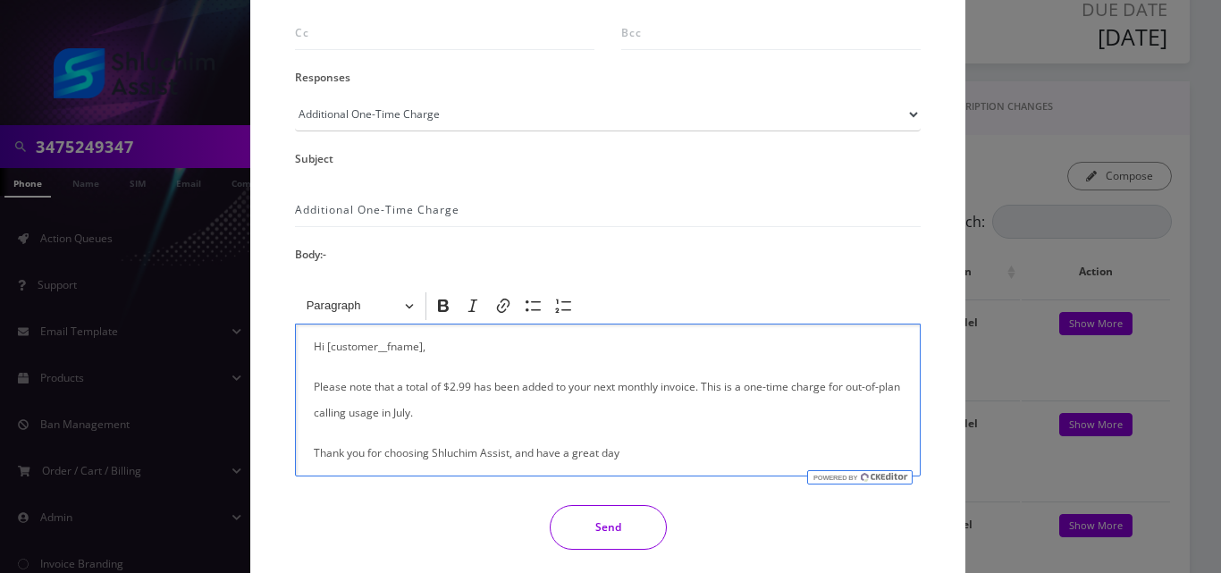
click at [603, 527] on button "Send" at bounding box center [608, 527] width 117 height 45
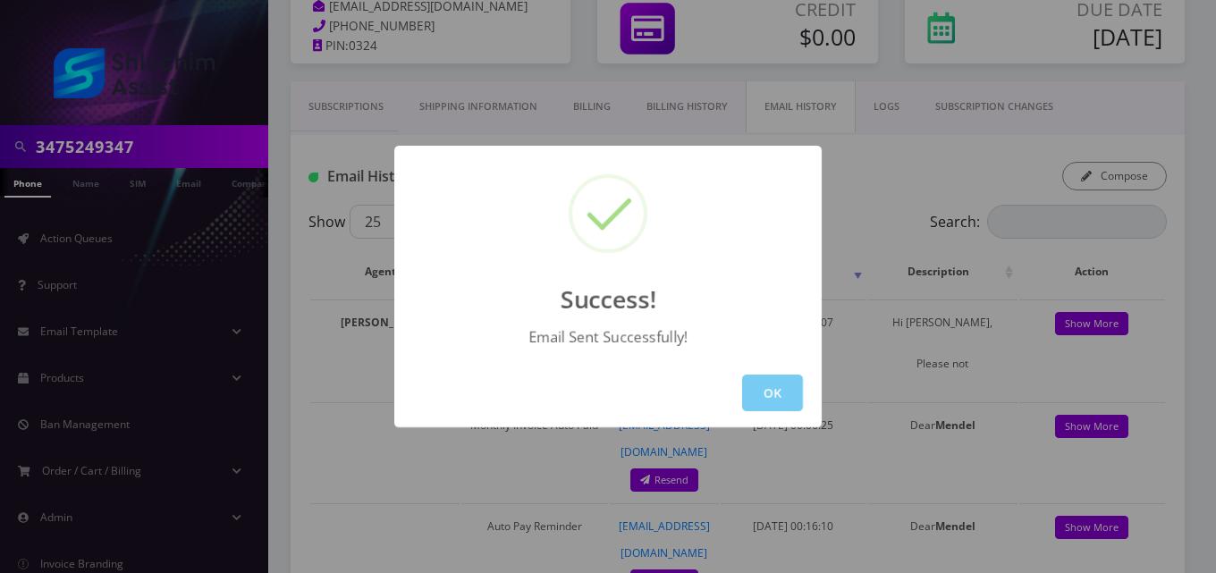
click at [779, 409] on button "OK" at bounding box center [772, 393] width 61 height 37
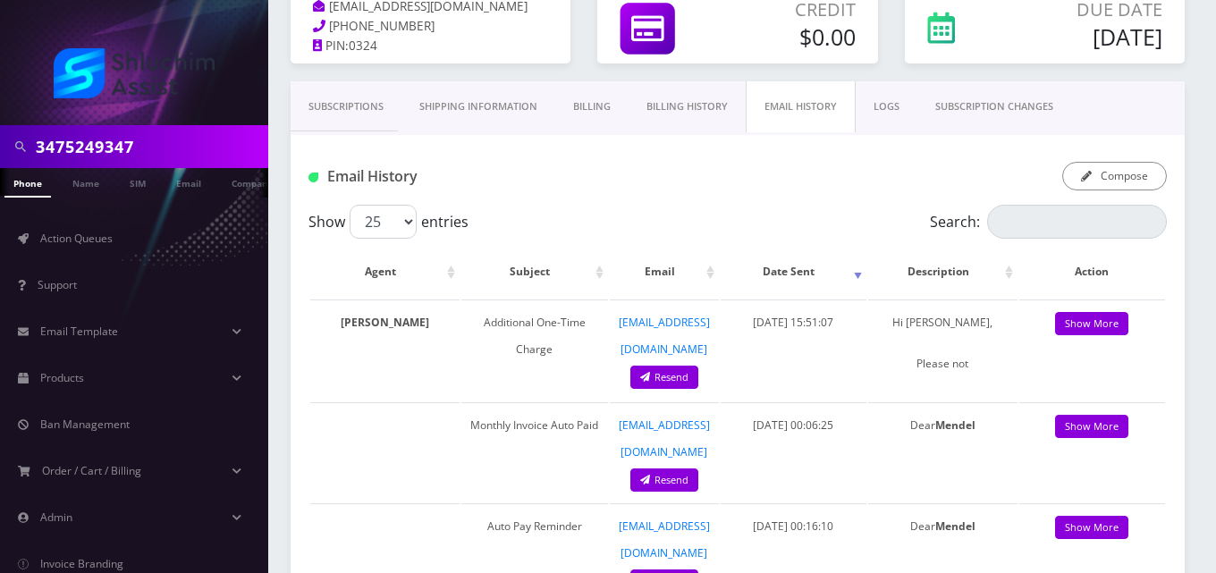
click at [337, 106] on link "Subscriptions" at bounding box center [346, 106] width 111 height 51
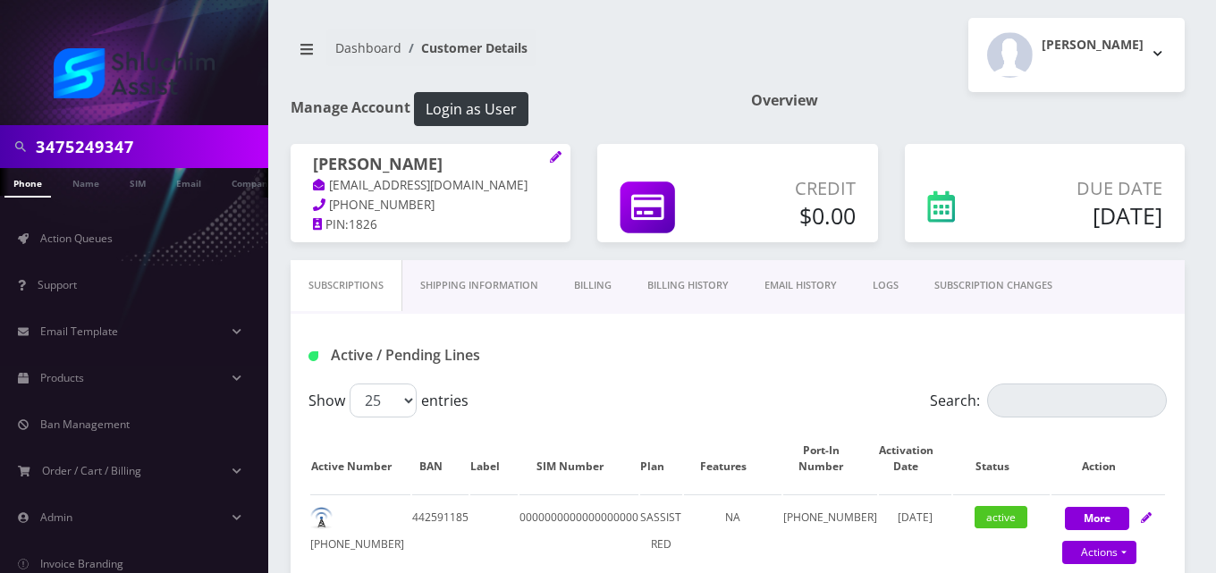
click at [585, 279] on link "Billing" at bounding box center [592, 285] width 73 height 51
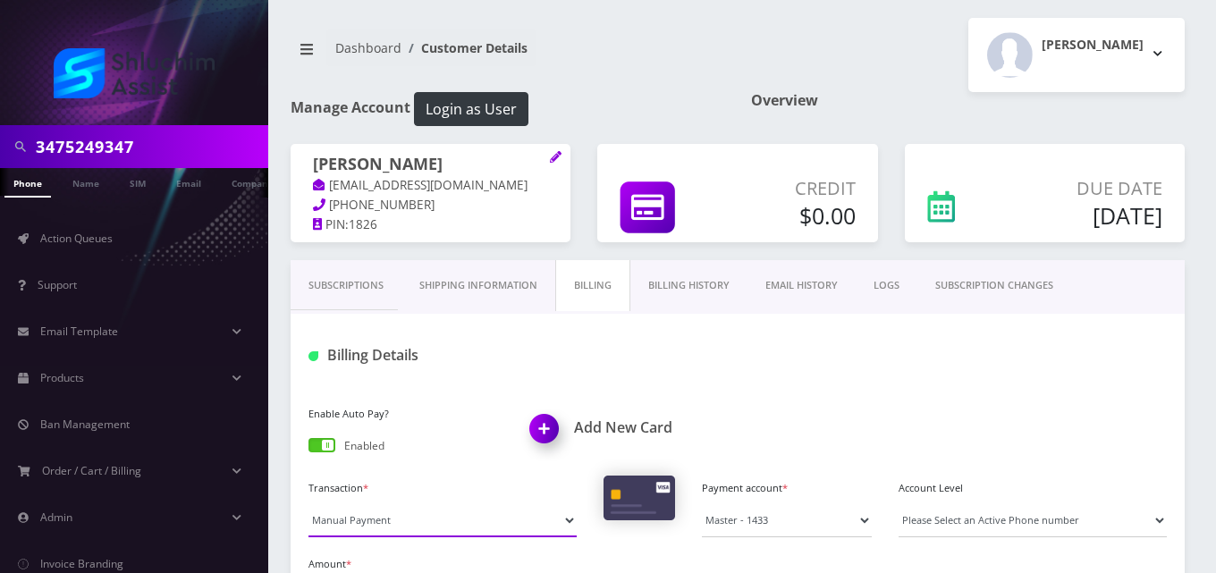
click at [349, 518] on select "Manual Payment Custom Charge Manual Credit Custom Invoice" at bounding box center [442, 520] width 268 height 34
select select "Custom Invoice"
click at [308, 503] on select "Manual Payment Custom Charge Manual Credit Custom Invoice" at bounding box center [442, 520] width 268 height 34
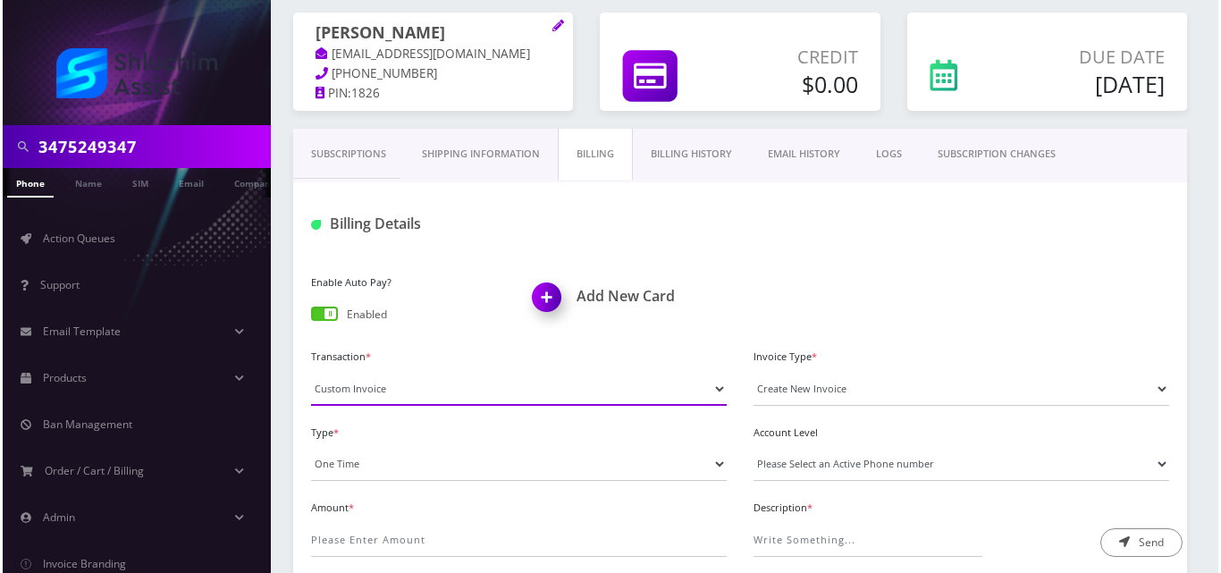
scroll to position [179, 0]
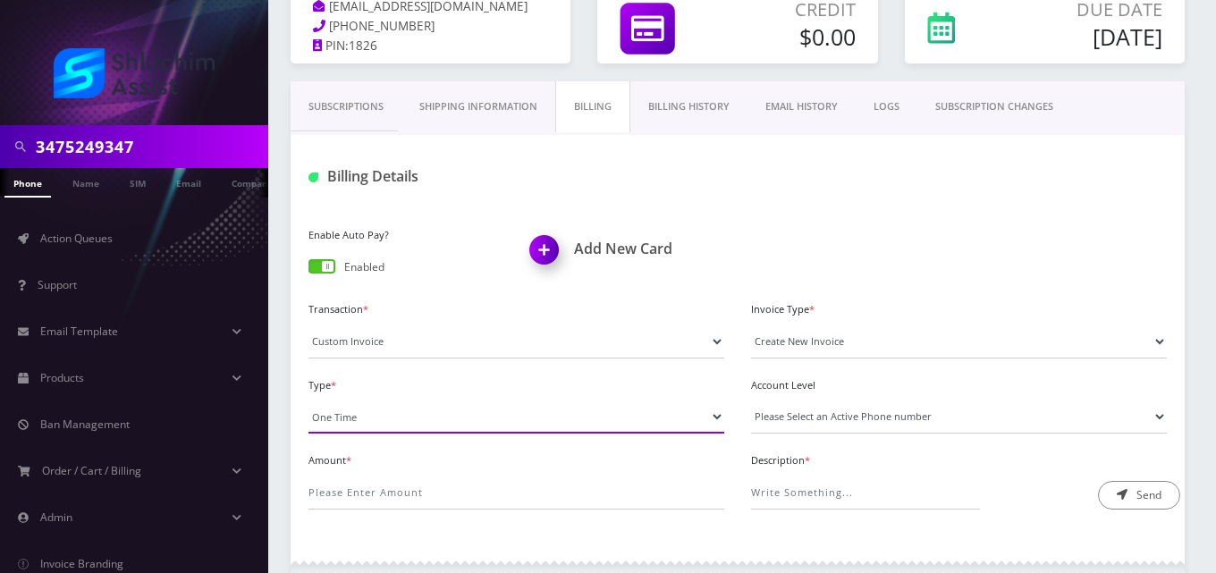
click at [352, 406] on select "One Time Usage Charge" at bounding box center [516, 417] width 416 height 34
select select "4"
click at [308, 400] on select "One Time Usage Charge" at bounding box center [516, 417] width 416 height 34
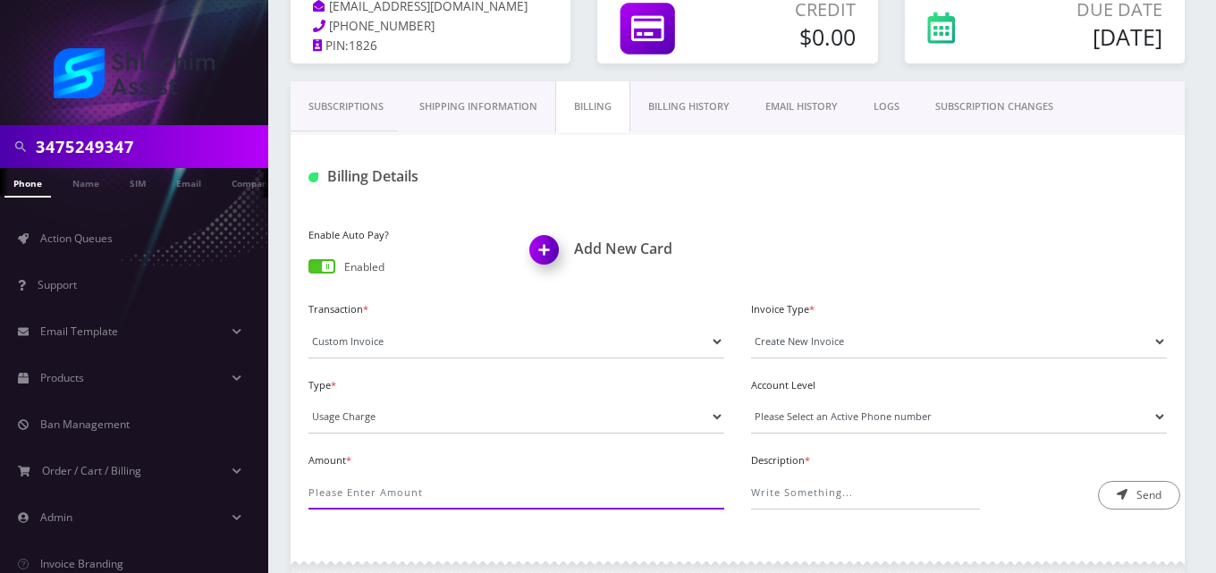
click at [367, 488] on input "Amount *" at bounding box center [516, 493] width 416 height 34
type input ".1"
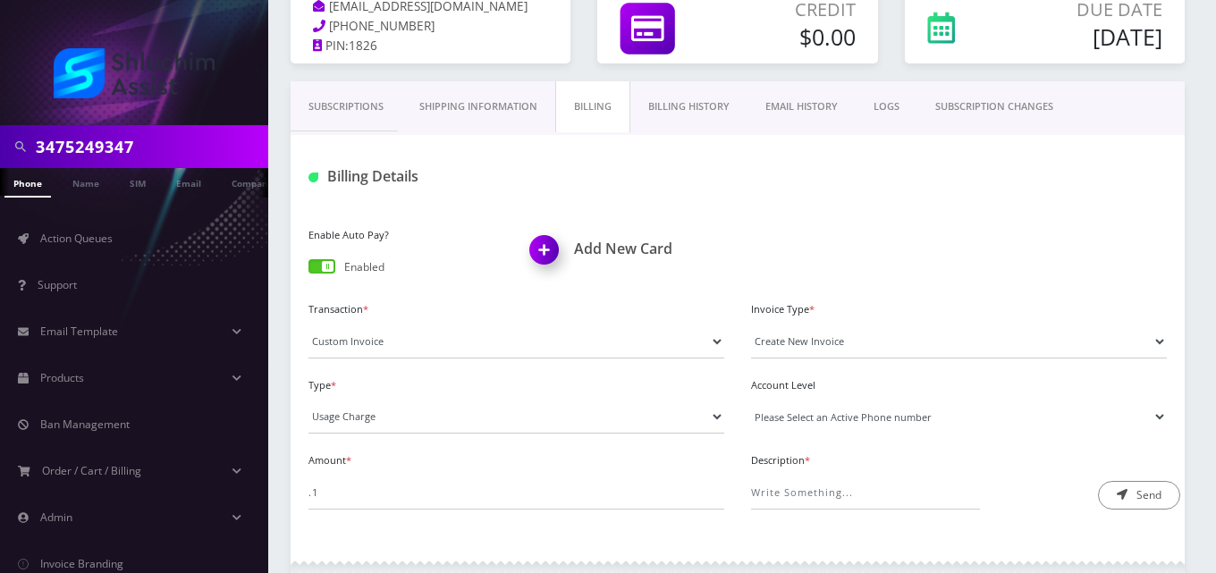
click at [816, 412] on select "Please Select an Active Phone number [PHONE_NUMBER]" at bounding box center [959, 417] width 416 height 34
select select "102657"
click at [751, 400] on select "Please Select an Active Phone number [PHONE_NUMBER]" at bounding box center [959, 417] width 416 height 34
click at [831, 483] on input "Description *" at bounding box center [865, 493] width 229 height 34
type input "Roaming Fee"
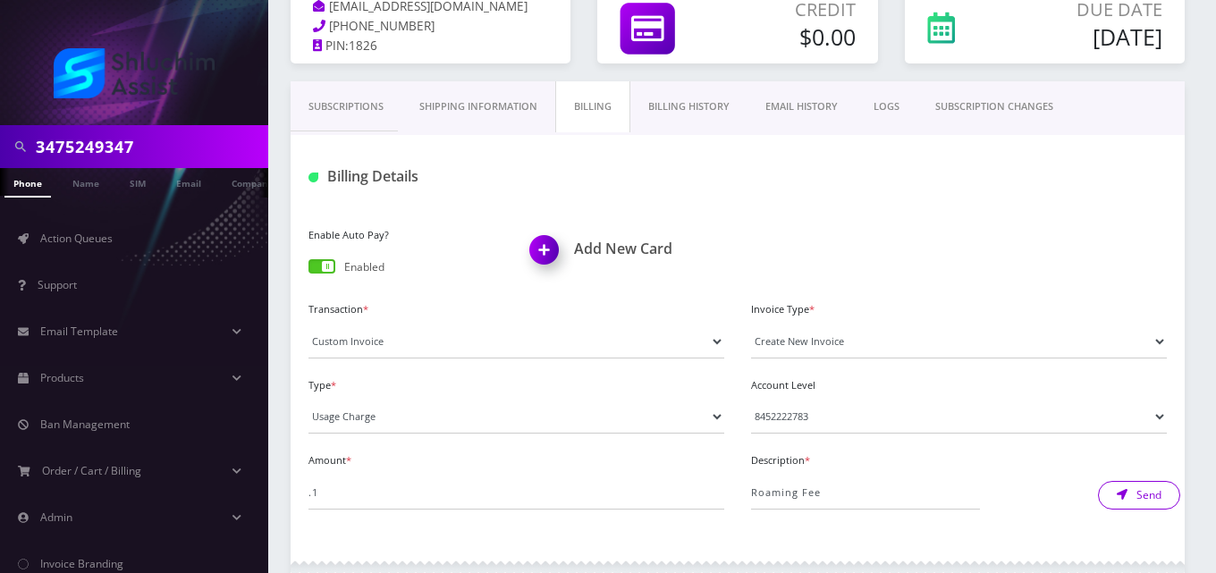
click at [1144, 497] on button "Send" at bounding box center [1139, 495] width 82 height 29
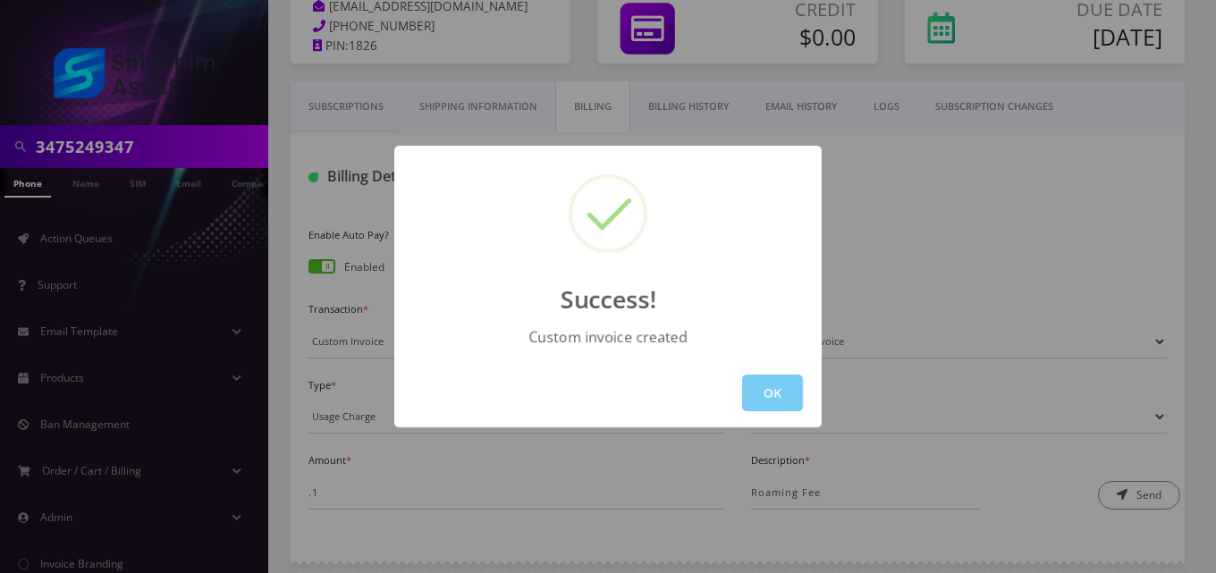
click at [767, 394] on button "OK" at bounding box center [772, 393] width 61 height 37
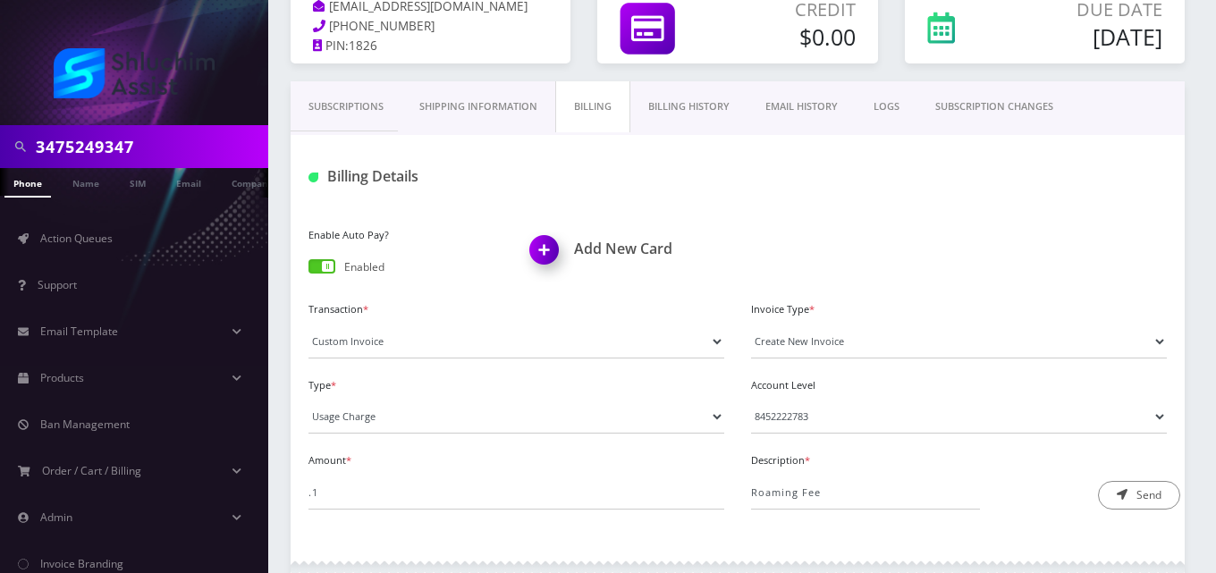
click at [803, 116] on link "EMAIL HISTORY" at bounding box center [801, 106] width 108 height 51
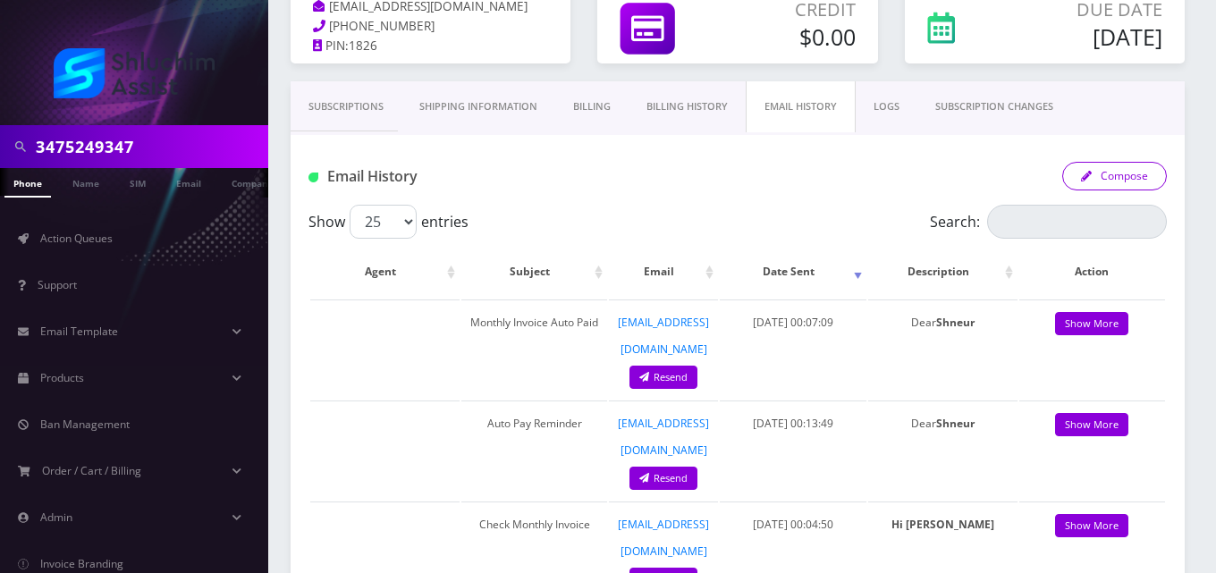
click at [1102, 170] on button "Compose" at bounding box center [1114, 176] width 105 height 29
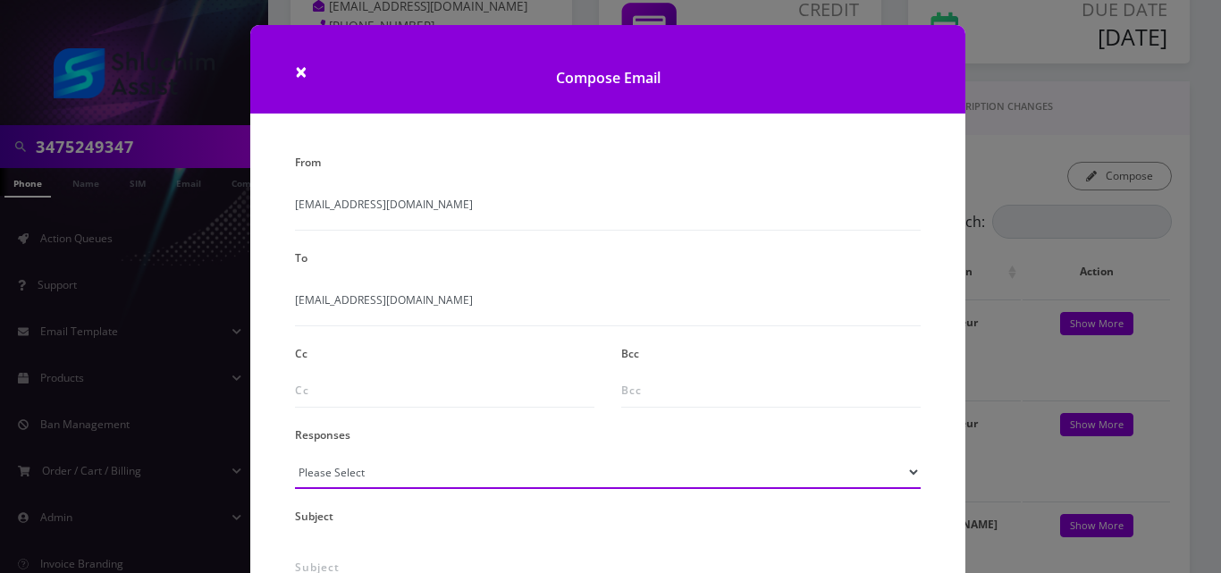
click at [350, 481] on select "Please Select TMobile port Unable to activate CH Pickup Past Due Pick up follow…" at bounding box center [608, 472] width 626 height 34
select select "24"
click at [295, 455] on select "Please Select TMobile port Unable to activate CH Pickup Past Due Pick up follow…" at bounding box center [608, 472] width 626 height 34
type input "Additional One-Time Charge"
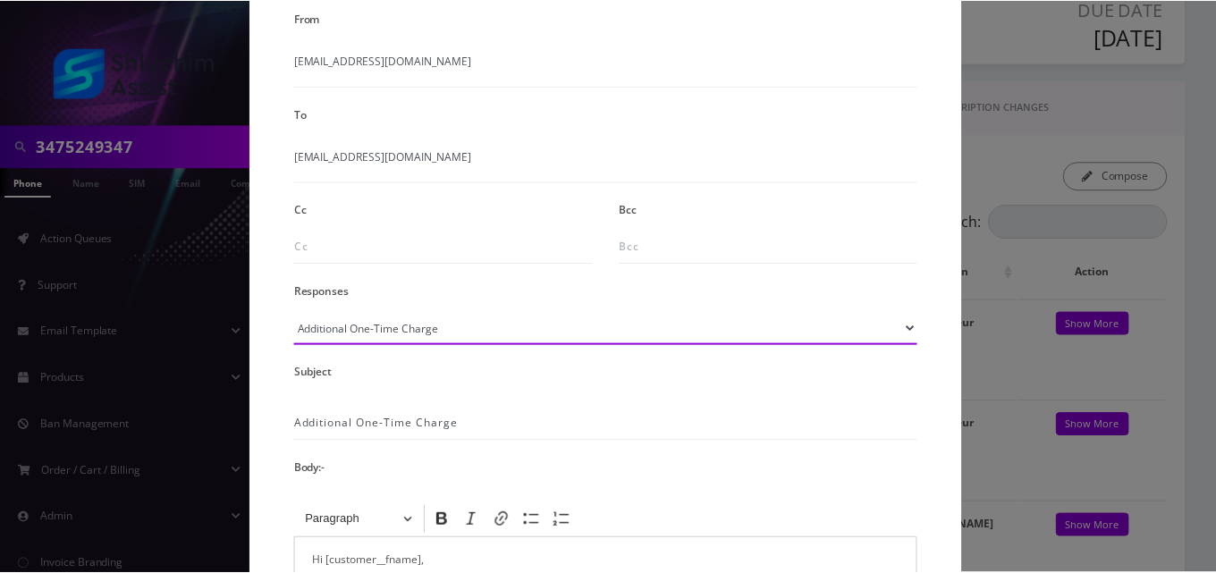
scroll to position [358, 0]
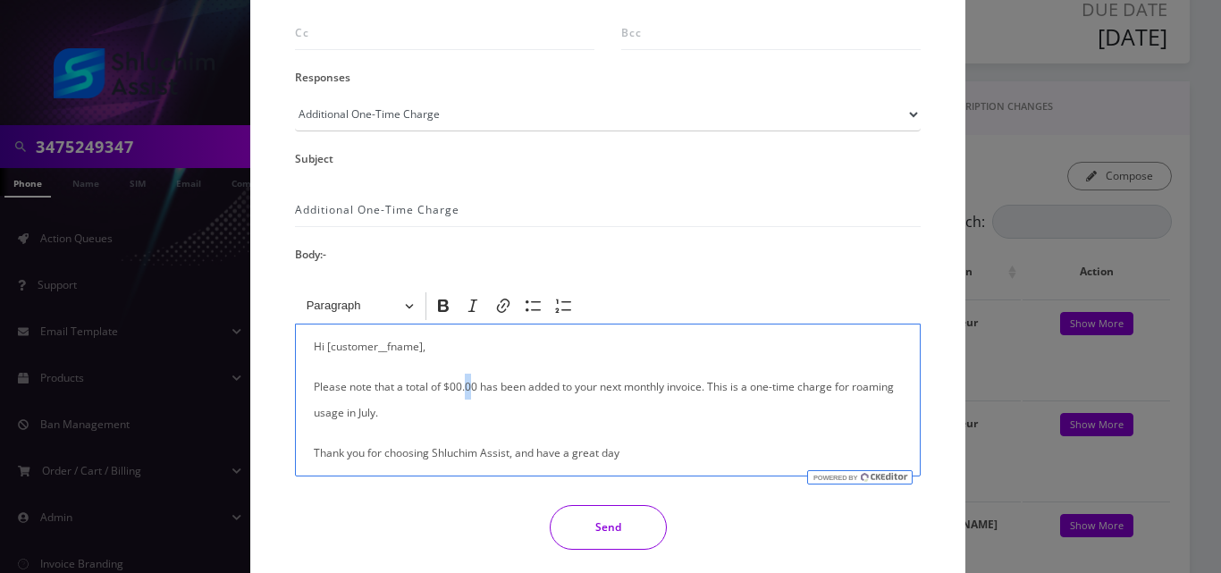
click at [465, 384] on p "Please note that a total of $00.00 has been added to your next monthly invoice.…" at bounding box center [608, 400] width 588 height 52
click at [450, 387] on p "Please note that a total of $00.10 has been added to your next monthly invoice.…" at bounding box center [608, 400] width 588 height 52
click at [580, 520] on button "Send" at bounding box center [608, 527] width 117 height 45
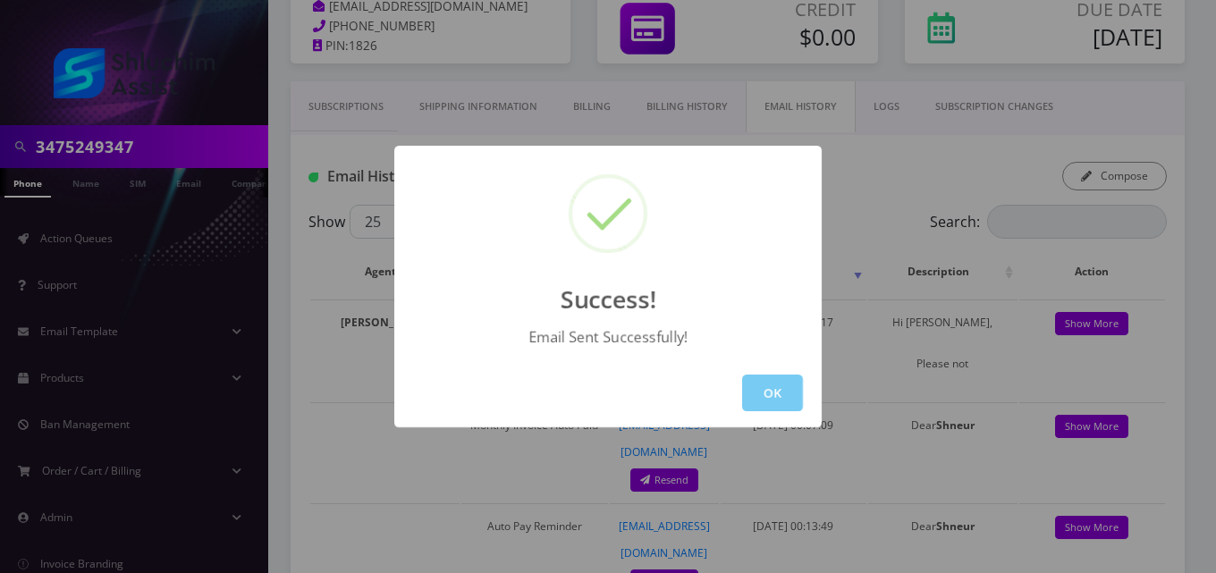
click at [763, 402] on button "OK" at bounding box center [772, 393] width 61 height 37
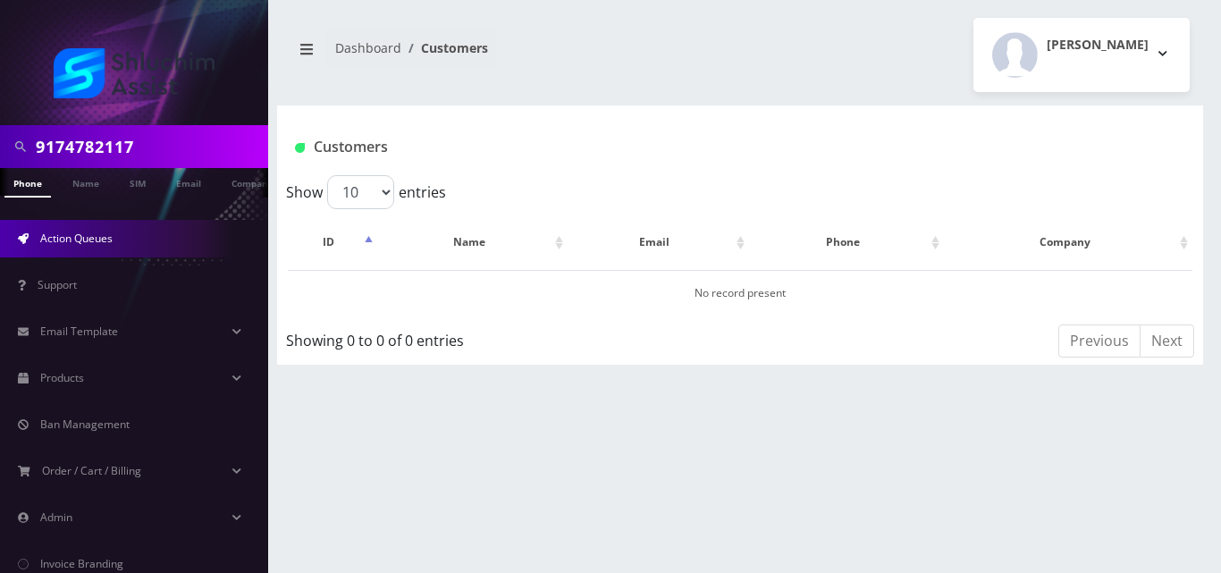
click at [99, 240] on span "Action Queues" at bounding box center [76, 238] width 72 height 15
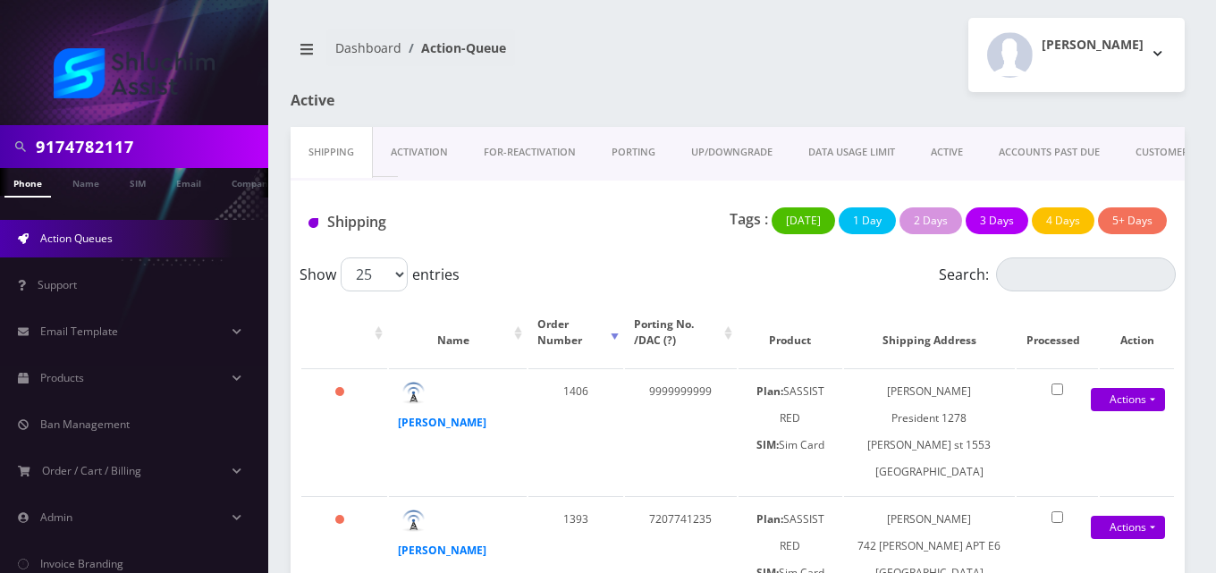
click at [959, 151] on link "ACTIVE" at bounding box center [947, 152] width 68 height 51
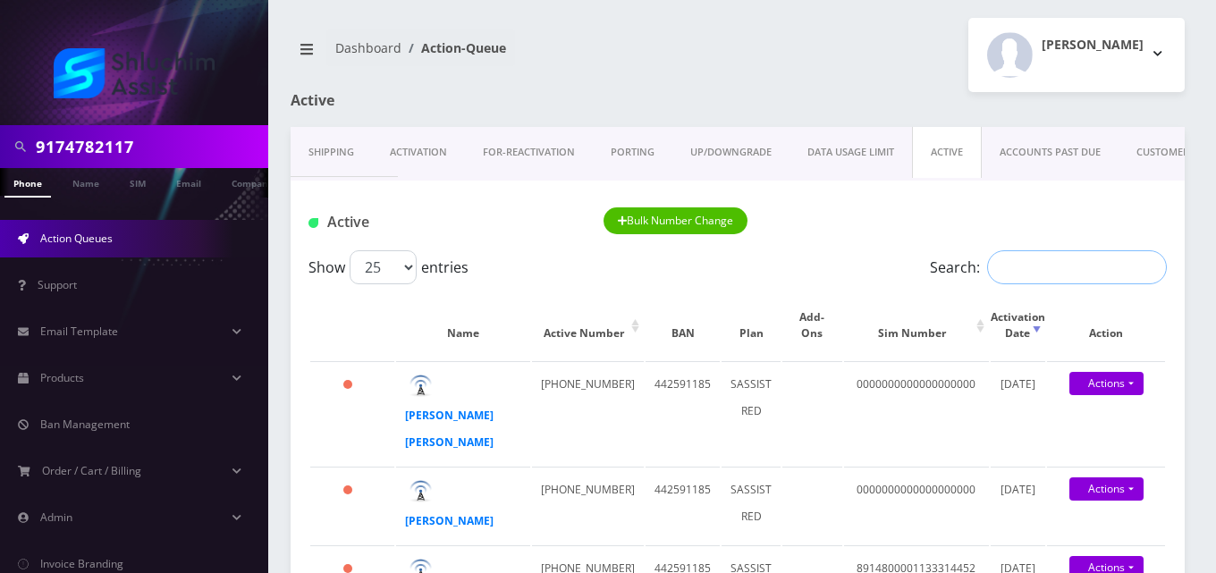
click at [1042, 262] on input "Search:" at bounding box center [1077, 267] width 180 height 34
paste input "9295132973"
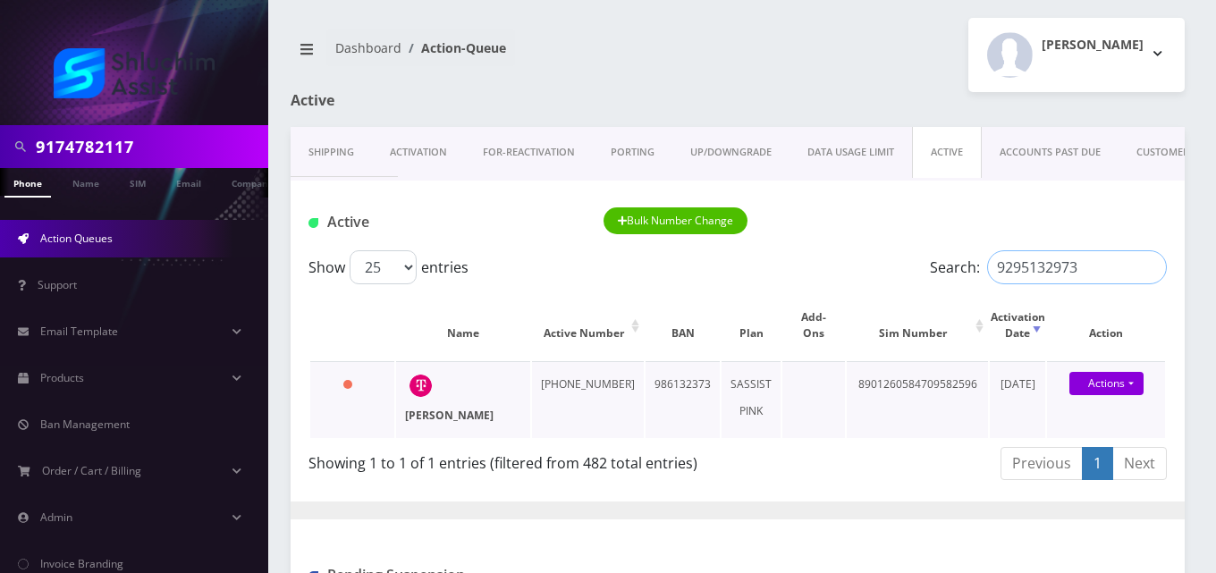
type input "9295132973"
click at [469, 413] on strong "[PERSON_NAME]" at bounding box center [449, 415] width 89 height 15
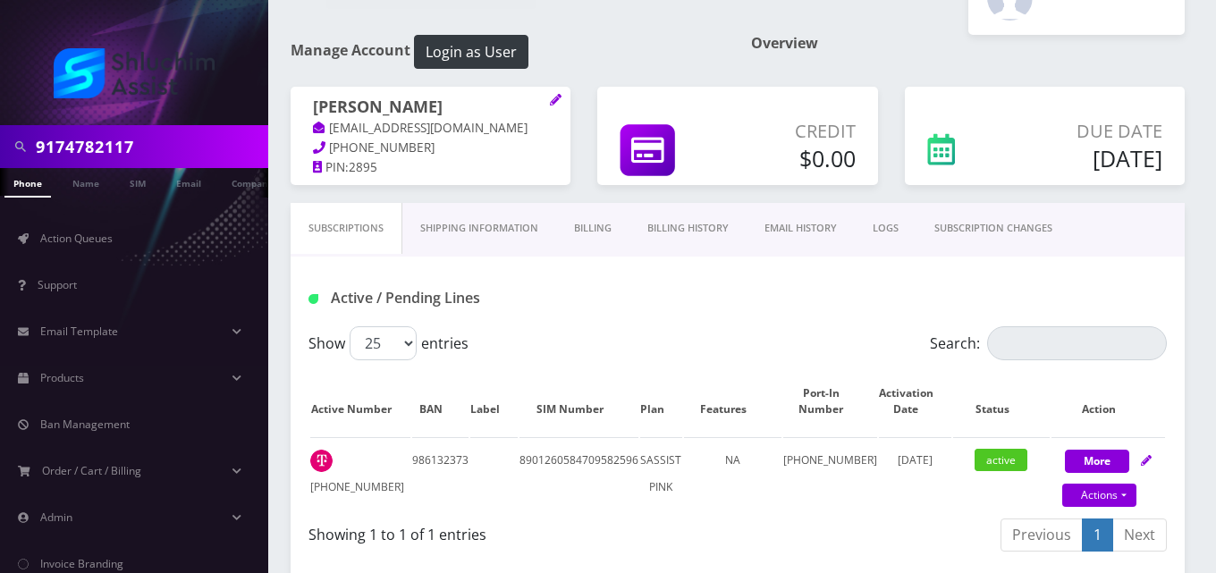
scroll to position [89, 0]
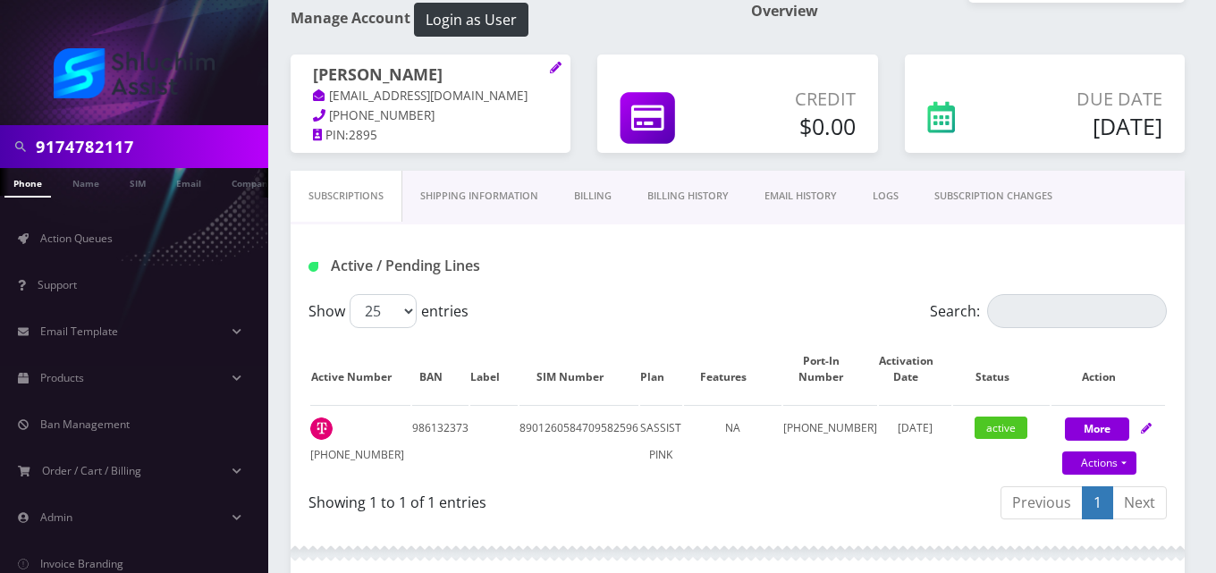
click at [598, 191] on link "Billing" at bounding box center [592, 196] width 73 height 51
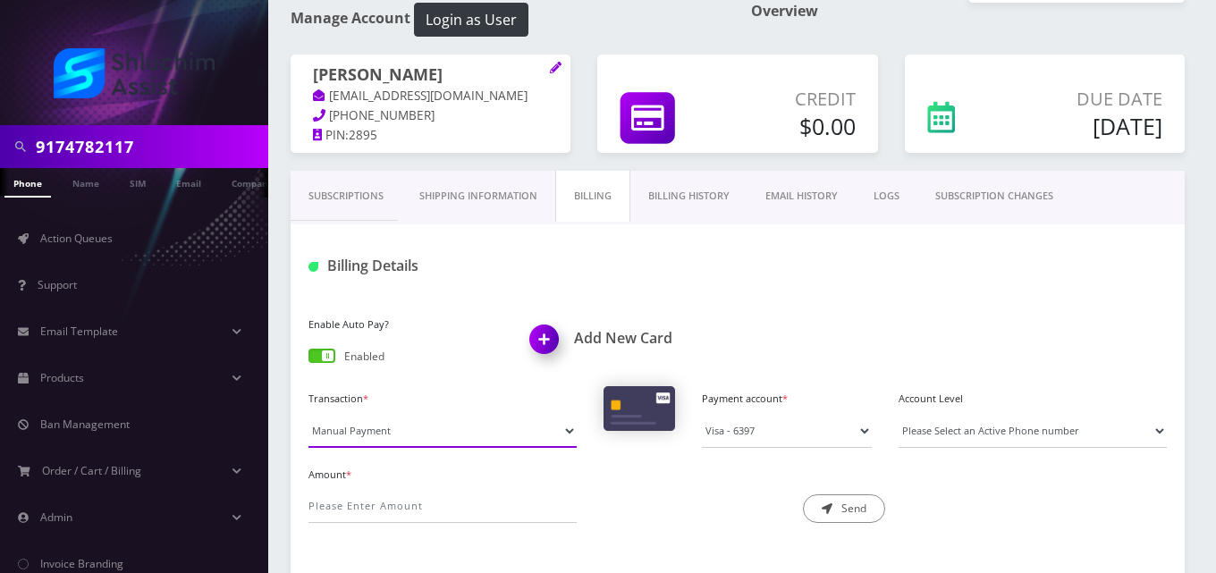
click at [434, 432] on select "Manual Payment Custom Charge Manual Credit Custom Invoice" at bounding box center [442, 431] width 268 height 34
select select "Custom Invoice"
click at [308, 414] on select "Manual Payment Custom Charge Manual Credit Custom Invoice" at bounding box center [442, 431] width 268 height 34
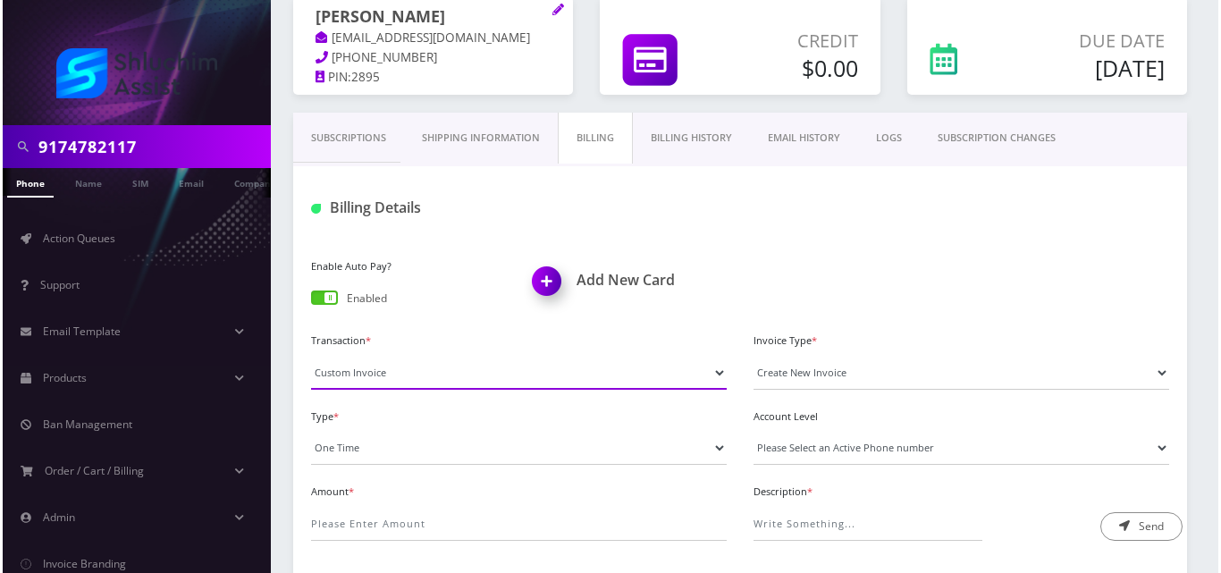
scroll to position [179, 0]
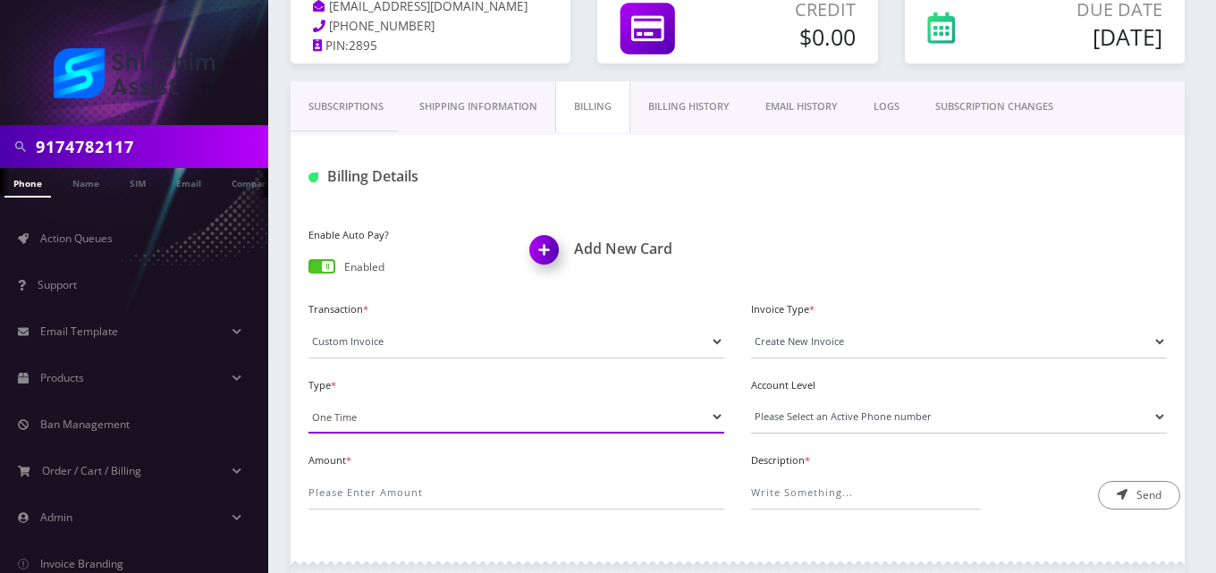
click at [377, 422] on select "One Time Usage Charge" at bounding box center [516, 417] width 416 height 34
select select "4"
click at [308, 400] on select "One Time Usage Charge" at bounding box center [516, 417] width 416 height 34
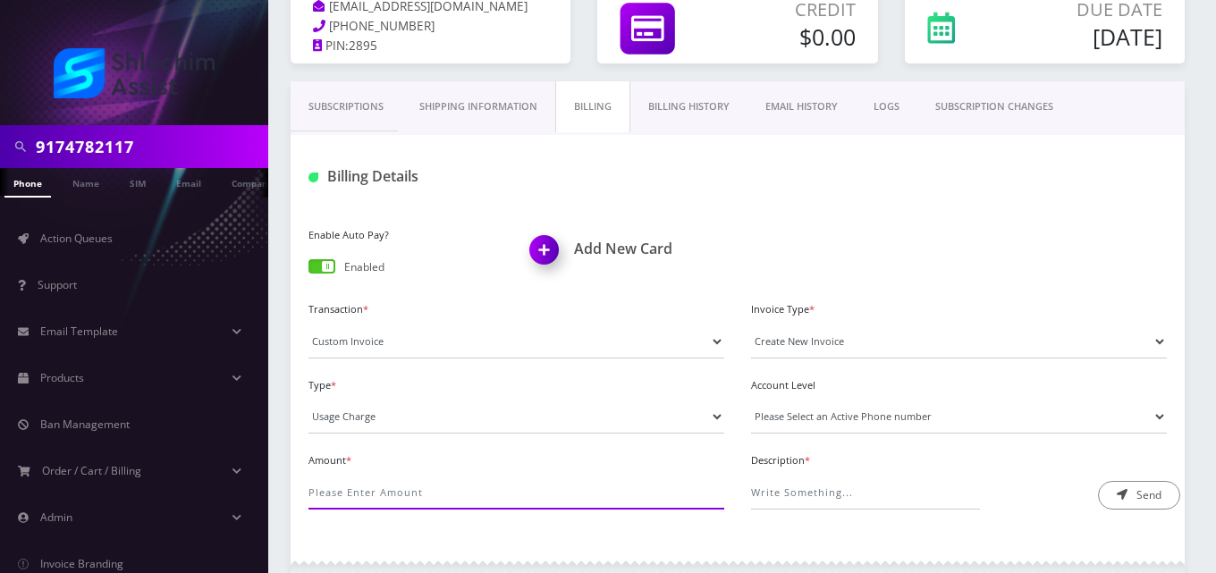
click at [372, 481] on input "Amount *" at bounding box center [516, 493] width 416 height 34
type input "264"
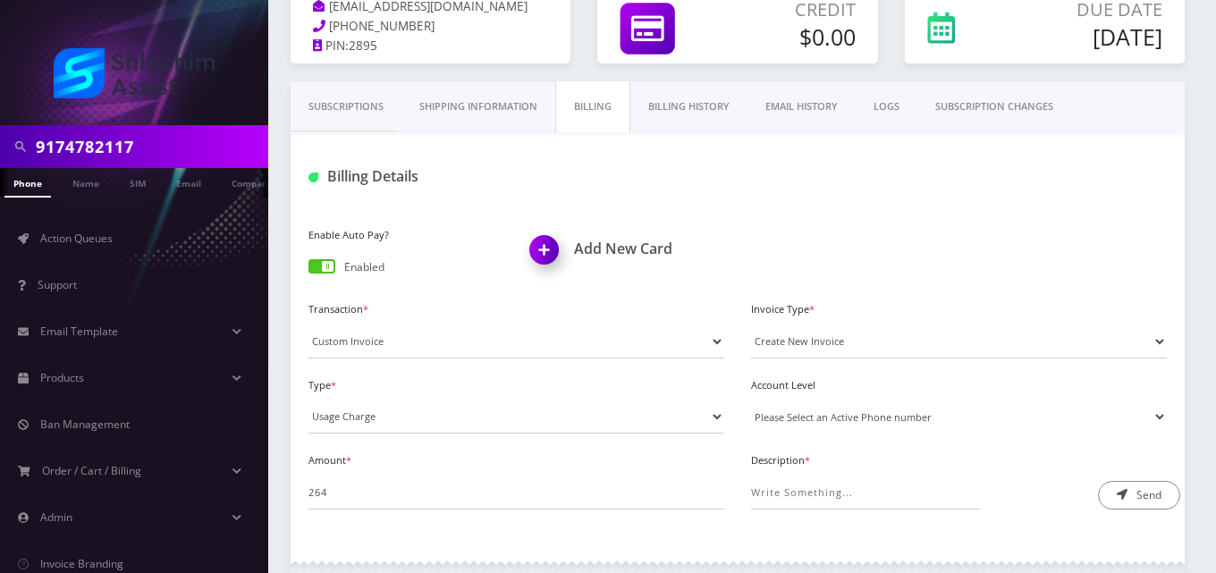
drag, startPoint x: 781, startPoint y: 415, endPoint x: 784, endPoint y: 432, distance: 17.4
click at [781, 415] on select "Please Select an Active Phone number [PHONE_NUMBER]" at bounding box center [959, 417] width 416 height 34
select select "69785"
click at [751, 400] on select "Please Select an Active Phone number [PHONE_NUMBER]" at bounding box center [959, 417] width 416 height 34
click at [786, 492] on input "Description *" at bounding box center [865, 493] width 229 height 34
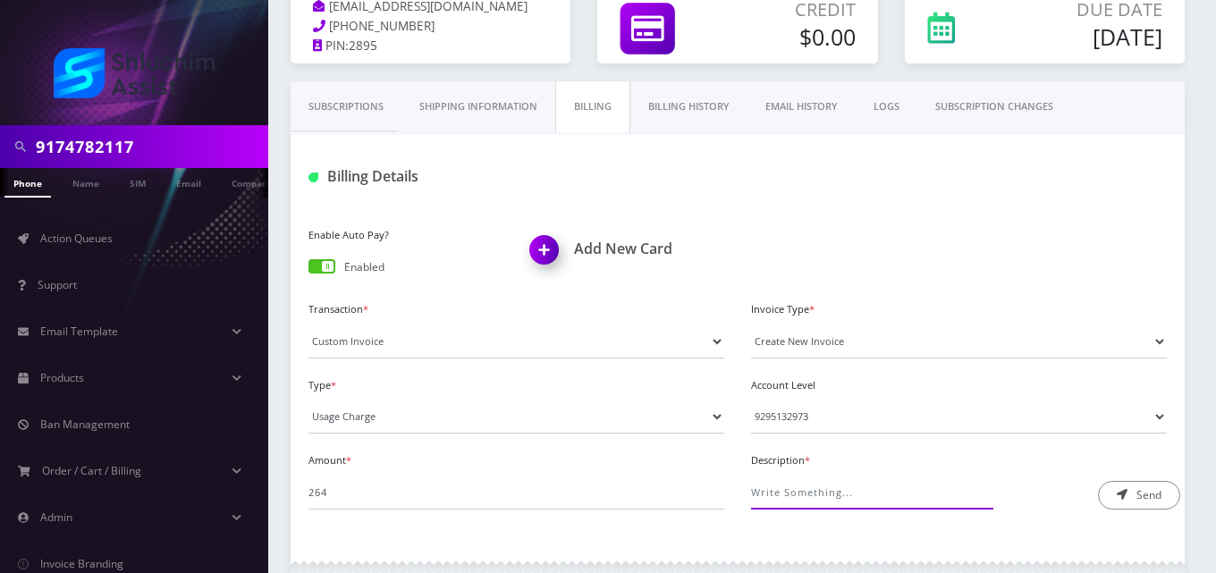
type input "International Pass Charge"
click at [1126, 496] on icon "submit" at bounding box center [1122, 494] width 11 height 11
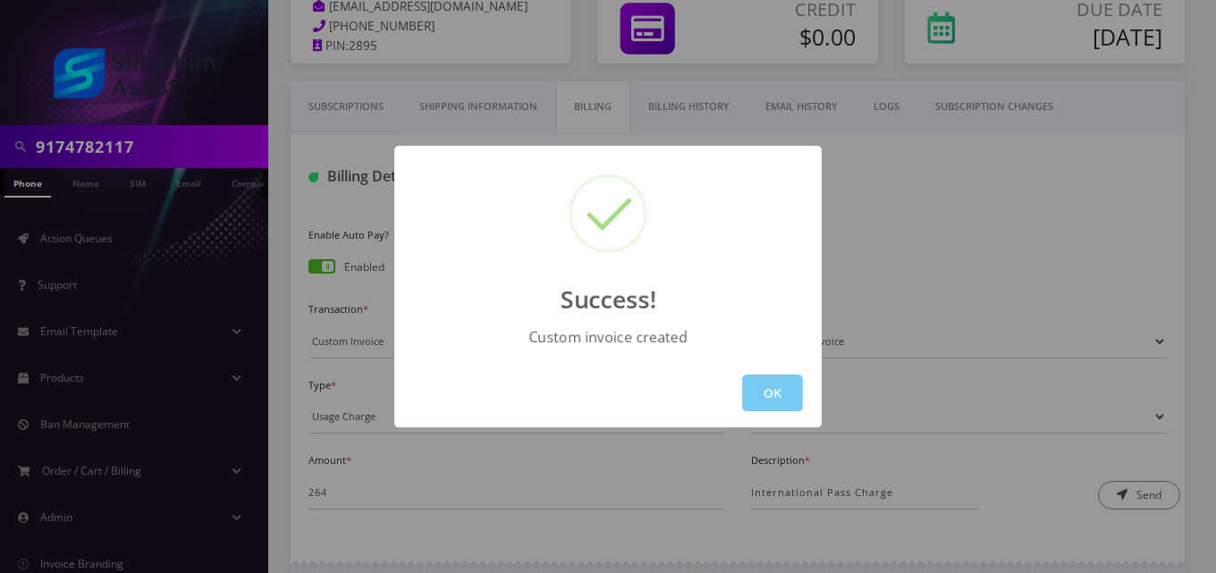
click at [781, 389] on button "OK" at bounding box center [772, 393] width 61 height 37
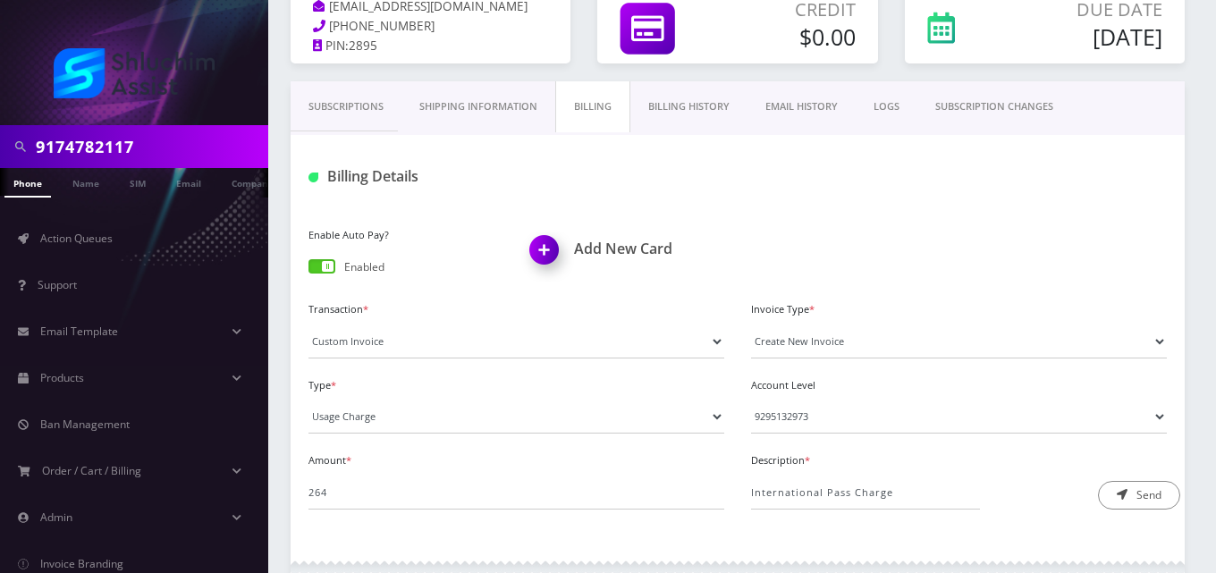
click at [826, 100] on link "EMAIL HISTORY" at bounding box center [801, 106] width 108 height 51
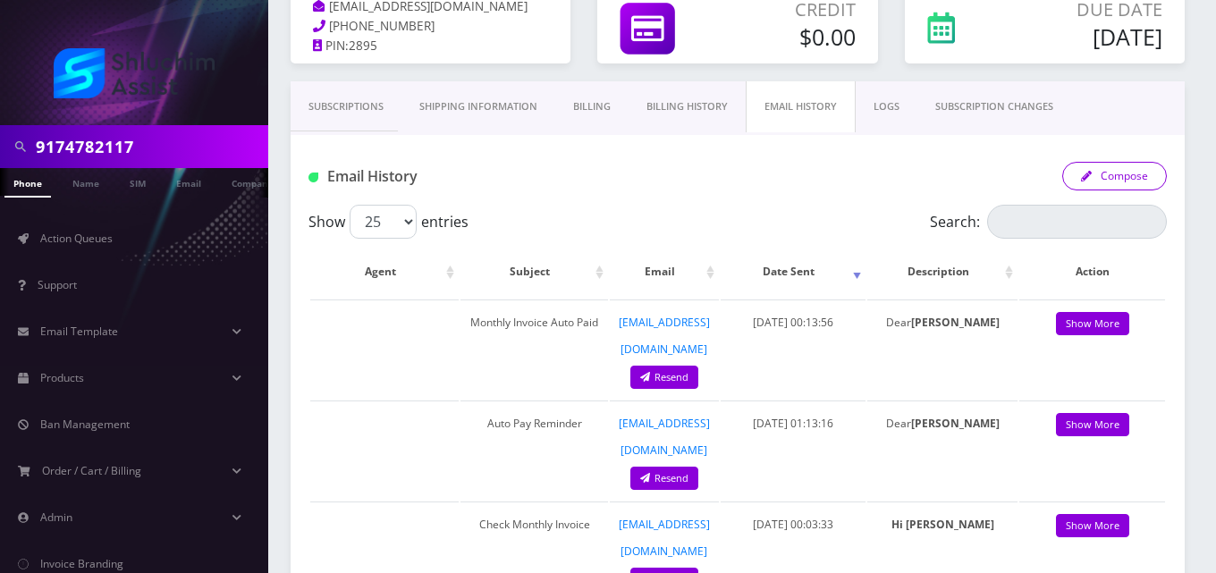
click at [1123, 179] on button "Compose" at bounding box center [1114, 176] width 105 height 29
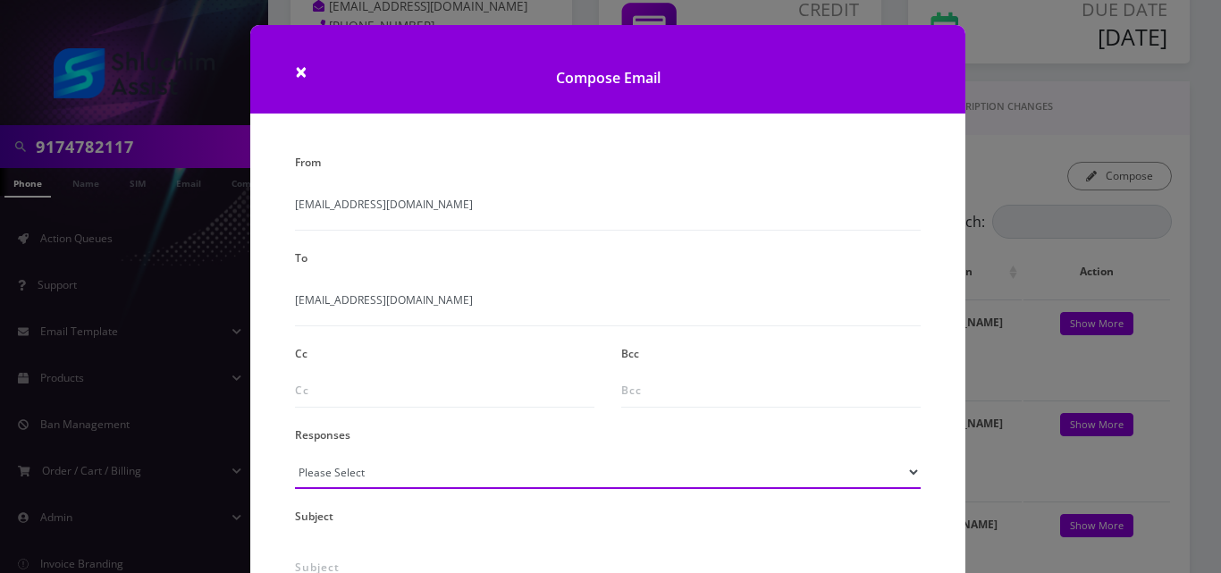
click at [421, 461] on select "Please Select TMobile port Unable to activate CH Pickup Past Due Pick up follow…" at bounding box center [608, 472] width 626 height 34
select select "24"
click at [295, 455] on select "Please Select TMobile port Unable to activate CH Pickup Past Due Pick up follow…" at bounding box center [608, 472] width 626 height 34
type input "Additional One-Time Charge"
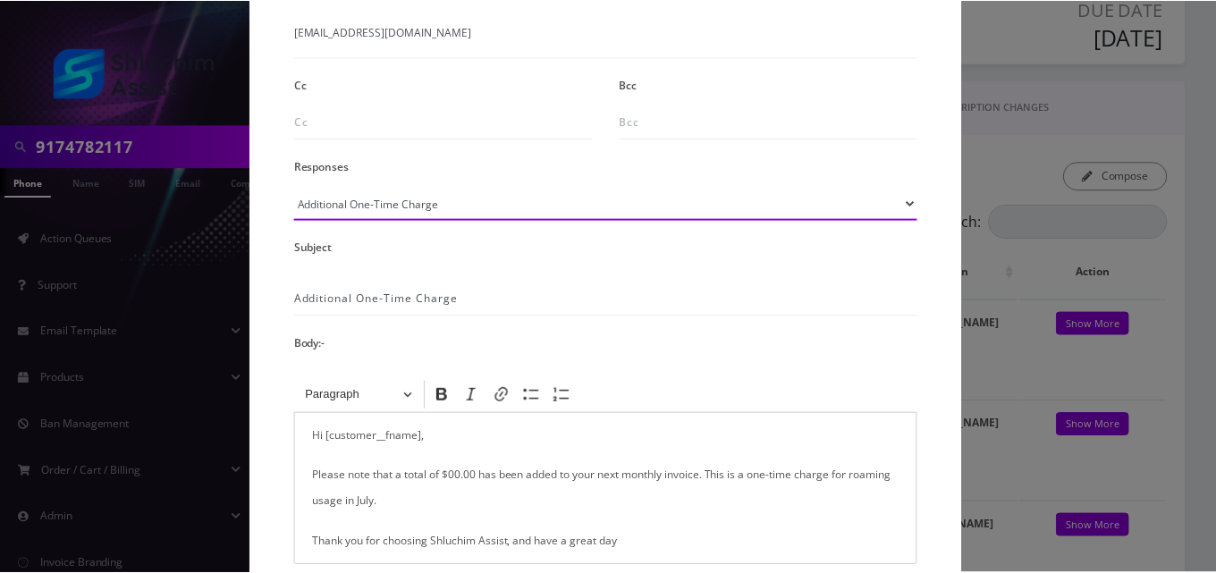
scroll to position [358, 0]
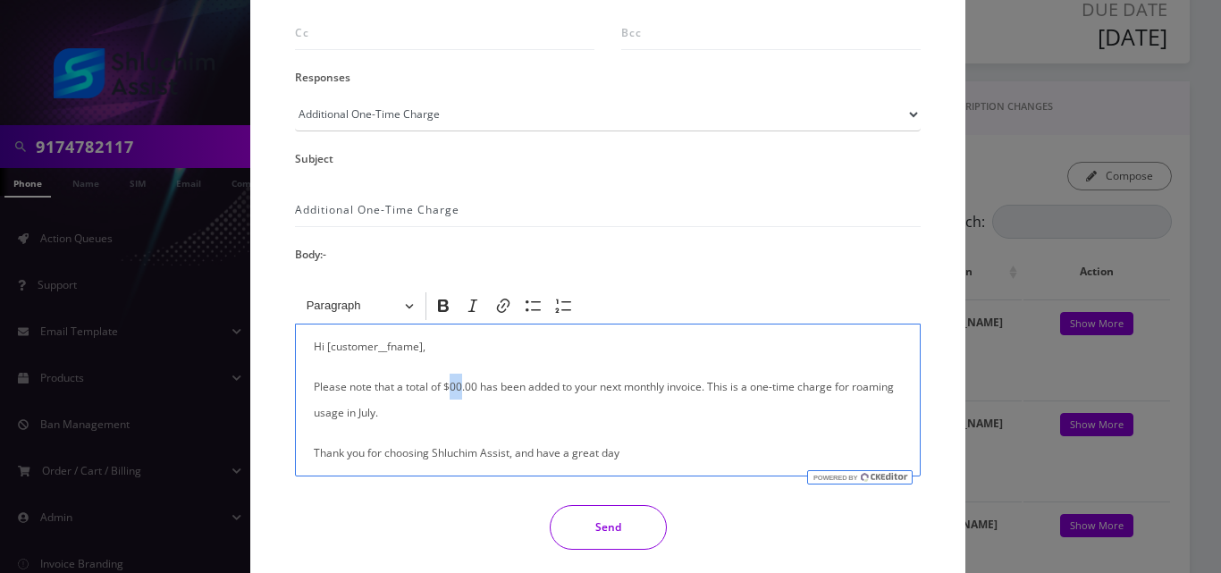
drag, startPoint x: 460, startPoint y: 386, endPoint x: 446, endPoint y: 386, distance: 13.4
click at [446, 386] on p "Please note that a total of $00.00 has been added to your next monthly invoice.…" at bounding box center [608, 400] width 588 height 52
drag, startPoint x: 384, startPoint y: 416, endPoint x: 291, endPoint y: 412, distance: 93.1
click at [291, 412] on div "<p>Hi [customer__fname],</p><p>Please note that a total of $00.00 has been adde…" at bounding box center [608, 383] width 653 height 188
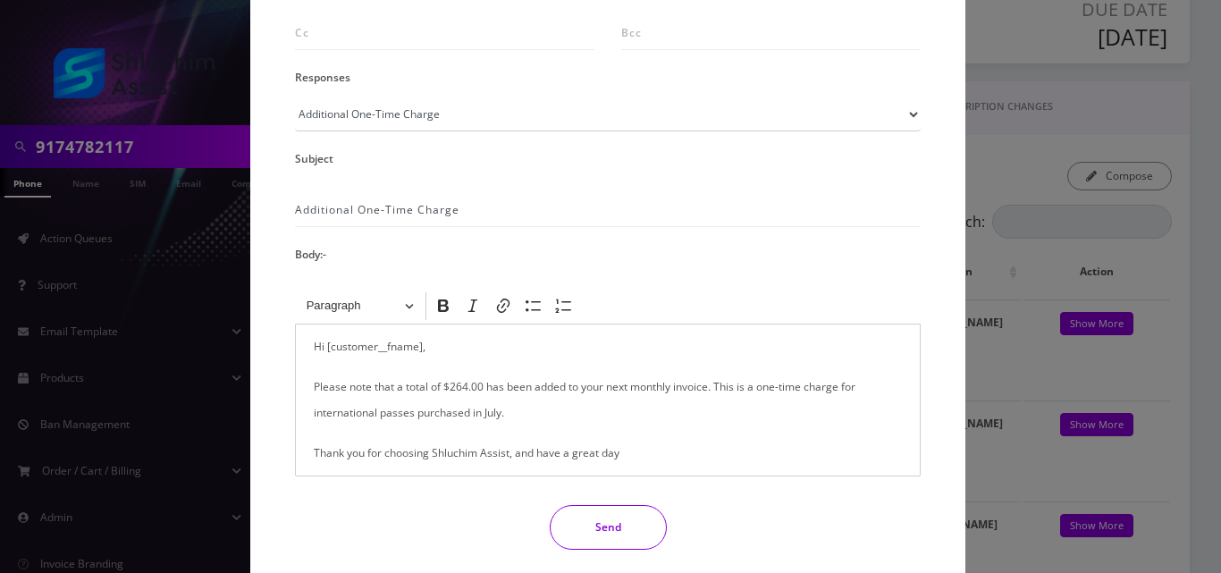
click at [600, 537] on button "Send" at bounding box center [608, 527] width 117 height 45
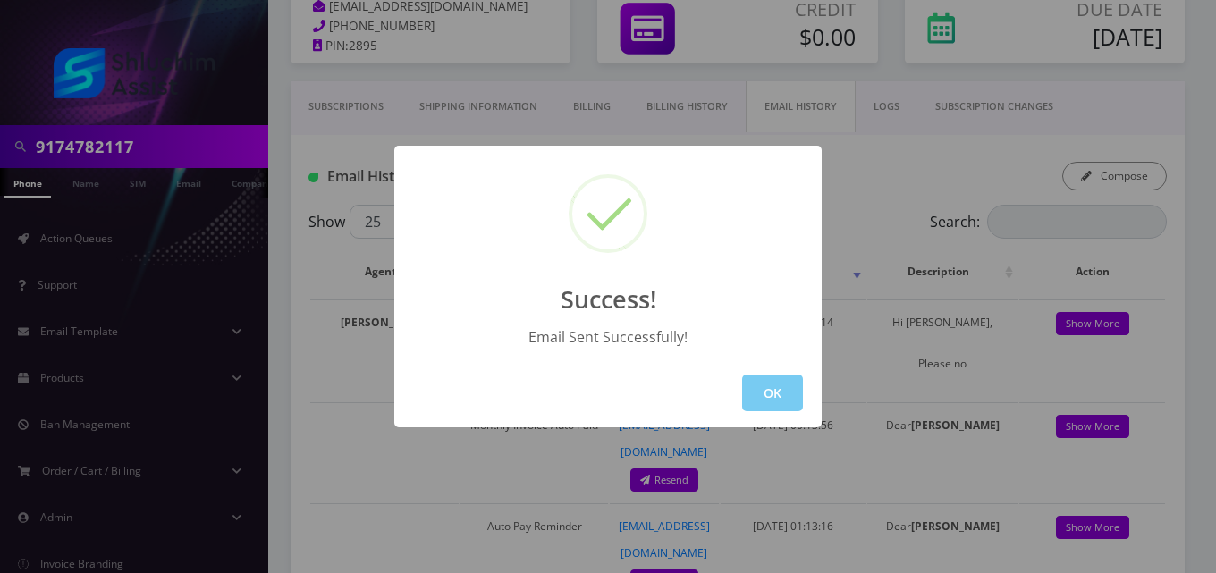
click at [762, 394] on button "OK" at bounding box center [772, 393] width 61 height 37
